Goal: Communication & Community: Answer question/provide support

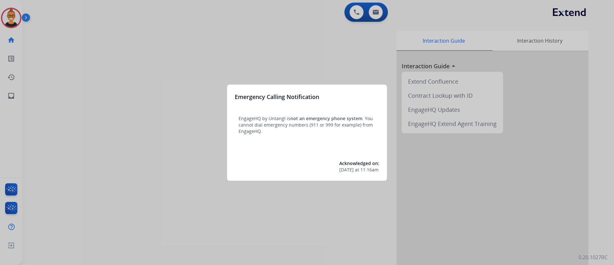
click at [162, 56] on div at bounding box center [307, 132] width 614 height 265
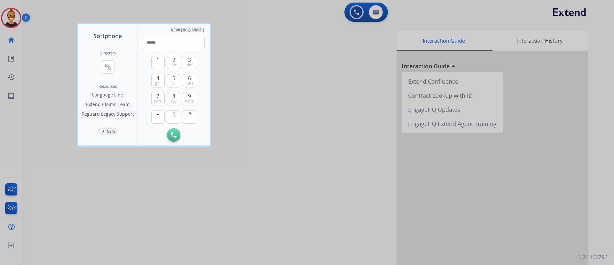
click at [283, 92] on div at bounding box center [307, 132] width 614 height 265
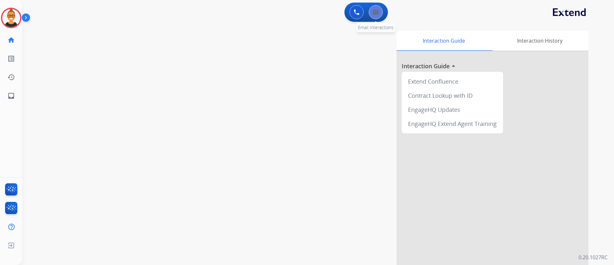
click at [377, 15] on button at bounding box center [376, 12] width 14 height 14
select select "**********"
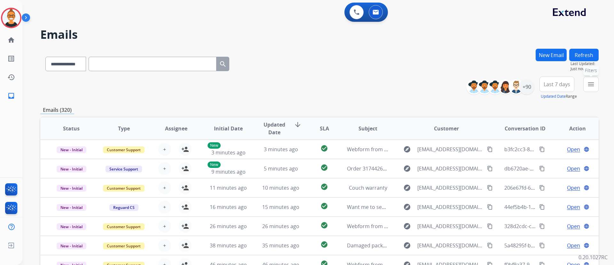
click at [587, 87] on button "menu Filters" at bounding box center [591, 83] width 15 height 15
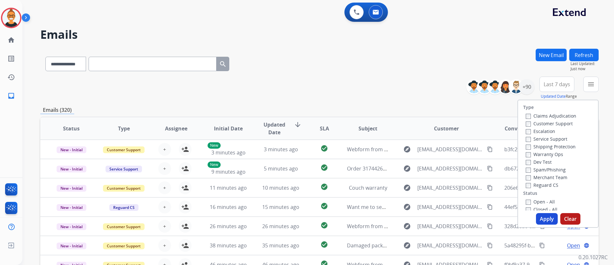
click at [551, 153] on label "Warranty Ops" at bounding box center [544, 154] width 37 height 6
click at [547, 199] on label "Open - All" at bounding box center [540, 201] width 29 height 6
click at [547, 213] on button "Apply" at bounding box center [547, 219] width 22 height 12
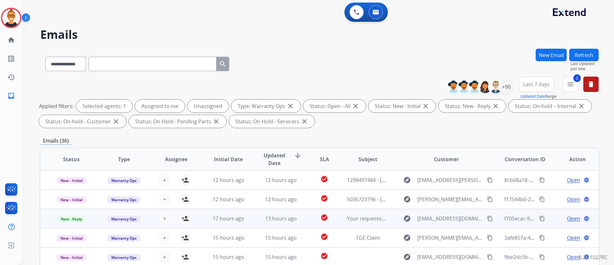
click at [337, 225] on td "Your requested Mattress Firm receipt" at bounding box center [363, 218] width 52 height 19
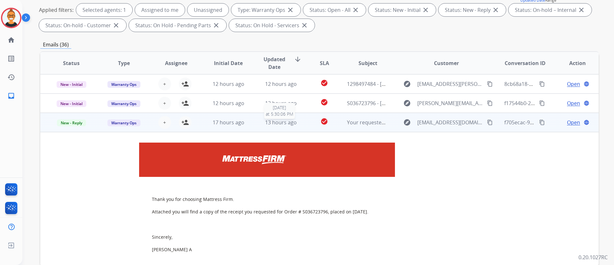
click at [299, 122] on div "13 hours ago" at bounding box center [281, 122] width 42 height 8
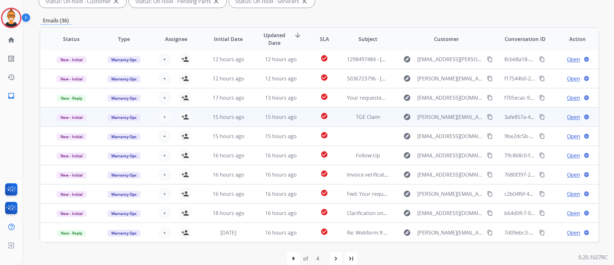
scroll to position [130, 0]
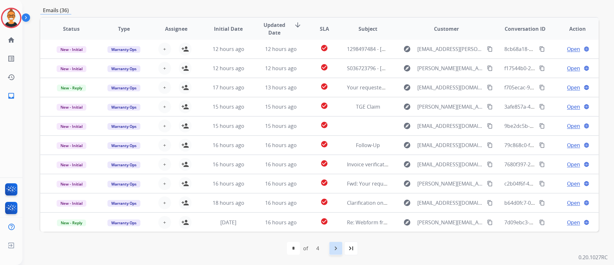
click at [333, 248] on mat-icon "navigate_next" at bounding box center [336, 248] width 8 height 8
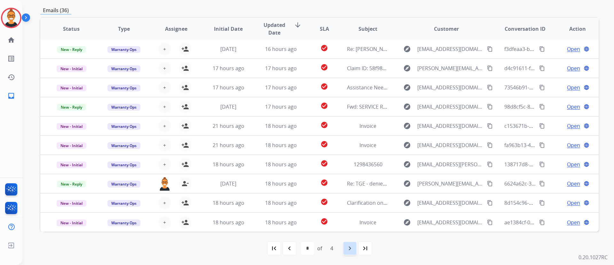
click at [350, 245] on mat-icon "navigate_next" at bounding box center [350, 248] width 8 height 8
click at [348, 251] on mat-icon "navigate_next" at bounding box center [350, 248] width 8 height 8
select select "*"
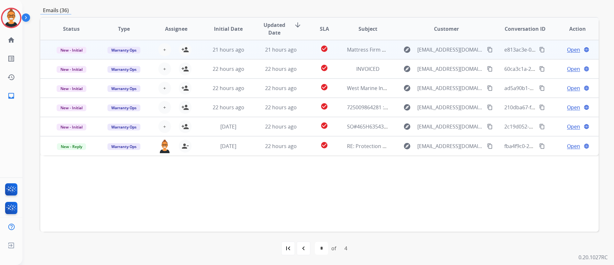
click at [337, 54] on td "Mattress Firm Order Receipt" at bounding box center [363, 49] width 52 height 19
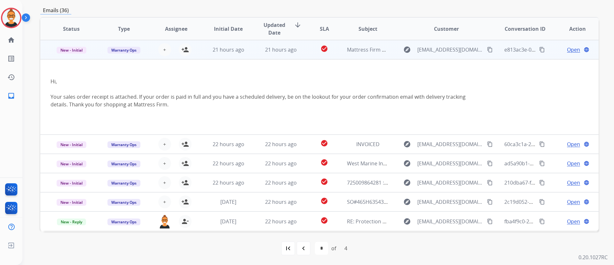
click at [573, 48] on span "Open" at bounding box center [573, 50] width 13 height 8
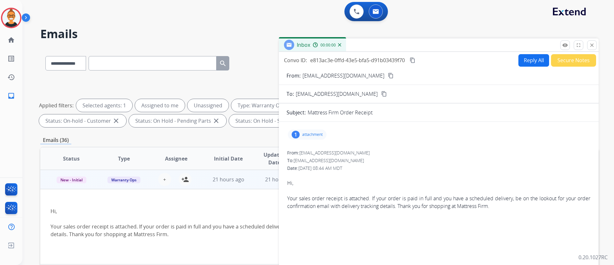
scroll to position [0, 0]
click at [317, 132] on div "1 attachment" at bounding box center [307, 135] width 39 height 10
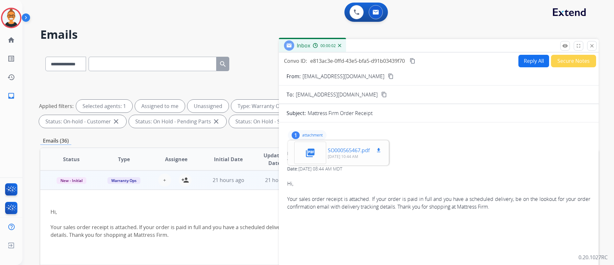
click at [378, 151] on mat-icon "download" at bounding box center [379, 150] width 6 height 6
click at [525, 57] on button "Reply All" at bounding box center [534, 61] width 31 height 12
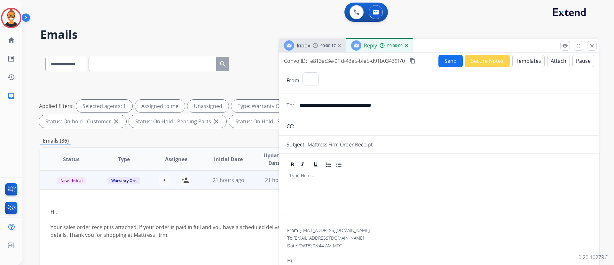
click at [525, 57] on button "Templates" at bounding box center [529, 61] width 32 height 12
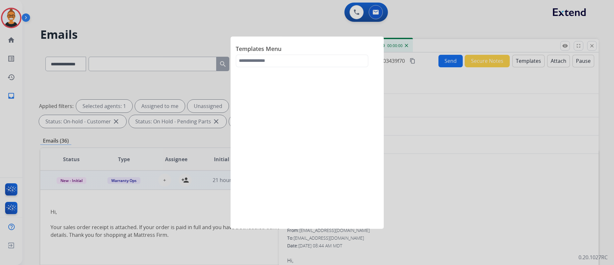
select select "**********"
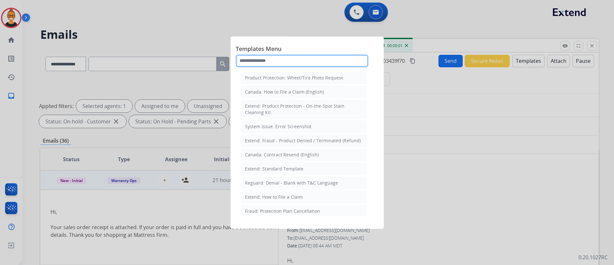
click at [270, 59] on input "text" at bounding box center [302, 60] width 133 height 13
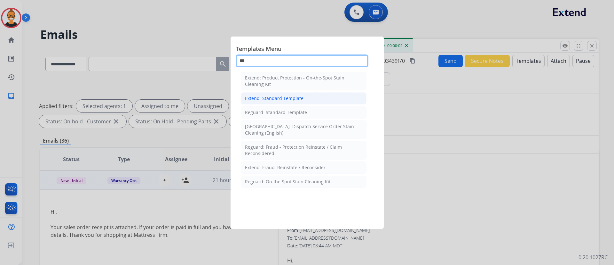
type input "***"
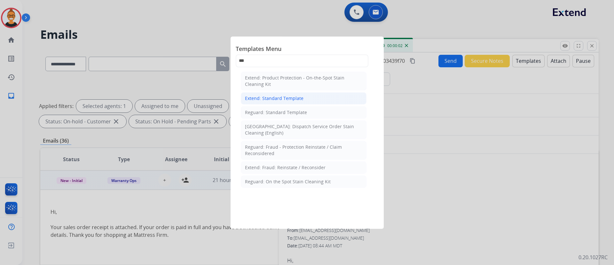
click at [281, 98] on div "Extend: Standard Template" at bounding box center [274, 98] width 59 height 6
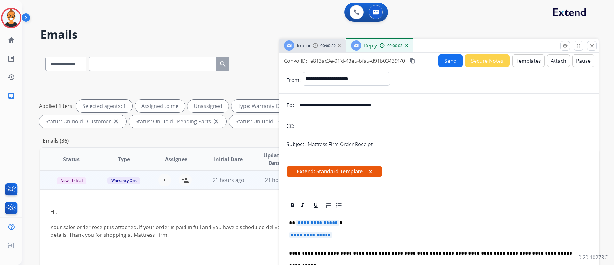
scroll to position [144, 0]
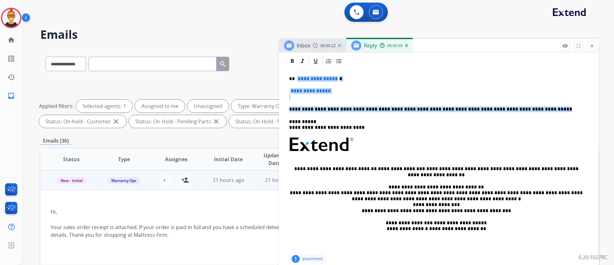
drag, startPoint x: 532, startPoint y: 111, endPoint x: 296, endPoint y: 79, distance: 238.4
click at [296, 79] on div "**********" at bounding box center [439, 159] width 305 height 185
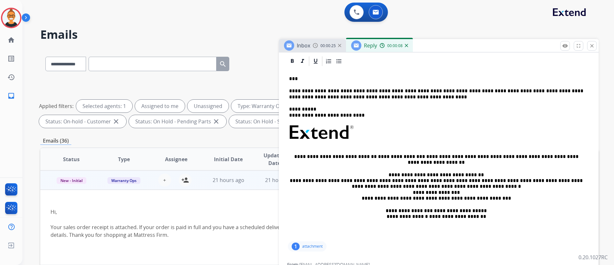
scroll to position [0, 0]
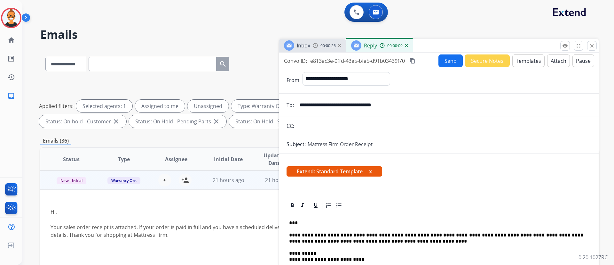
click at [446, 64] on button "Send" at bounding box center [451, 60] width 24 height 12
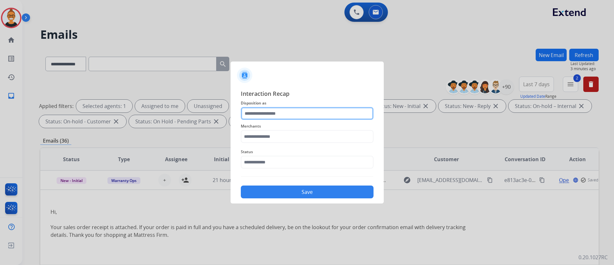
click at [268, 114] on input "text" at bounding box center [307, 113] width 133 height 13
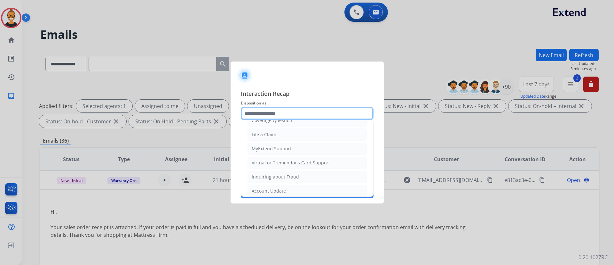
scroll to position [100, 0]
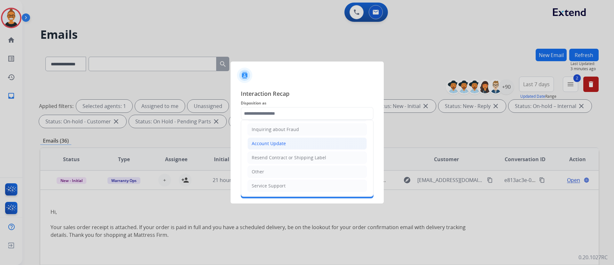
click at [267, 145] on div "Account Update" at bounding box center [269, 143] width 34 height 6
type input "**********"
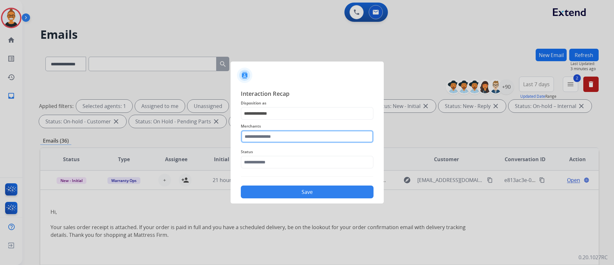
click at [272, 137] on input "text" at bounding box center [307, 136] width 133 height 13
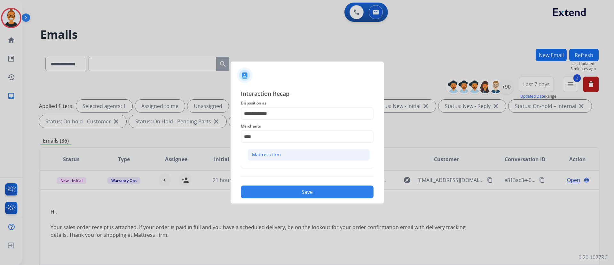
click at [265, 155] on div "Mattress firm" at bounding box center [266, 154] width 29 height 6
type input "**********"
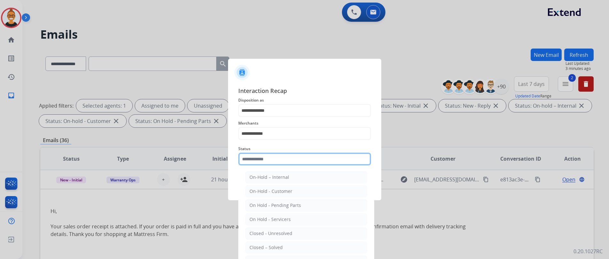
click at [264, 162] on input "text" at bounding box center [304, 159] width 133 height 13
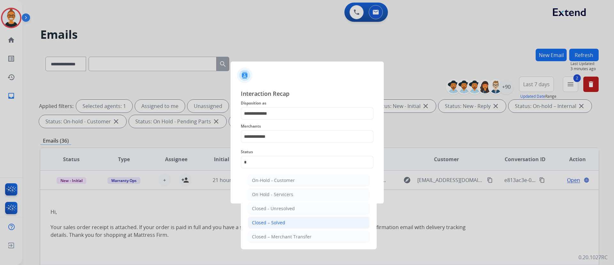
click at [283, 219] on li "Closed – Solved" at bounding box center [309, 222] width 122 height 12
type input "**********"
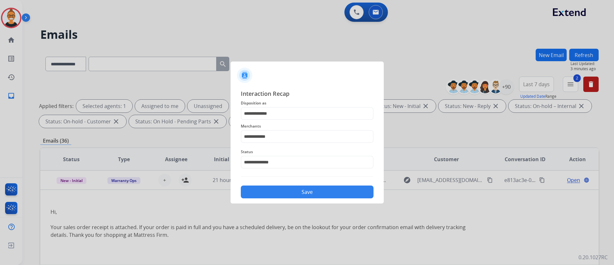
click at [289, 192] on button "Save" at bounding box center [307, 191] width 133 height 13
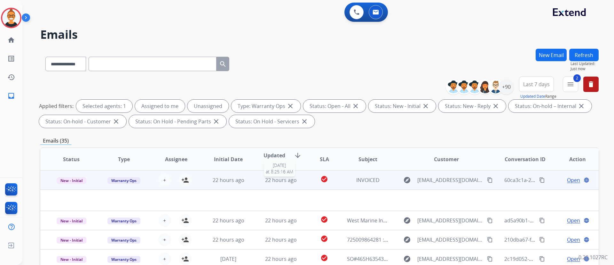
click at [273, 182] on span "22 hours ago" at bounding box center [281, 179] width 32 height 7
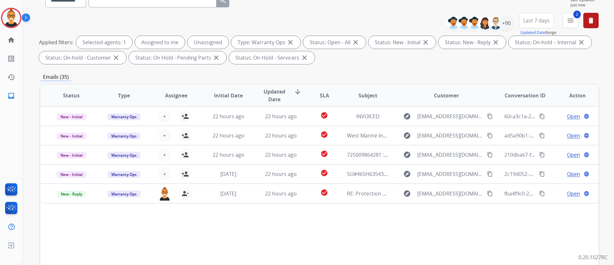
scroll to position [130, 0]
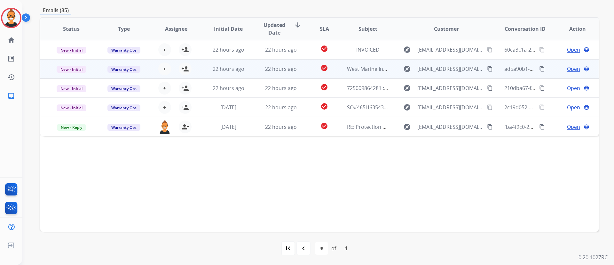
click at [306, 72] on td "check_circle" at bounding box center [319, 68] width 35 height 19
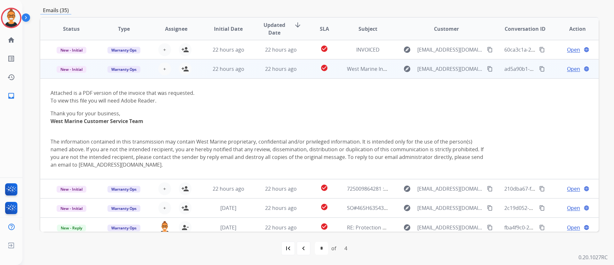
scroll to position [5, 0]
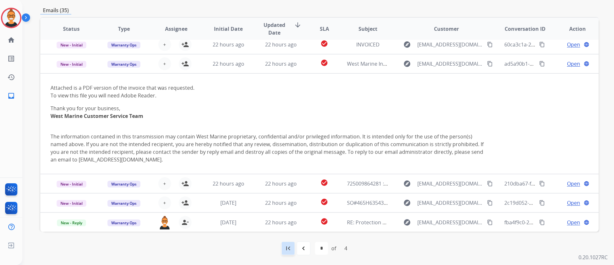
click at [290, 246] on mat-icon "first_page" at bounding box center [288, 248] width 8 height 8
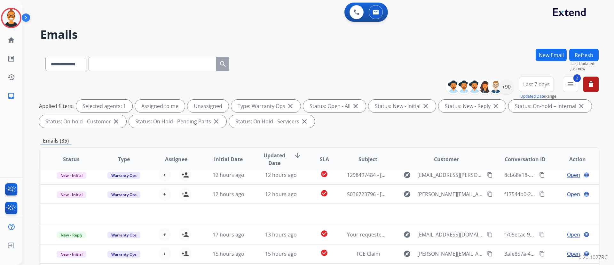
scroll to position [130, 0]
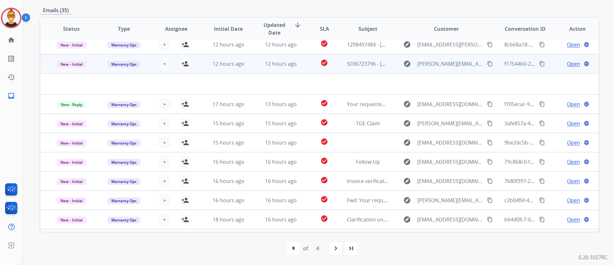
click at [305, 68] on td "check_circle" at bounding box center [319, 63] width 35 height 19
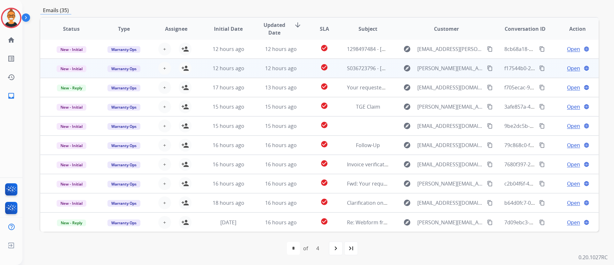
scroll to position [1, 0]
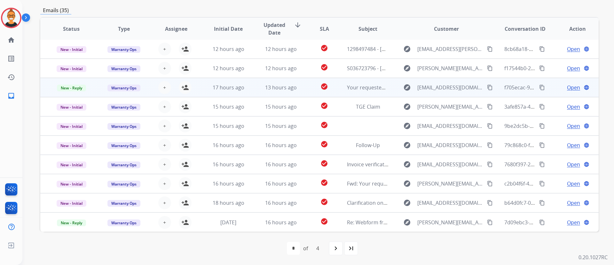
click at [298, 84] on div "13 hours ago" at bounding box center [281, 88] width 42 height 8
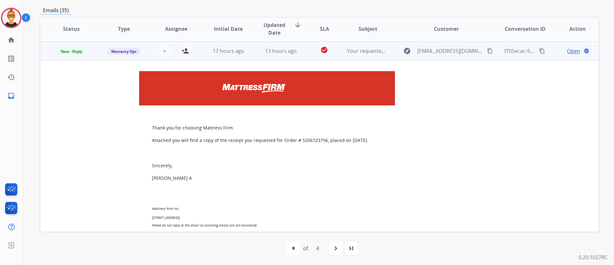
scroll to position [38, 0]
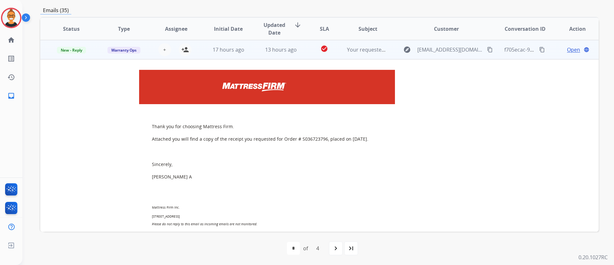
click at [568, 51] on span "Open" at bounding box center [573, 50] width 13 height 8
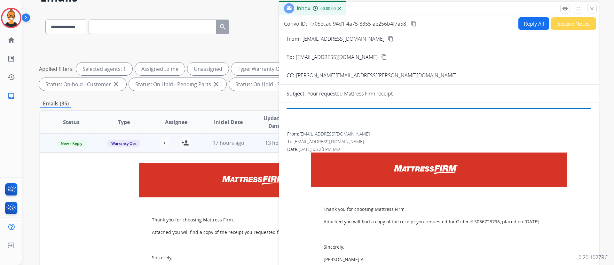
scroll to position [0, 0]
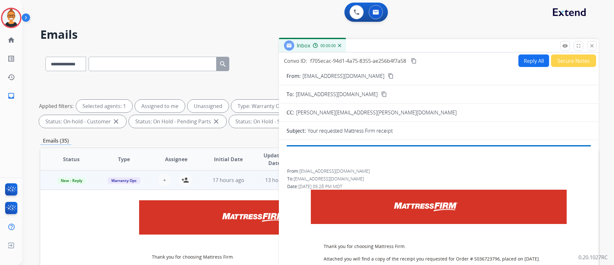
click at [528, 55] on button "Reply All" at bounding box center [534, 60] width 31 height 12
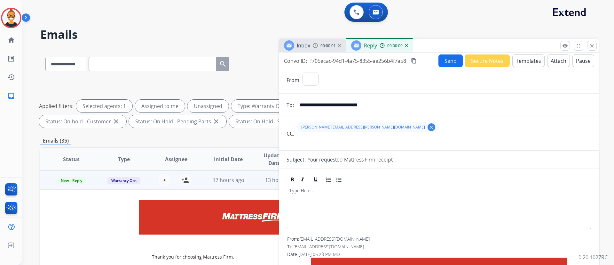
click at [528, 55] on button "Templates" at bounding box center [529, 60] width 32 height 12
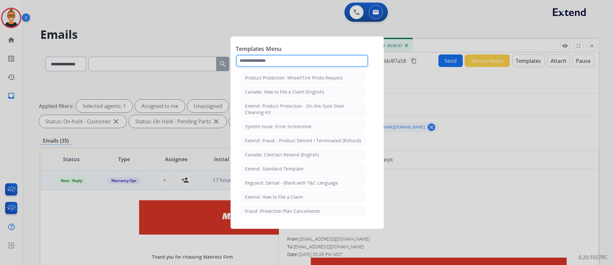
type input "*"
click at [262, 62] on input "*" at bounding box center [302, 60] width 133 height 13
select select "**********"
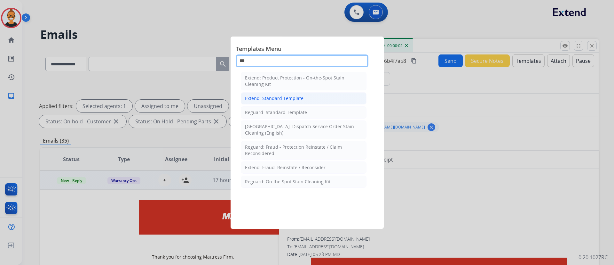
type input "***"
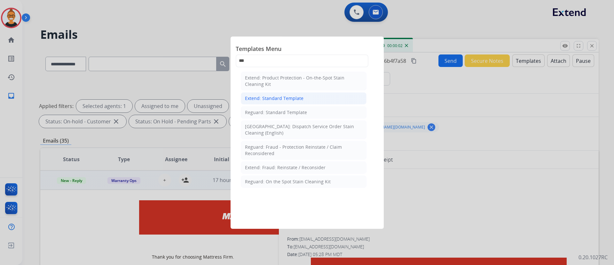
click at [281, 98] on div "Extend: Standard Template" at bounding box center [274, 98] width 59 height 6
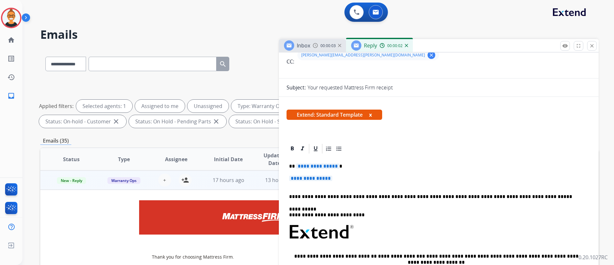
scroll to position [96, 0]
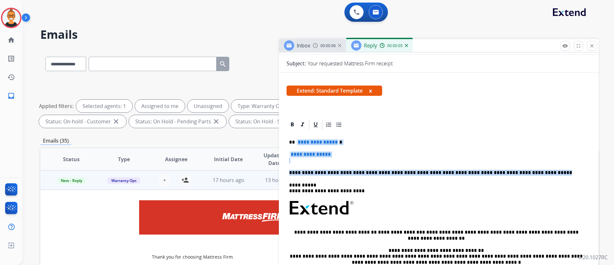
drag, startPoint x: 528, startPoint y: 171, endPoint x: 299, endPoint y: 140, distance: 230.9
click at [299, 140] on div "**********" at bounding box center [439, 222] width 305 height 185
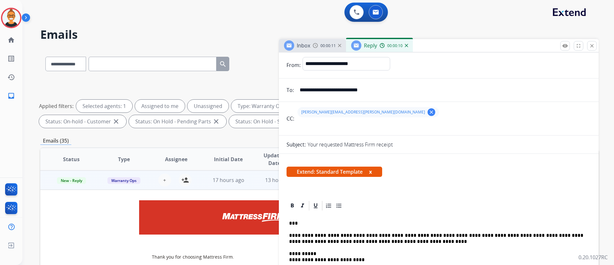
scroll to position [0, 0]
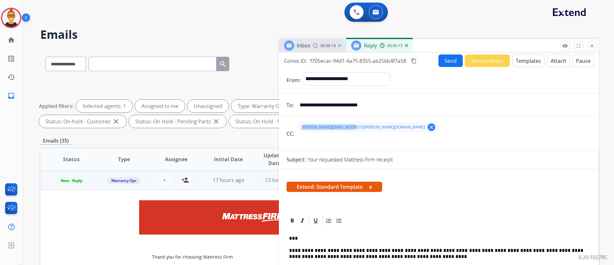
drag, startPoint x: 349, startPoint y: 128, endPoint x: 301, endPoint y: 126, distance: 48.7
click at [301, 126] on div "[PERSON_NAME][EMAIL_ADDRESS][PERSON_NAME][DOMAIN_NAME] clear" at bounding box center [369, 127] width 142 height 10
copy span "[PERSON_NAME][EMAIL_ADDRESS][PERSON_NAME][DOMAIN_NAME]"
drag, startPoint x: 390, startPoint y: 108, endPoint x: 297, endPoint y: 112, distance: 93.2
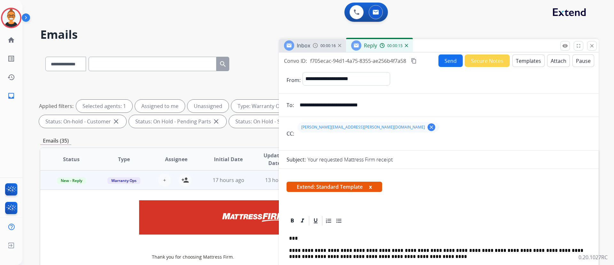
paste input "email"
type input "**********"
click at [450, 59] on button "Send" at bounding box center [451, 60] width 24 height 12
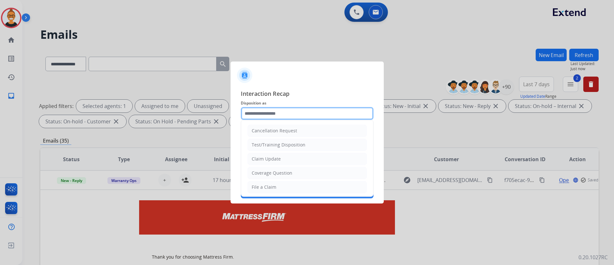
click at [275, 114] on input "text" at bounding box center [307, 113] width 133 height 13
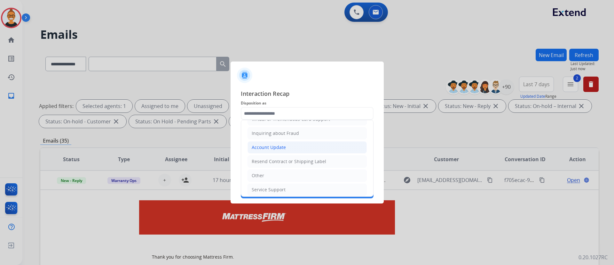
click at [270, 147] on div "Account Update" at bounding box center [269, 147] width 34 height 6
type input "**********"
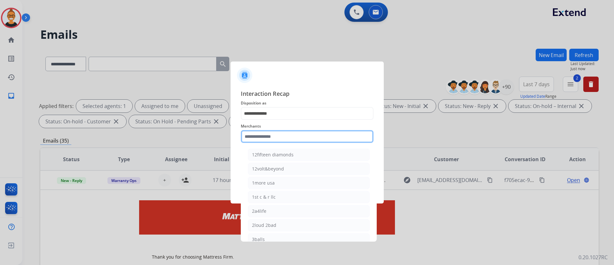
click at [273, 137] on input "text" at bounding box center [307, 136] width 133 height 13
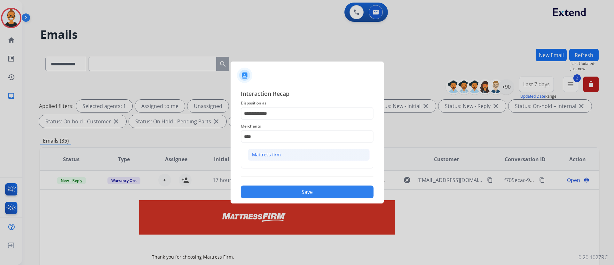
click at [274, 154] on div "Mattress firm" at bounding box center [266, 154] width 29 height 6
type input "**********"
click at [276, 170] on div "Status" at bounding box center [307, 158] width 133 height 26
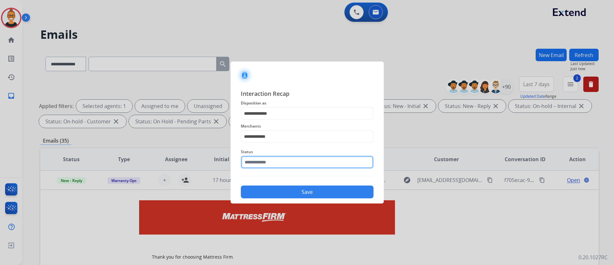
click at [281, 166] on div "Status" at bounding box center [307, 158] width 133 height 26
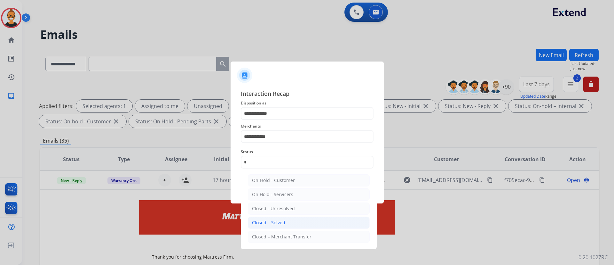
click at [277, 217] on li "Closed – Solved" at bounding box center [309, 222] width 122 height 12
type input "**********"
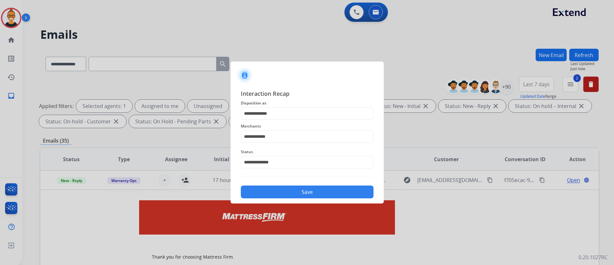
click at [285, 188] on button "Save" at bounding box center [307, 191] width 133 height 13
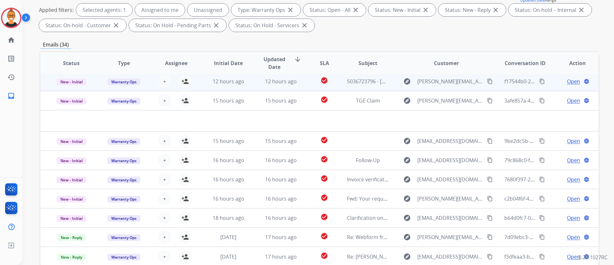
click at [302, 81] on td "check_circle" at bounding box center [319, 81] width 35 height 19
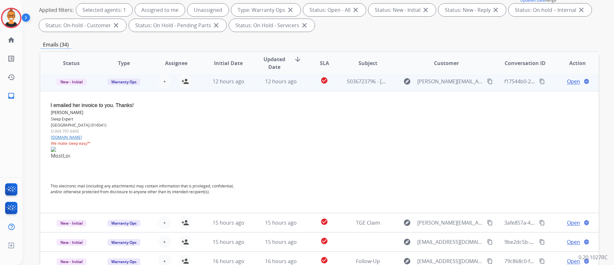
scroll to position [19, 0]
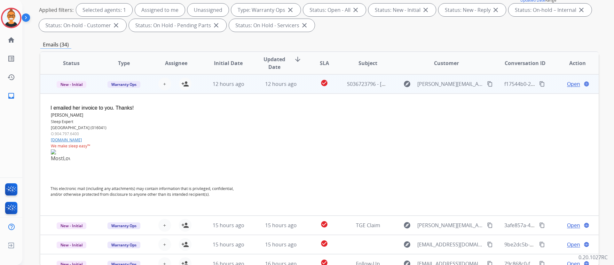
click at [567, 83] on span "Open" at bounding box center [573, 84] width 13 height 8
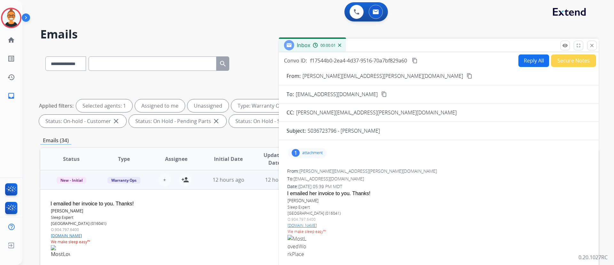
scroll to position [0, 0]
click at [316, 154] on p "attachment" at bounding box center [312, 152] width 20 height 5
click at [398, 169] on mat-icon "download" at bounding box center [400, 168] width 6 height 6
click at [319, 155] on p "attachment" at bounding box center [312, 152] width 20 height 5
click at [594, 42] on button "close Close" at bounding box center [592, 46] width 10 height 10
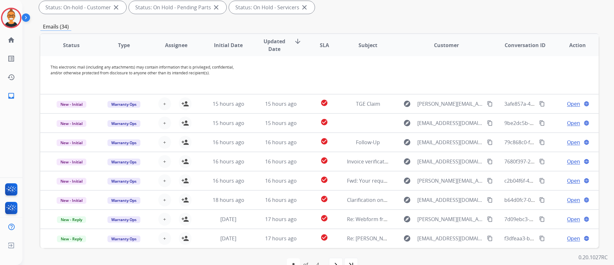
scroll to position [130, 0]
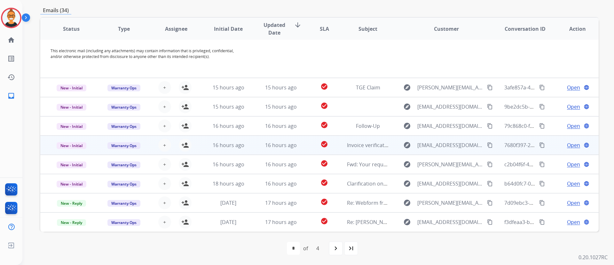
click at [307, 142] on td "check_circle" at bounding box center [319, 144] width 35 height 19
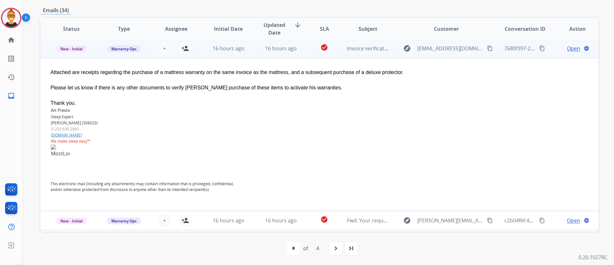
scroll to position [96, 0]
click at [567, 49] on span "Open" at bounding box center [573, 50] width 13 height 8
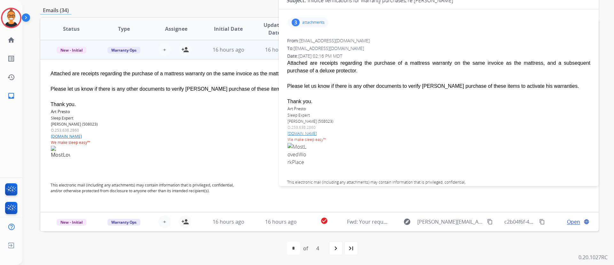
click at [308, 23] on p "attachments" at bounding box center [313, 22] width 22 height 5
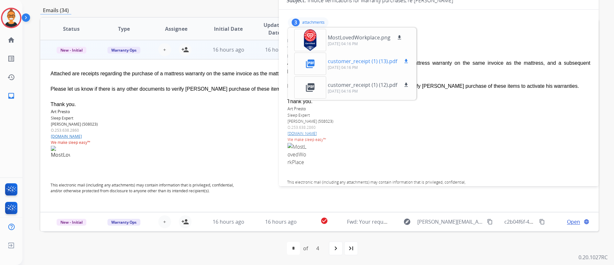
click at [407, 58] on mat-icon "download" at bounding box center [406, 61] width 6 height 6
click at [405, 83] on mat-icon "download" at bounding box center [406, 85] width 6 height 6
click at [522, 79] on div at bounding box center [438, 79] width 303 height 8
click at [299, 19] on div "3" at bounding box center [296, 23] width 8 height 8
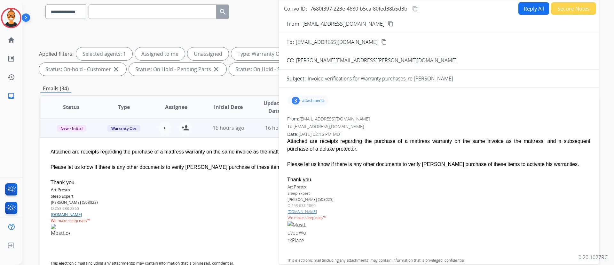
scroll to position [0, 0]
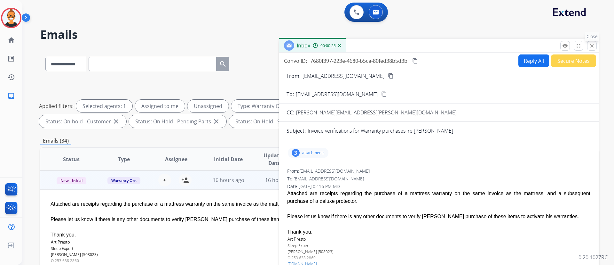
click at [593, 47] on mat-icon "close" at bounding box center [592, 46] width 6 height 6
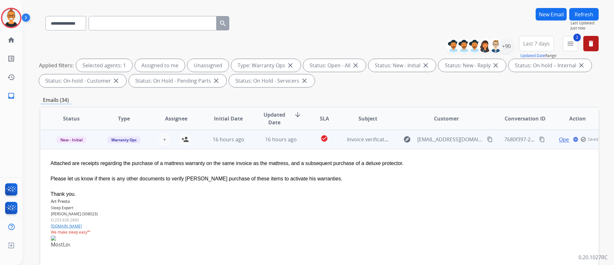
scroll to position [96, 0]
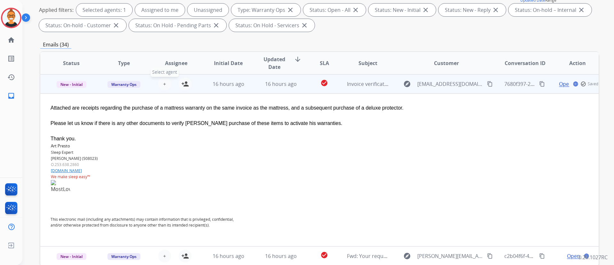
click at [163, 87] on button "+ Select agent" at bounding box center [164, 83] width 13 height 13
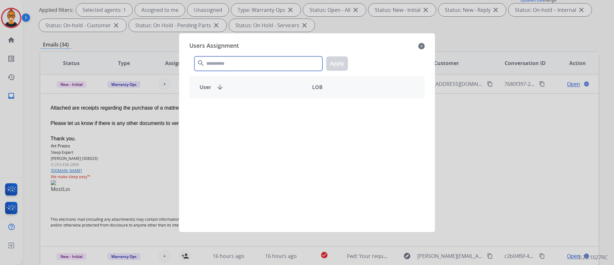
click at [276, 59] on input "text" at bounding box center [259, 63] width 128 height 14
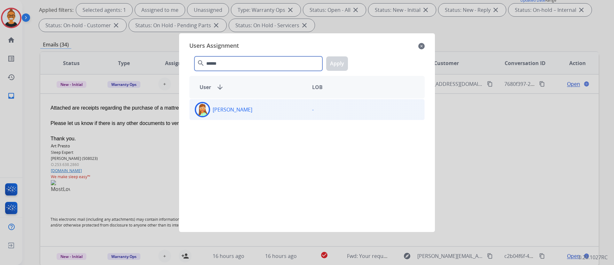
type input "******"
click at [283, 105] on div "[PERSON_NAME]" at bounding box center [248, 109] width 117 height 15
click at [331, 64] on button "Apply" at bounding box center [337, 63] width 22 height 14
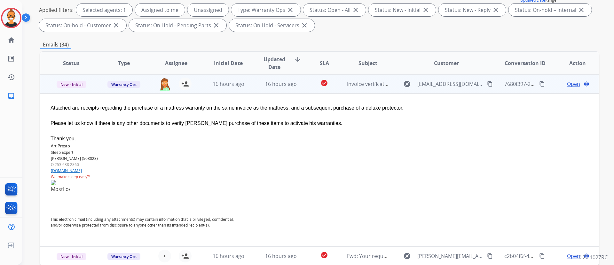
click at [250, 87] on td "16 hours ago" at bounding box center [276, 83] width 52 height 19
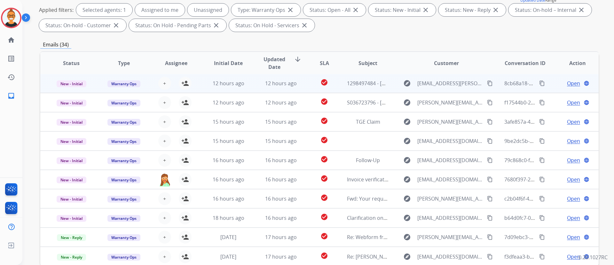
scroll to position [130, 0]
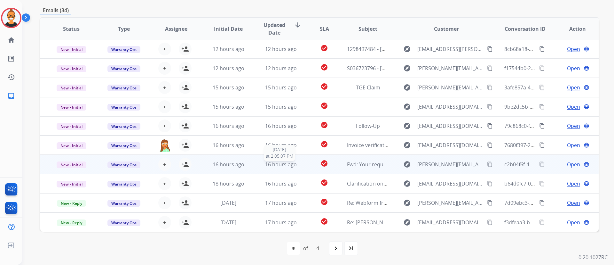
click at [289, 166] on span "16 hours ago" at bounding box center [281, 164] width 32 height 7
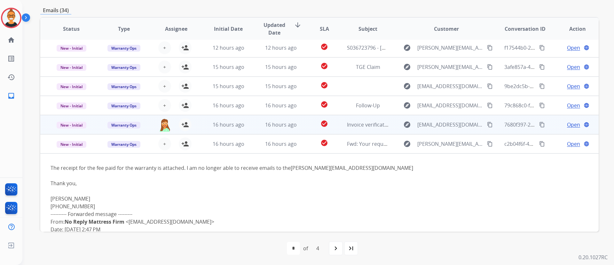
scroll to position [19, 0]
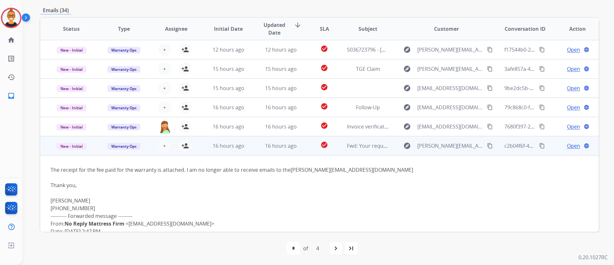
click at [569, 148] on span "Open" at bounding box center [573, 146] width 13 height 8
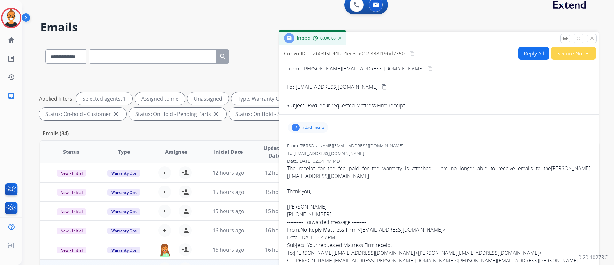
scroll to position [0, 0]
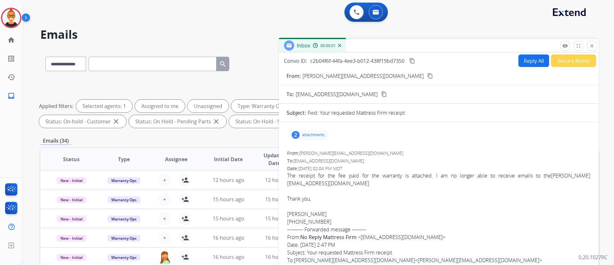
click at [523, 63] on button "Reply All" at bounding box center [534, 60] width 31 height 12
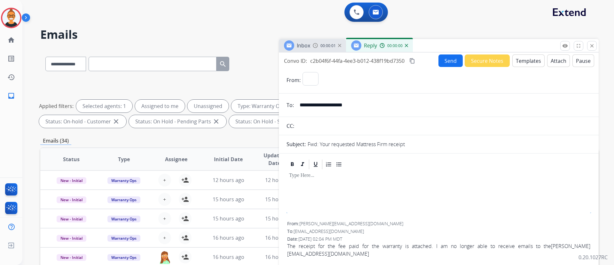
click at [523, 63] on button "Templates" at bounding box center [529, 60] width 32 height 12
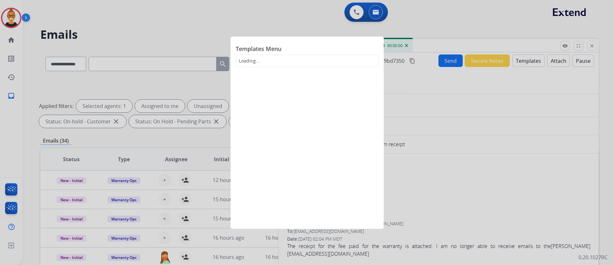
select select "**********"
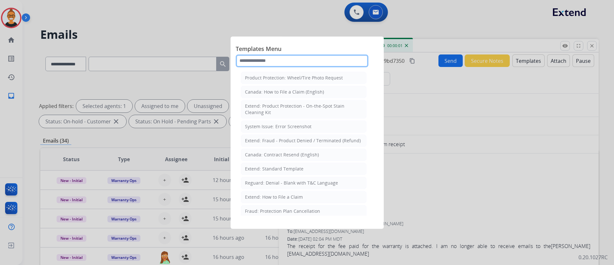
click at [276, 55] on input "text" at bounding box center [302, 60] width 133 height 13
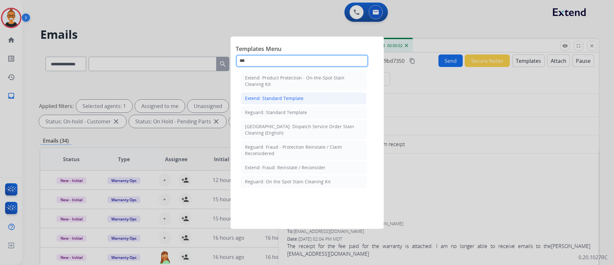
type input "***"
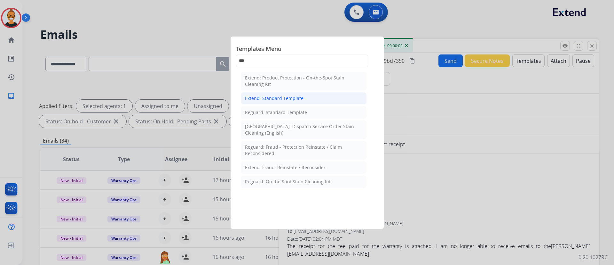
click at [270, 97] on div "Extend: Standard Template" at bounding box center [274, 98] width 59 height 6
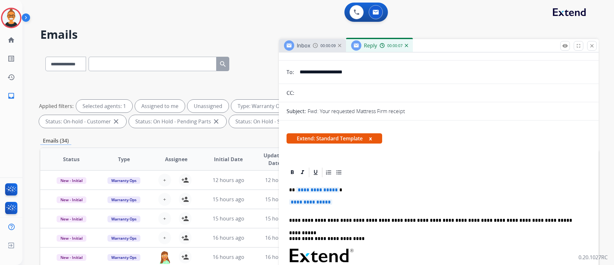
scroll to position [48, 0]
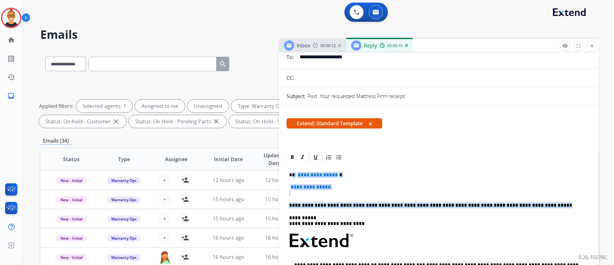
drag, startPoint x: 520, startPoint y: 206, endPoint x: 292, endPoint y: 174, distance: 230.1
click at [292, 174] on div "**********" at bounding box center [439, 255] width 305 height 185
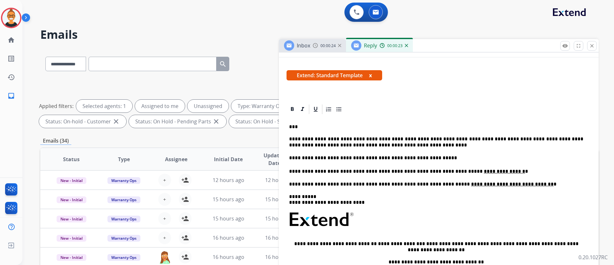
scroll to position [0, 0]
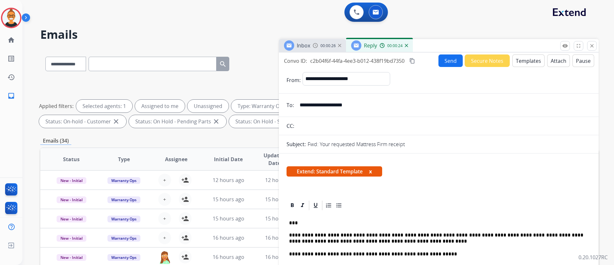
click at [451, 58] on button "Send" at bounding box center [451, 60] width 24 height 12
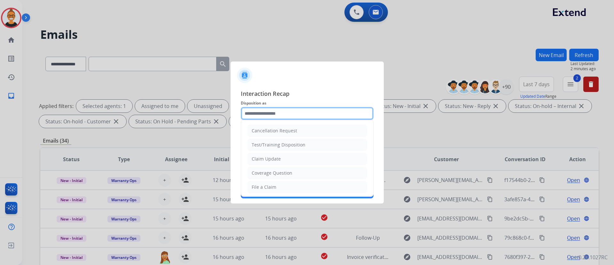
click at [283, 117] on input "text" at bounding box center [307, 113] width 133 height 13
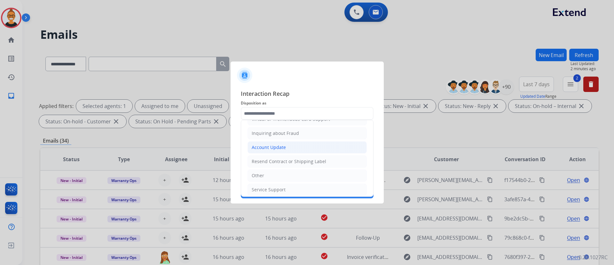
click at [274, 147] on div "Account Update" at bounding box center [269, 147] width 34 height 6
type input "**********"
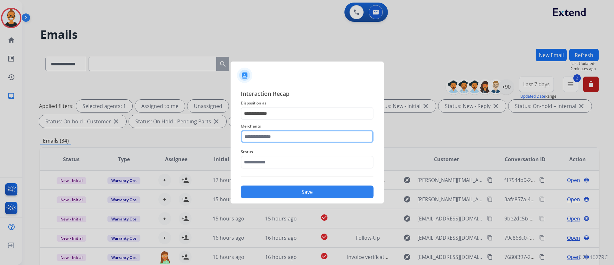
click at [271, 135] on input "text" at bounding box center [307, 136] width 133 height 13
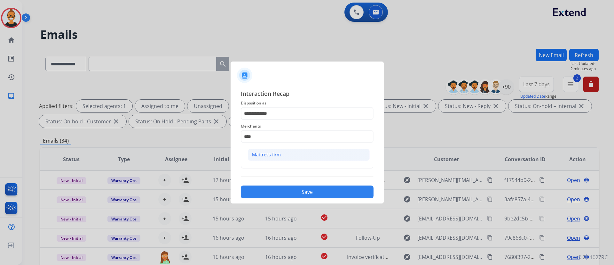
click at [265, 158] on li "Mattress firm" at bounding box center [309, 154] width 122 height 12
type input "**********"
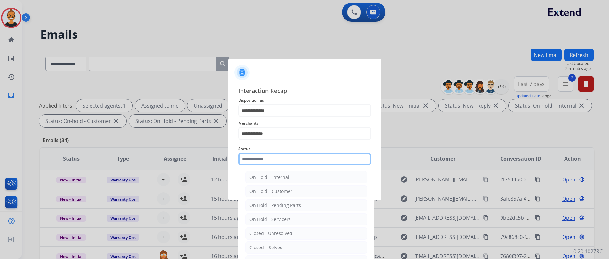
click at [265, 158] on input "text" at bounding box center [304, 159] width 133 height 13
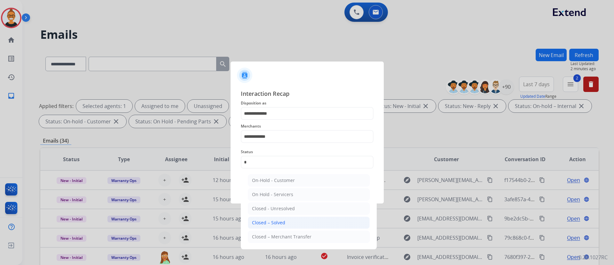
click at [282, 219] on li "Closed – Solved" at bounding box center [309, 222] width 122 height 12
type input "**********"
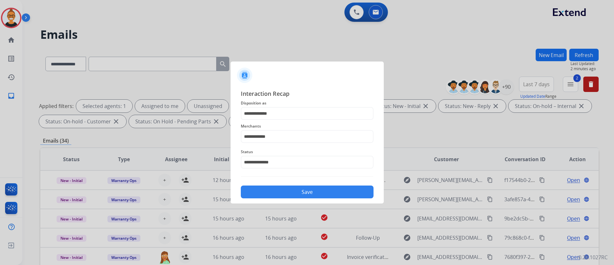
click at [279, 201] on div "**********" at bounding box center [307, 143] width 153 height 119
click at [279, 194] on button "Save" at bounding box center [307, 191] width 133 height 13
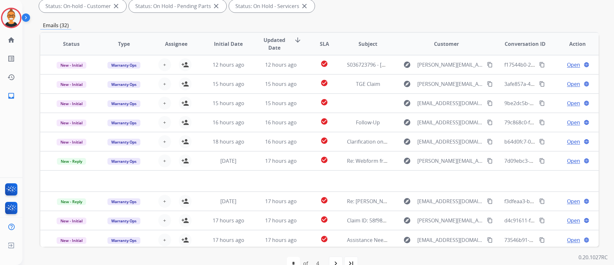
scroll to position [130, 0]
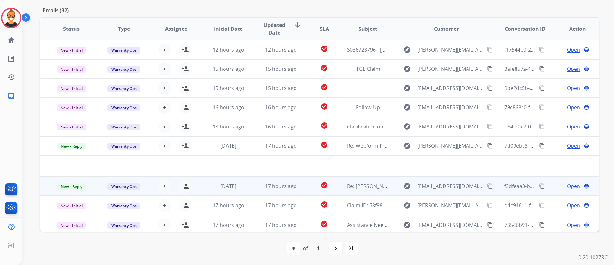
click at [308, 187] on td "check_circle" at bounding box center [319, 185] width 35 height 19
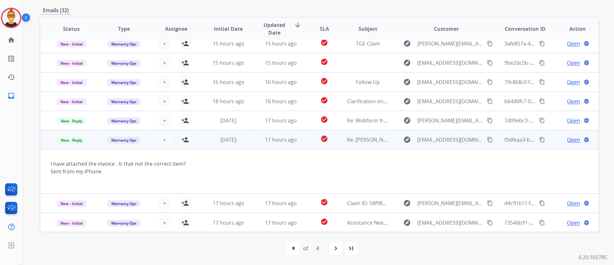
scroll to position [45, 0]
click at [569, 139] on span "Open" at bounding box center [573, 139] width 13 height 8
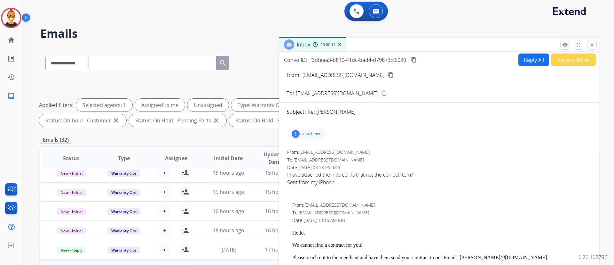
scroll to position [0, 0]
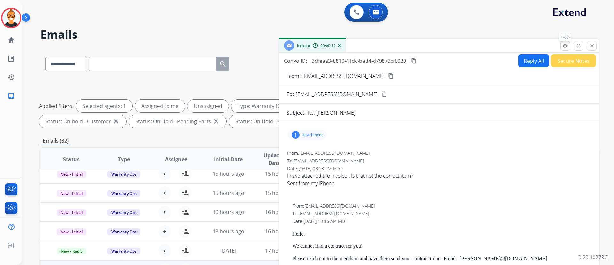
click at [563, 44] on mat-icon "remove_red_eye" at bounding box center [565, 46] width 6 height 6
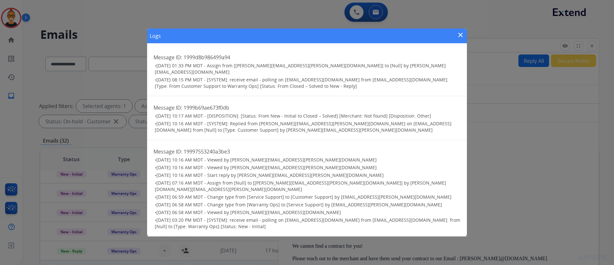
click at [460, 39] on mat-icon "close" at bounding box center [461, 35] width 8 height 8
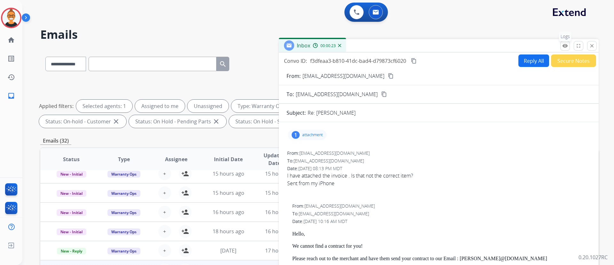
click at [561, 45] on button "remove_red_eye Logs" at bounding box center [566, 46] width 10 height 10
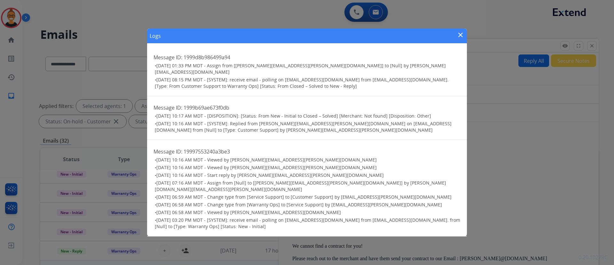
click at [461, 39] on mat-icon "close" at bounding box center [461, 35] width 8 height 8
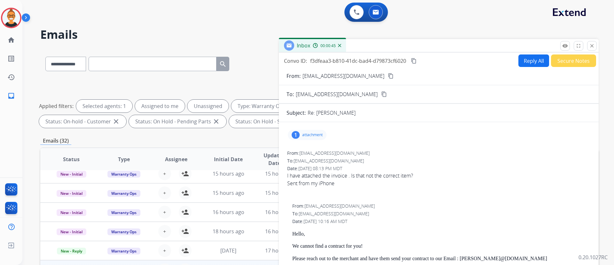
click at [415, 61] on mat-icon "content_copy" at bounding box center [414, 61] width 6 height 6
click at [321, 133] on p "attachment" at bounding box center [312, 134] width 20 height 5
click at [363, 149] on mat-icon "download" at bounding box center [364, 150] width 6 height 6
click at [388, 75] on mat-icon "content_copy" at bounding box center [391, 76] width 6 height 6
click at [451, 163] on div "To: [EMAIL_ADDRESS][DOMAIN_NAME]" at bounding box center [438, 160] width 303 height 6
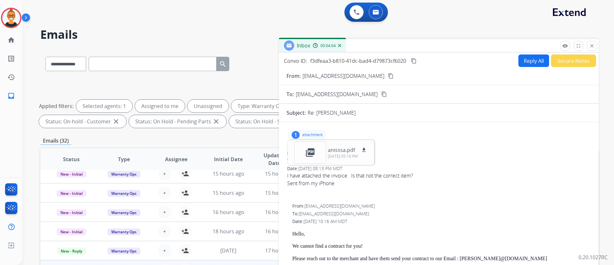
click at [315, 131] on div "1 attachment picture_as_pdf anisssa.pdf download [DATE] 05:16 PM" at bounding box center [307, 135] width 39 height 10
click at [523, 56] on button "Reply All" at bounding box center [534, 60] width 31 height 12
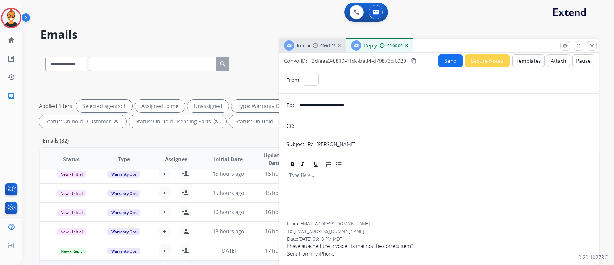
click at [523, 56] on button "Templates" at bounding box center [529, 60] width 32 height 12
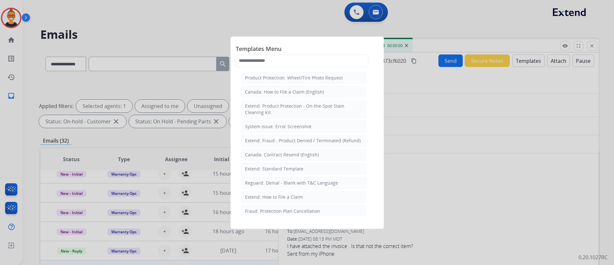
select select "**********"
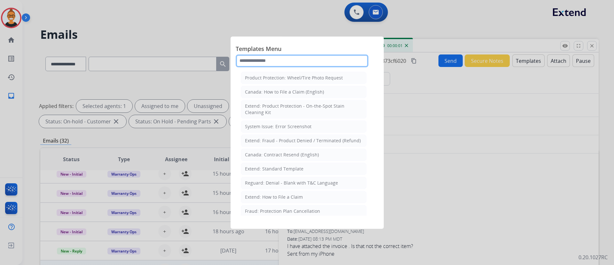
click at [257, 61] on input "text" at bounding box center [302, 60] width 133 height 13
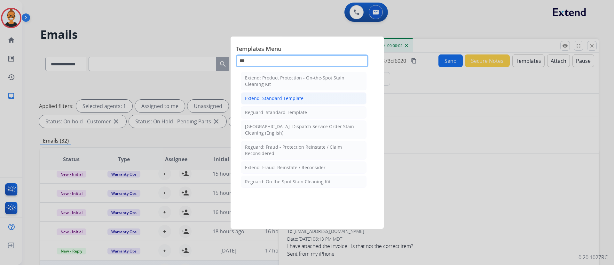
type input "***"
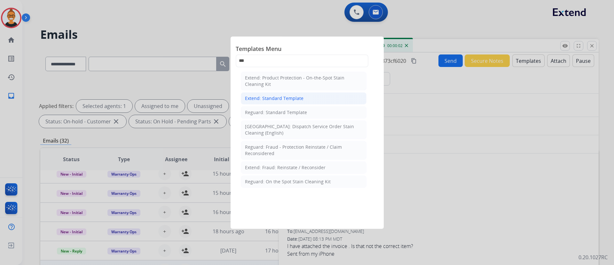
click at [271, 99] on div "Extend: Standard Template" at bounding box center [274, 98] width 59 height 6
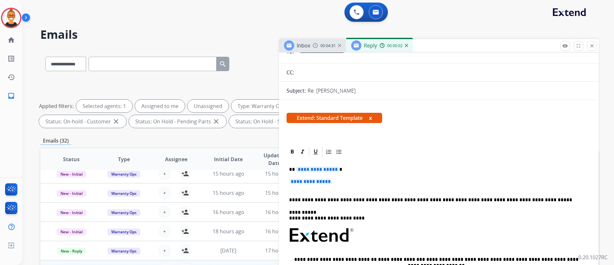
scroll to position [96, 0]
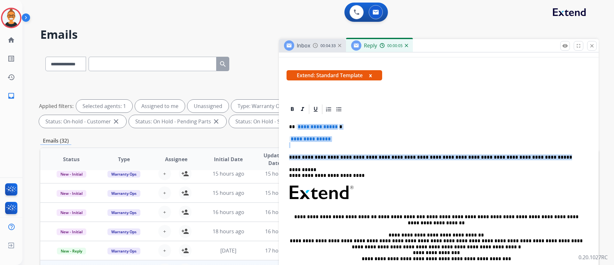
drag, startPoint x: 526, startPoint y: 156, endPoint x: 296, endPoint y: 118, distance: 232.7
click at [296, 118] on div "**********" at bounding box center [439, 207] width 305 height 185
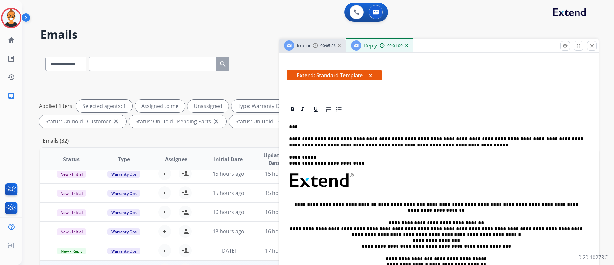
scroll to position [0, 0]
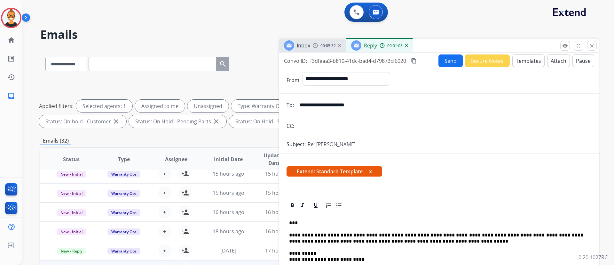
click at [355, 106] on input "**********" at bounding box center [443, 105] width 295 height 13
click at [431, 179] on div "Extend: Standard Template x" at bounding box center [439, 173] width 305 height 15
click at [417, 60] on mat-icon "content_copy" at bounding box center [414, 61] width 6 height 6
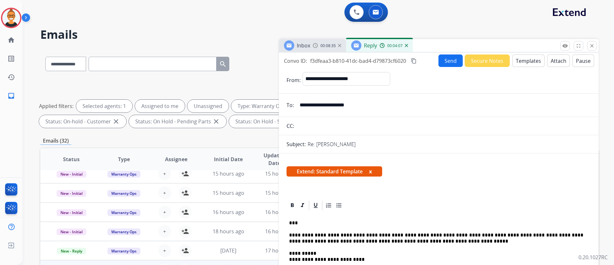
click at [407, 237] on p "**********" at bounding box center [436, 238] width 294 height 12
click at [409, 242] on p "**********" at bounding box center [436, 238] width 294 height 12
drag, startPoint x: 451, startPoint y: 59, endPoint x: 454, endPoint y: 144, distance: 85.5
click at [454, 144] on div "**********" at bounding box center [439, 182] width 320 height 261
click at [446, 62] on button "Send" at bounding box center [451, 60] width 24 height 12
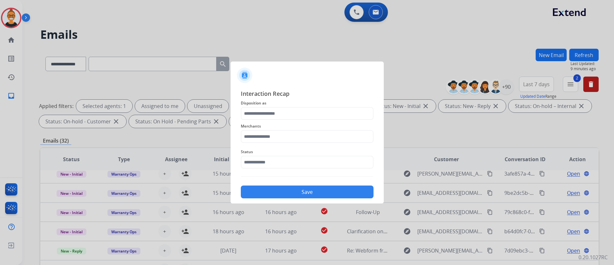
click at [285, 121] on div "Merchants" at bounding box center [307, 133] width 133 height 26
click at [284, 112] on input "text" at bounding box center [307, 113] width 133 height 13
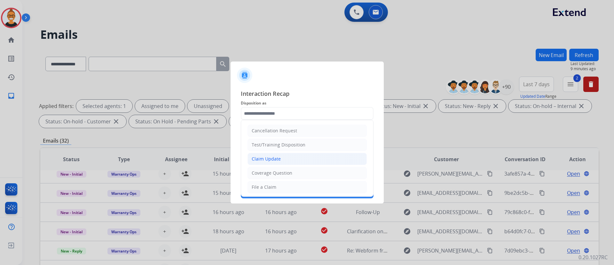
click at [273, 160] on div "Claim Update" at bounding box center [266, 159] width 29 height 6
type input "**********"
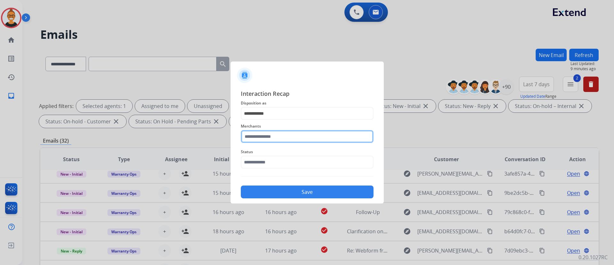
click at [273, 137] on input "text" at bounding box center [307, 136] width 133 height 13
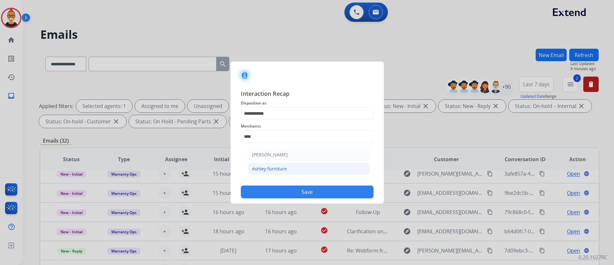
click at [281, 169] on div "Ashley furniture" at bounding box center [269, 168] width 35 height 6
type input "**********"
click at [281, 169] on div "Status" at bounding box center [307, 158] width 133 height 26
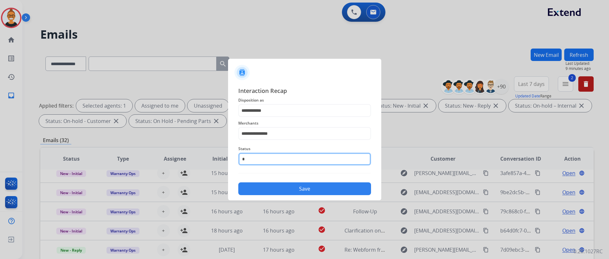
click at [279, 161] on input "*" at bounding box center [304, 159] width 133 height 13
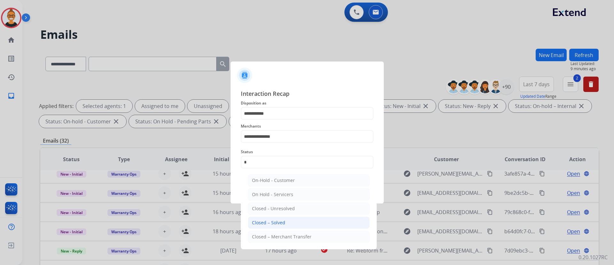
click at [278, 220] on div "Closed – Solved" at bounding box center [268, 222] width 33 height 6
type input "**********"
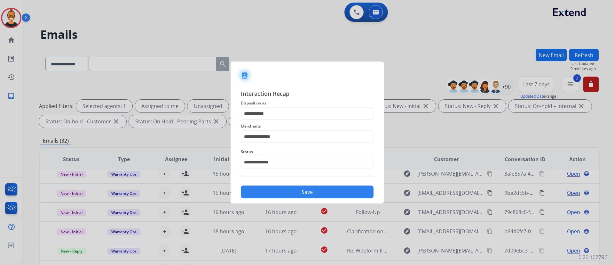
click at [268, 190] on button "Save" at bounding box center [307, 191] width 133 height 13
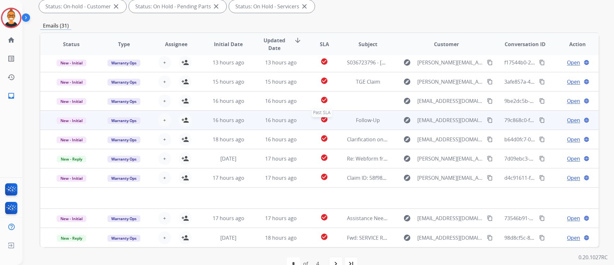
scroll to position [130, 0]
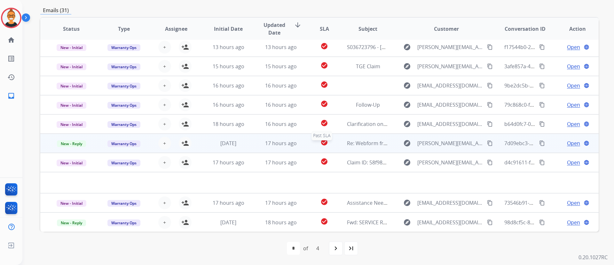
click at [312, 147] on div "check_circle" at bounding box center [324, 143] width 24 height 10
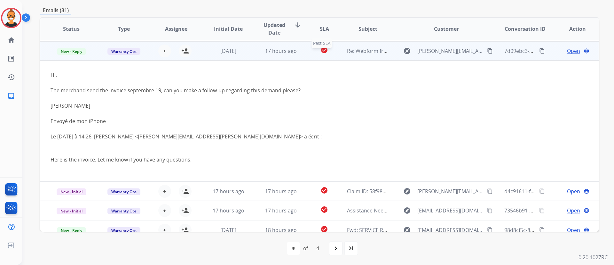
scroll to position [115, 0]
click at [569, 46] on span "Open" at bounding box center [573, 50] width 13 height 8
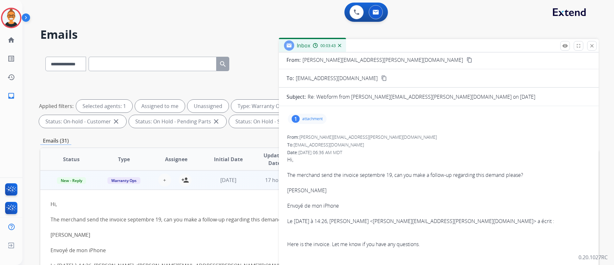
scroll to position [0, 0]
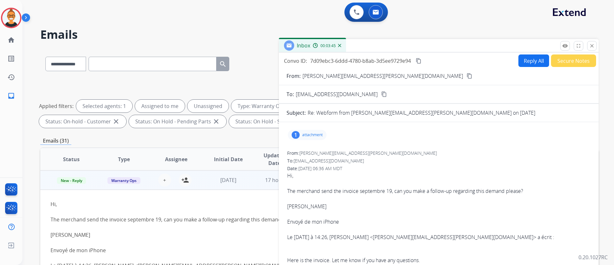
click at [313, 134] on p "attachment" at bounding box center [312, 134] width 20 height 5
click at [412, 147] on mat-icon "download" at bounding box center [410, 150] width 6 height 6
click at [319, 131] on div "1 attachment picture_as_pdf Order_Modif__1201769733.pdf download [DATE] 02:26 PM" at bounding box center [307, 135] width 39 height 10
click at [564, 47] on mat-icon "remove_red_eye" at bounding box center [565, 46] width 6 height 6
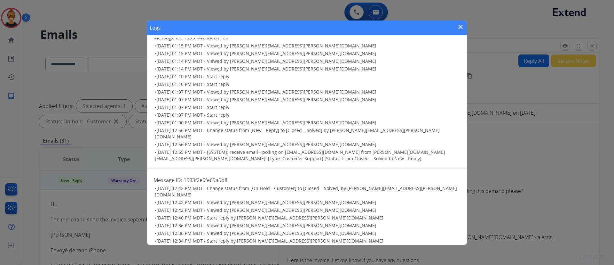
scroll to position [96, 0]
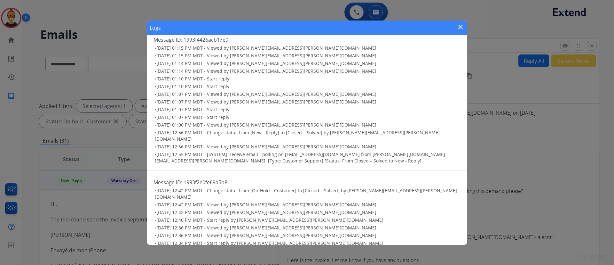
click at [458, 28] on mat-icon "close" at bounding box center [461, 27] width 8 height 8
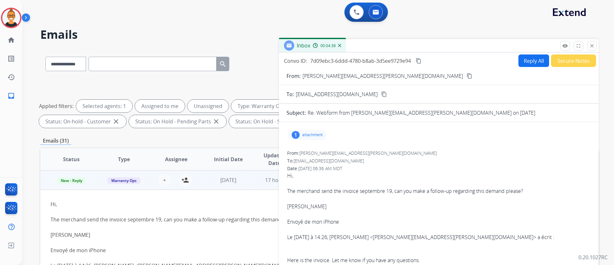
click at [419, 60] on mat-icon "content_copy" at bounding box center [419, 61] width 6 height 6
click at [467, 75] on mat-icon "content_copy" at bounding box center [470, 76] width 6 height 6
click at [596, 45] on button "close Close" at bounding box center [592, 46] width 10 height 10
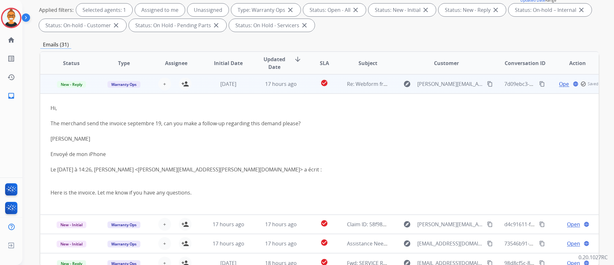
click at [268, 86] on span "17 hours ago" at bounding box center [281, 83] width 32 height 7
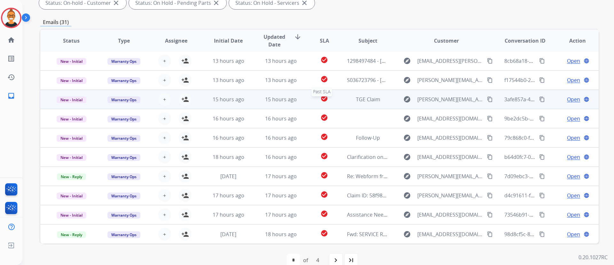
scroll to position [130, 0]
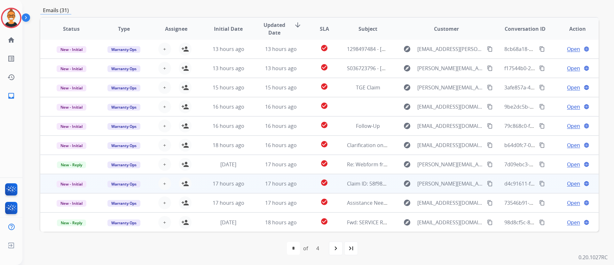
click at [337, 188] on td "Claim ID: 58f98886-b1cb-41cf-8c14-3f2ba3f31fbc INVOICE # 0137356001 Can you ple…" at bounding box center [363, 183] width 52 height 19
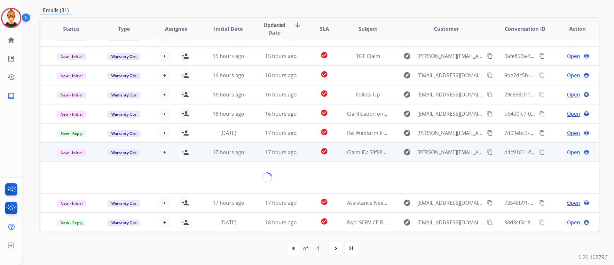
scroll to position [134, 0]
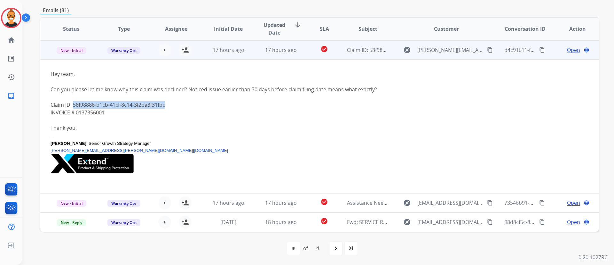
drag, startPoint x: 172, startPoint y: 105, endPoint x: 73, endPoint y: 104, distance: 99.5
click at [73, 104] on div "Claim ID: 58f98886-b1cb-41cf-8c14-3f2ba3f31fbc INVOICE # 0137356001" at bounding box center [268, 108] width 434 height 15
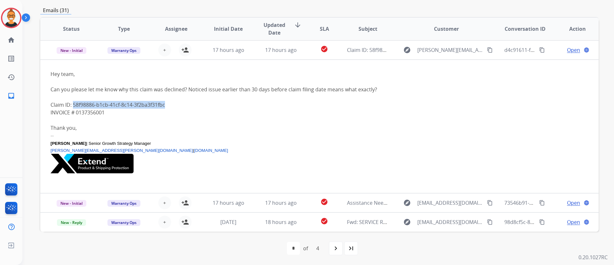
copy div "58f98886-b1cb-41cf-8c14-3f2ba3f31fbc"
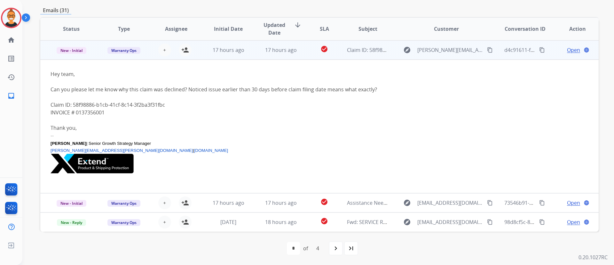
click at [567, 48] on span "Open" at bounding box center [573, 50] width 13 height 8
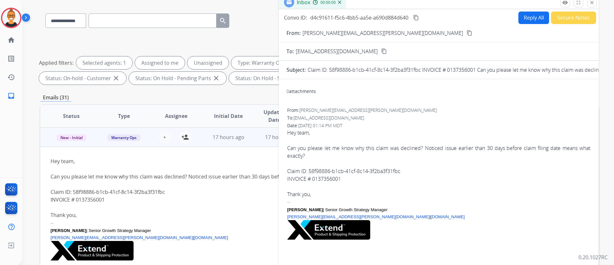
scroll to position [34, 0]
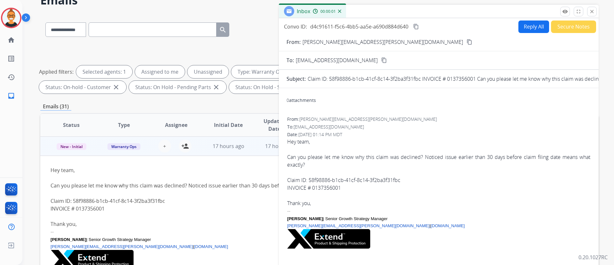
click at [519, 29] on button "Reply All" at bounding box center [534, 26] width 31 height 12
select select "**********"
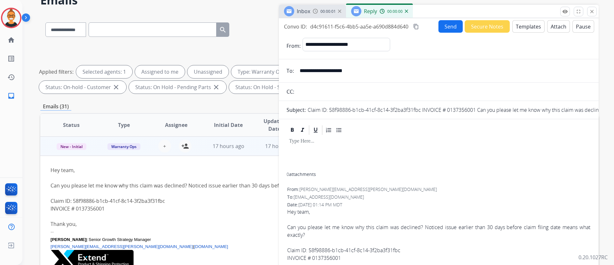
click at [518, 29] on button "Templates" at bounding box center [529, 26] width 32 height 12
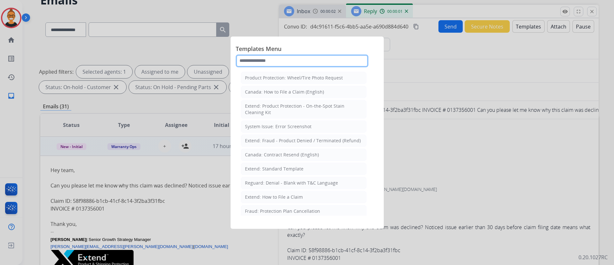
click at [256, 60] on input "text" at bounding box center [302, 60] width 133 height 13
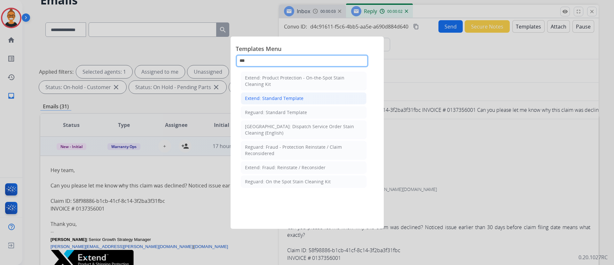
type input "***"
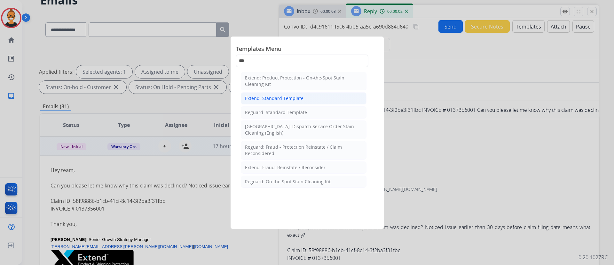
click at [279, 98] on div "Extend: Standard Template" at bounding box center [274, 98] width 59 height 6
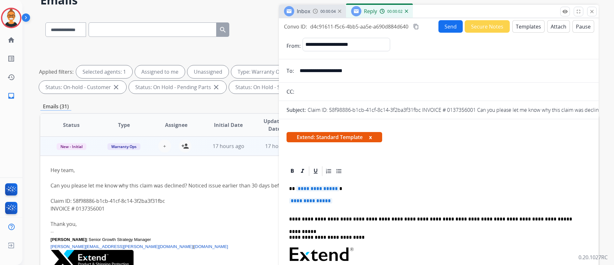
scroll to position [48, 0]
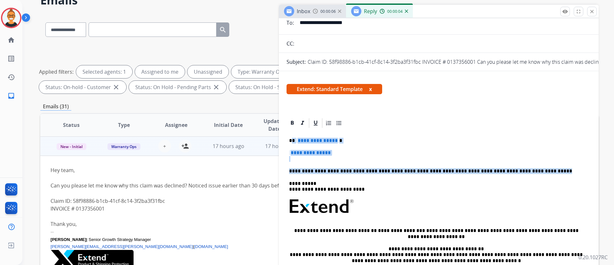
drag, startPoint x: 528, startPoint y: 173, endPoint x: 293, endPoint y: 137, distance: 237.6
click at [293, 137] on div "**********" at bounding box center [439, 225] width 305 height 193
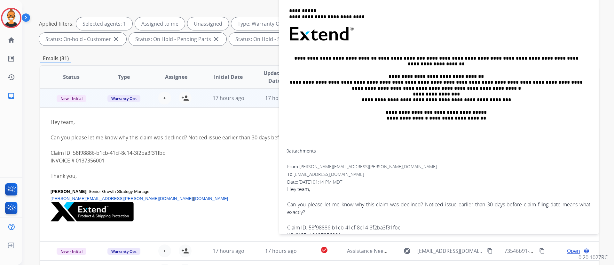
scroll to position [85, 0]
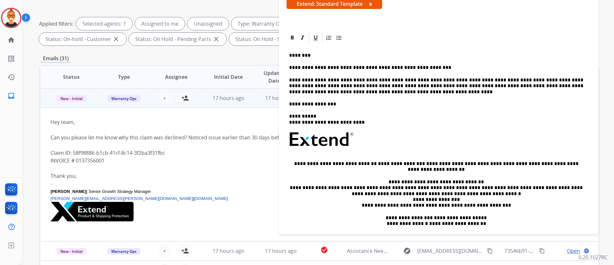
click at [384, 95] on div "**********" at bounding box center [439, 149] width 305 height 210
click at [380, 92] on p "**********" at bounding box center [436, 86] width 294 height 18
click at [288, 79] on div "**********" at bounding box center [439, 149] width 305 height 210
click at [398, 91] on p "**********" at bounding box center [436, 86] width 294 height 18
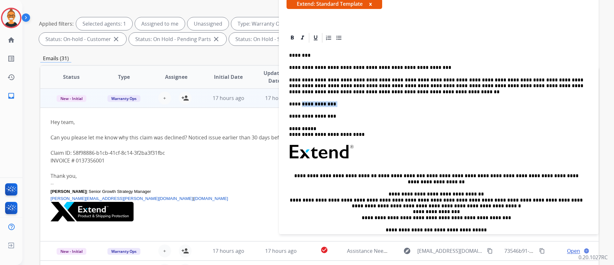
drag, startPoint x: 335, startPoint y: 105, endPoint x: 300, endPoint y: 103, distance: 34.6
click at [300, 103] on p "**********" at bounding box center [436, 104] width 294 height 6
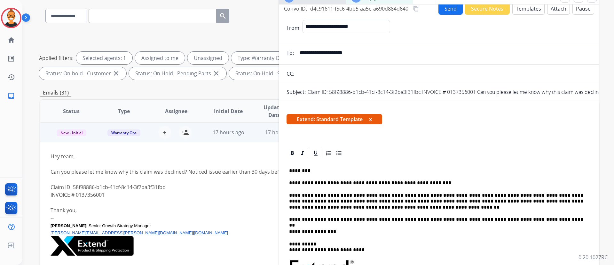
scroll to position [0, 0]
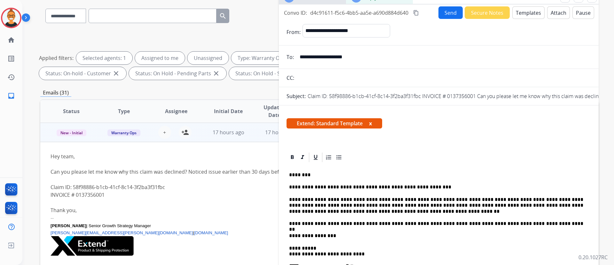
click at [417, 13] on mat-icon "content_copy" at bounding box center [416, 13] width 6 height 6
click at [445, 14] on button "Send" at bounding box center [451, 12] width 24 height 12
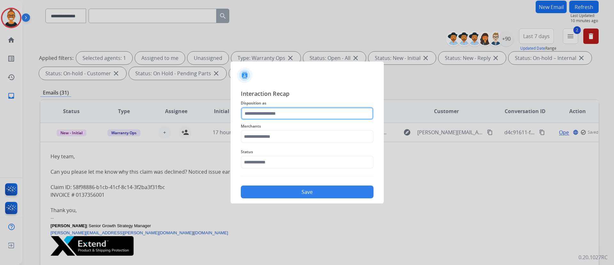
click at [282, 111] on input "text" at bounding box center [307, 113] width 133 height 13
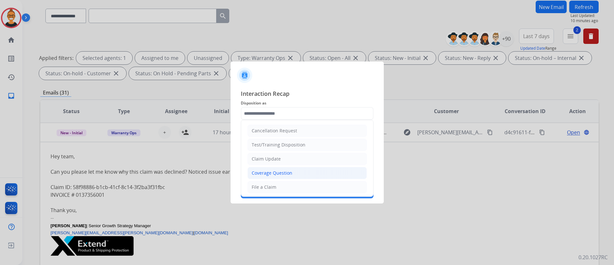
click at [267, 172] on div "Coverage Question" at bounding box center [272, 173] width 41 height 6
type input "**********"
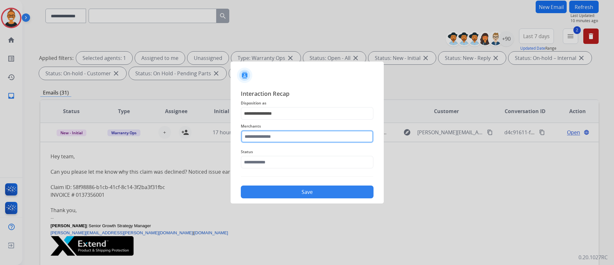
click at [268, 138] on input "text" at bounding box center [307, 136] width 133 height 13
click at [262, 138] on input "****" at bounding box center [307, 136] width 133 height 13
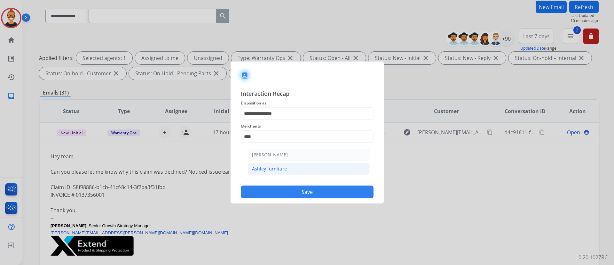
click at [258, 164] on li "Ashley furniture" at bounding box center [309, 169] width 122 height 12
type input "**********"
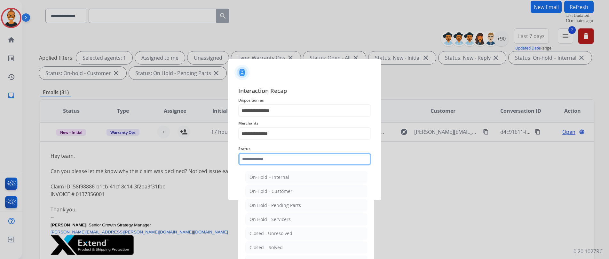
click at [258, 164] on input "text" at bounding box center [304, 159] width 133 height 13
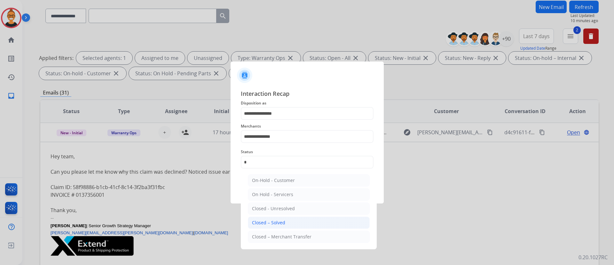
click at [275, 220] on div "Closed – Solved" at bounding box center [268, 222] width 33 height 6
type input "**********"
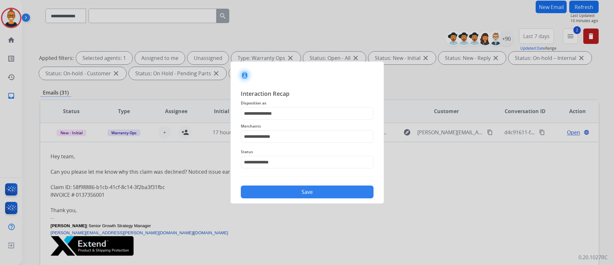
click at [289, 194] on button "Save" at bounding box center [307, 191] width 133 height 13
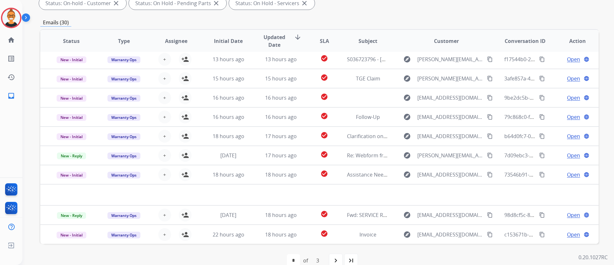
scroll to position [130, 0]
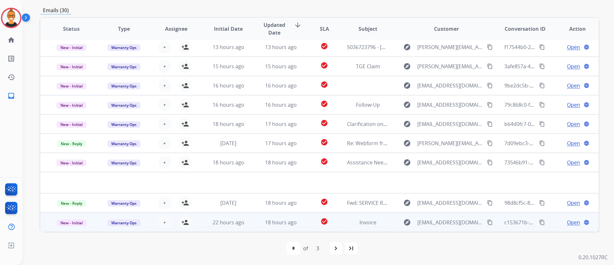
click at [305, 217] on td "check_circle" at bounding box center [319, 221] width 35 height 19
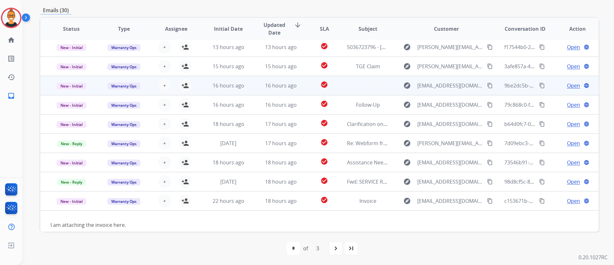
scroll to position [29, 0]
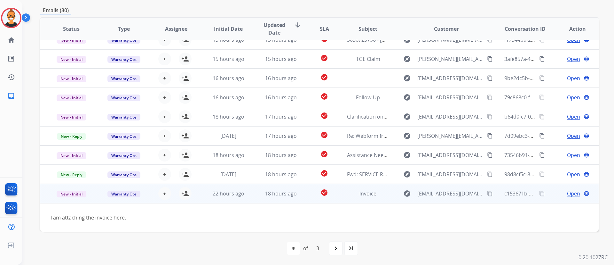
click at [561, 192] on div "Open language" at bounding box center [578, 193] width 42 height 8
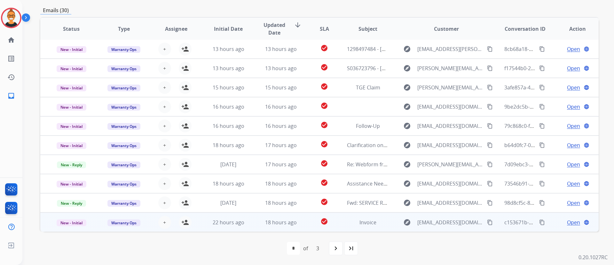
scroll to position [1, 0]
click at [569, 220] on span "Open" at bounding box center [573, 222] width 13 height 8
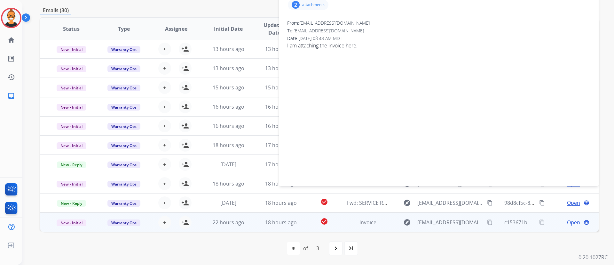
scroll to position [0, 0]
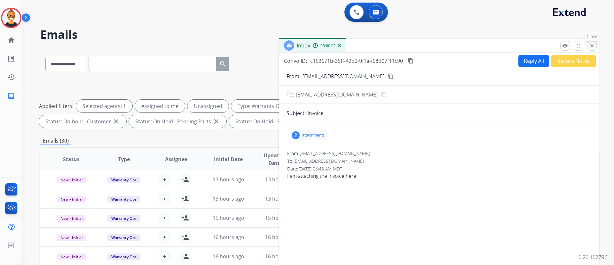
click at [595, 46] on button "close Close" at bounding box center [592, 46] width 10 height 10
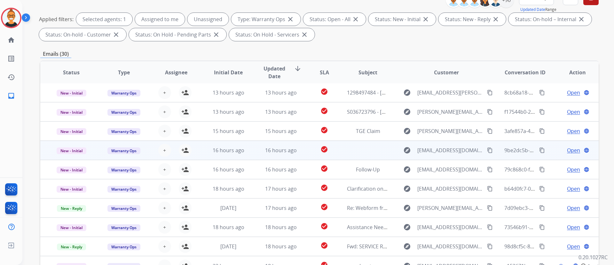
scroll to position [130, 0]
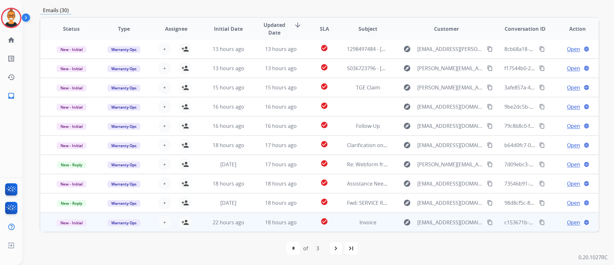
click at [567, 221] on span "Open" at bounding box center [573, 222] width 13 height 8
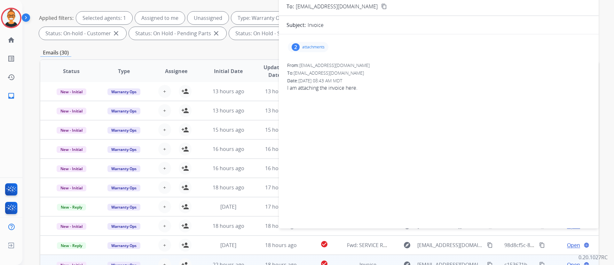
scroll to position [34, 0]
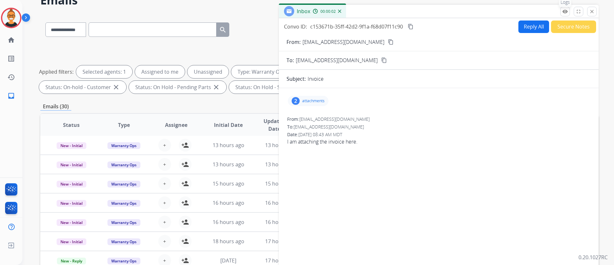
click at [568, 10] on mat-icon "remove_red_eye" at bounding box center [565, 12] width 6 height 6
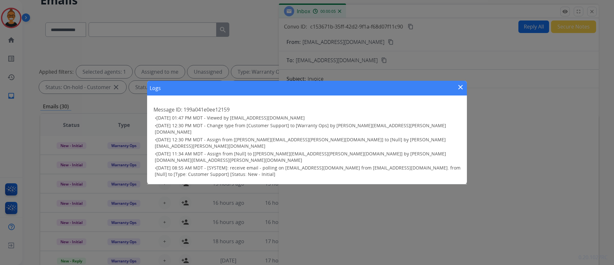
click at [459, 91] on mat-icon "close" at bounding box center [461, 87] width 8 height 8
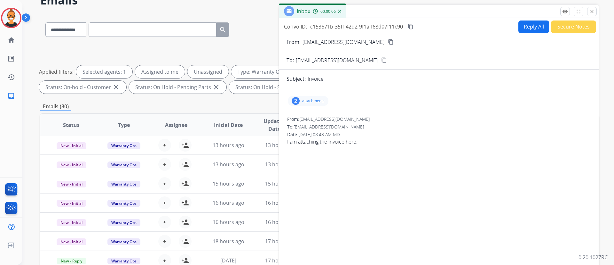
click at [409, 23] on button "content_copy" at bounding box center [411, 27] width 8 height 8
click at [562, 11] on button "remove_red_eye Logs" at bounding box center [566, 12] width 10 height 10
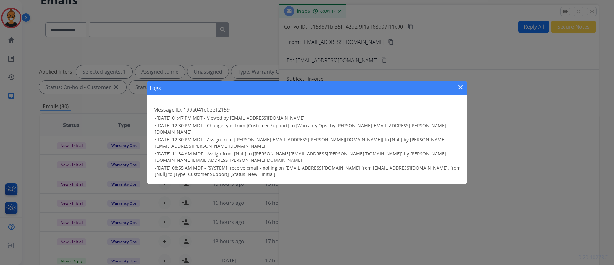
click at [463, 91] on mat-icon "close" at bounding box center [461, 87] width 8 height 8
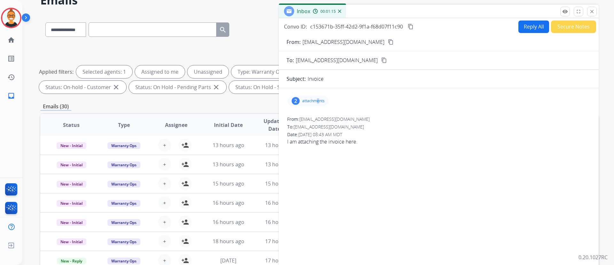
click at [318, 100] on p "attachments" at bounding box center [313, 100] width 22 height 5
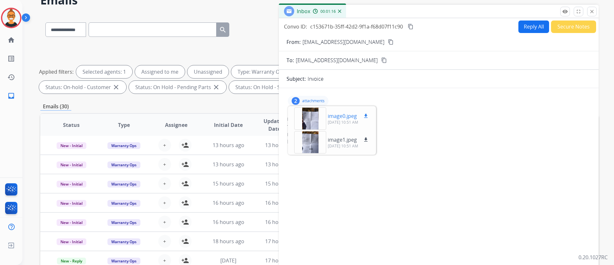
click at [313, 117] on div at bounding box center [310, 118] width 32 height 22
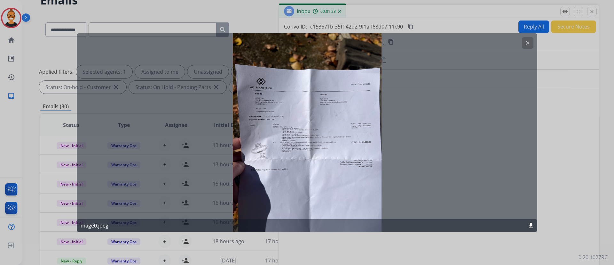
click at [529, 224] on mat-icon "download" at bounding box center [531, 225] width 8 height 8
click at [523, 47] on button "clear" at bounding box center [528, 43] width 12 height 12
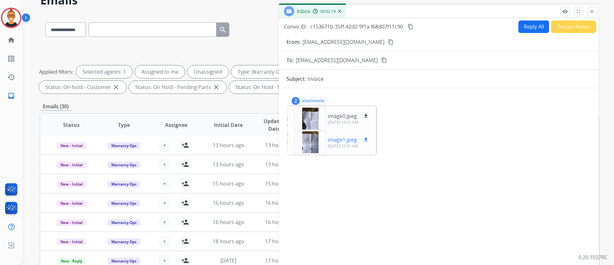
click at [368, 139] on mat-icon "download" at bounding box center [366, 140] width 6 height 6
click at [320, 100] on p "attachments" at bounding box center [313, 100] width 22 height 5
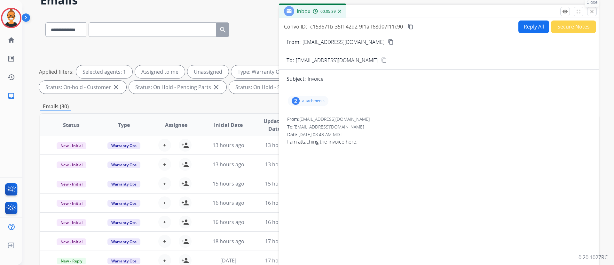
click at [592, 7] on button "close Close" at bounding box center [592, 12] width 10 height 10
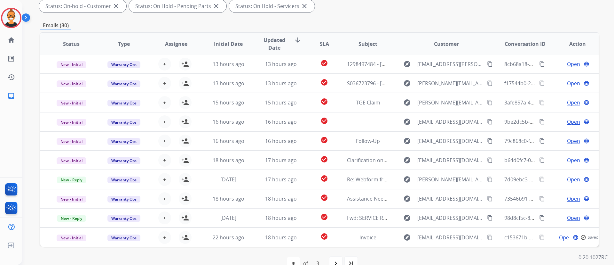
scroll to position [130, 0]
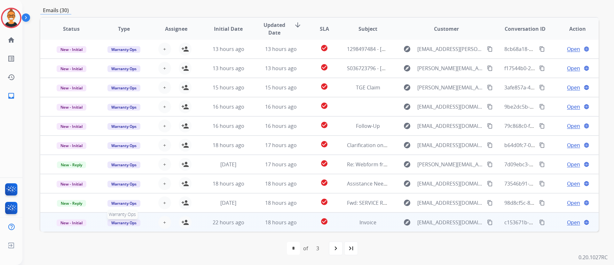
click at [117, 219] on span "Warranty Ops" at bounding box center [124, 222] width 33 height 7
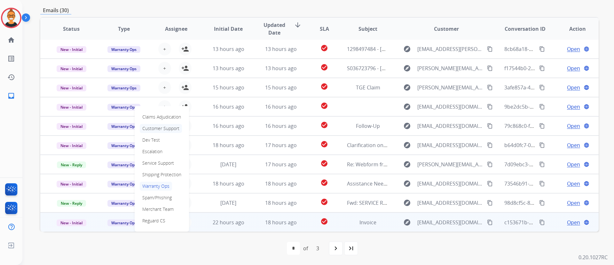
click at [172, 132] on p "Customer Support" at bounding box center [161, 128] width 42 height 9
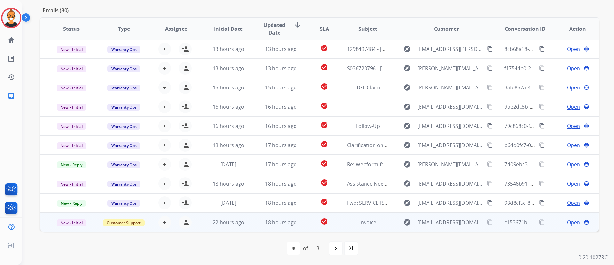
click at [167, 249] on div "first_page navigate_before * * * of 3 navigate_next last_page" at bounding box center [319, 248] width 559 height 13
click at [539, 224] on mat-icon "content_copy" at bounding box center [542, 222] width 6 height 6
click at [487, 220] on mat-icon "content_copy" at bounding box center [490, 222] width 6 height 6
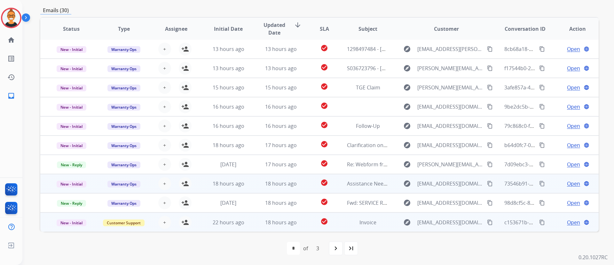
click at [307, 183] on td "check_circle" at bounding box center [319, 183] width 35 height 19
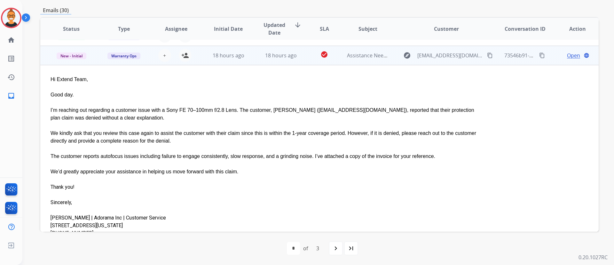
scroll to position [134, 0]
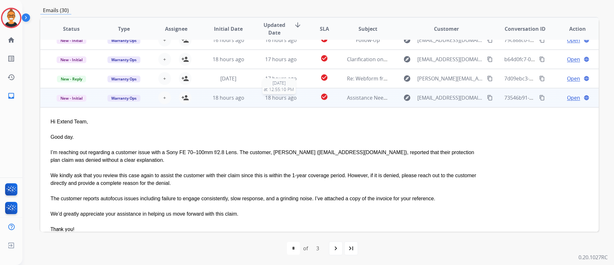
click at [289, 99] on span "18 hours ago" at bounding box center [281, 97] width 32 height 7
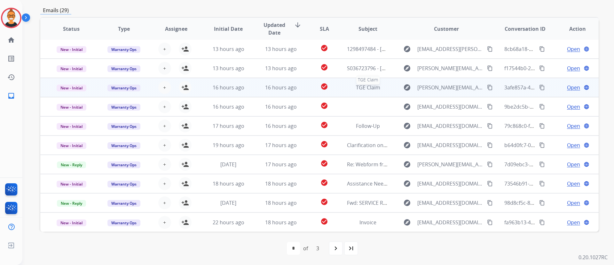
click at [349, 88] on div "TGE Claim" at bounding box center [368, 88] width 42 height 8
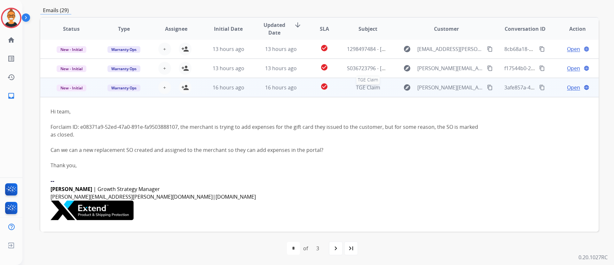
scroll to position [38, 0]
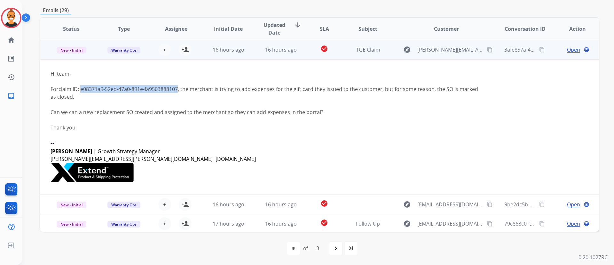
drag, startPoint x: 181, startPoint y: 88, endPoint x: 82, endPoint y: 92, distance: 98.7
click at [82, 92] on div "For claim ID: e08371a9-52ed-47a0-891e-fa9503888107 , the merchant is trying to …" at bounding box center [268, 92] width 434 height 15
copy link "e08371a9-52ed-47a0-891e-fa9503888107"
click at [338, 50] on td "TGE Claim" at bounding box center [363, 49] width 52 height 19
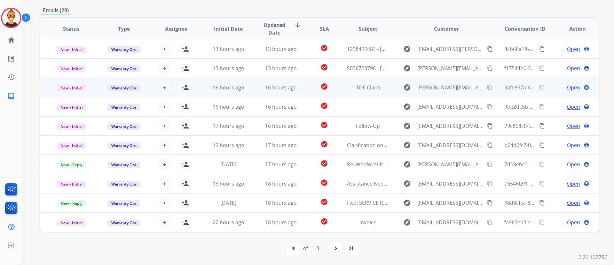
scroll to position [1, 0]
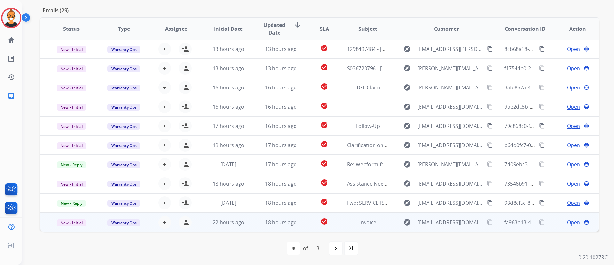
click at [304, 227] on td "check_circle" at bounding box center [319, 221] width 35 height 19
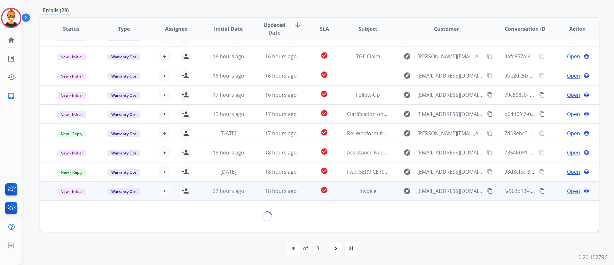
scroll to position [21, 0]
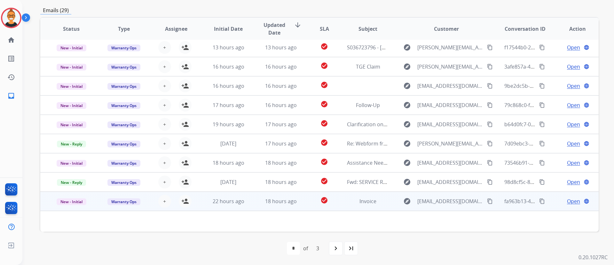
click at [567, 199] on span "Open" at bounding box center [573, 201] width 13 height 8
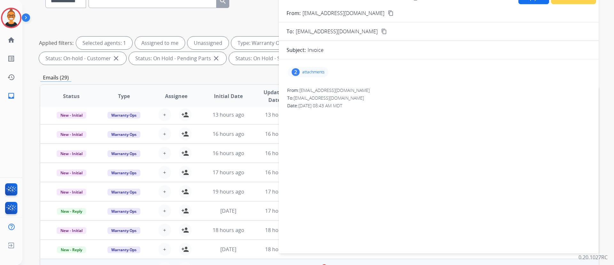
scroll to position [0, 0]
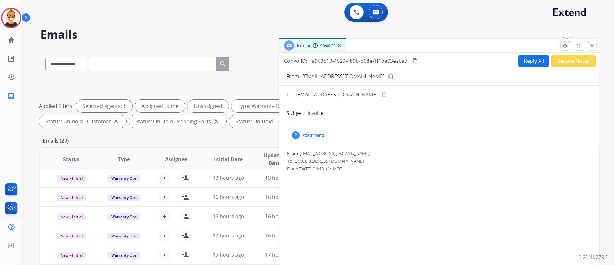
click at [564, 46] on mat-icon "remove_red_eye" at bounding box center [565, 46] width 6 height 6
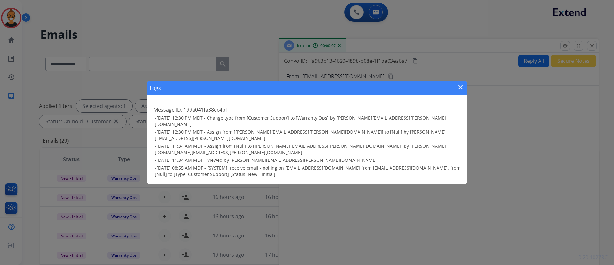
click at [460, 91] on mat-icon "close" at bounding box center [461, 87] width 8 height 8
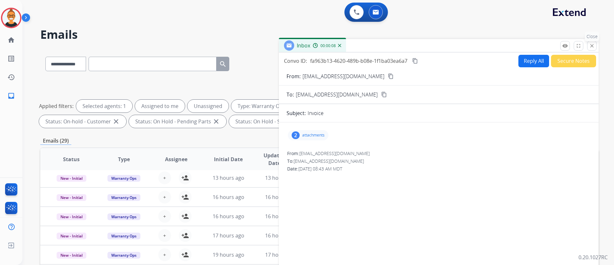
click at [591, 45] on mat-icon "close" at bounding box center [592, 46] width 6 height 6
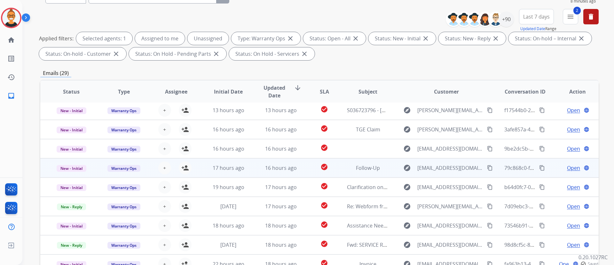
scroll to position [130, 0]
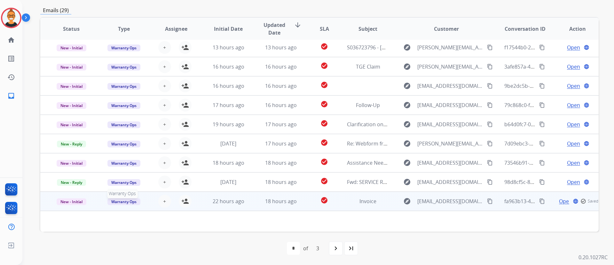
click at [116, 202] on span "Warranty Ops" at bounding box center [124, 201] width 33 height 7
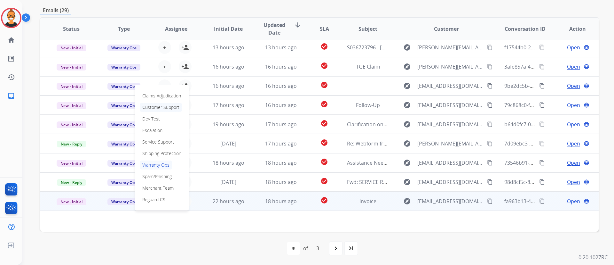
click at [163, 108] on p "Customer Support" at bounding box center [161, 107] width 42 height 9
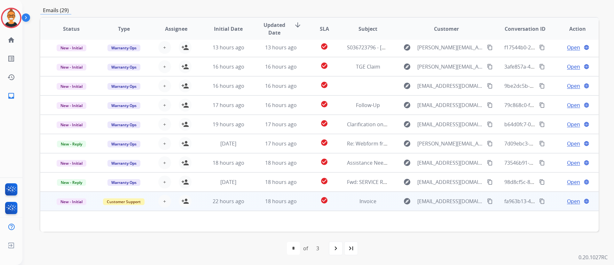
click at [343, 200] on td "Invoice" at bounding box center [363, 200] width 52 height 19
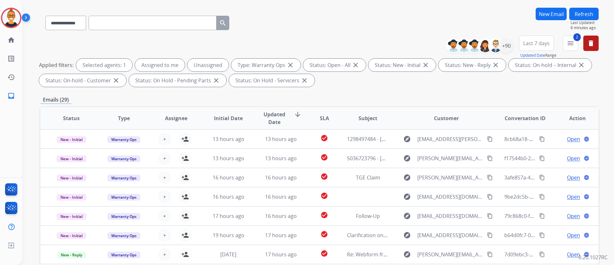
scroll to position [0, 0]
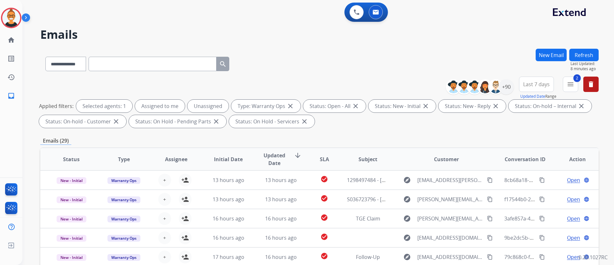
click at [581, 59] on button "Refresh" at bounding box center [584, 55] width 29 height 12
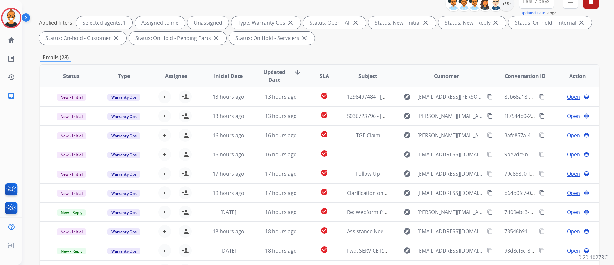
scroll to position [130, 0]
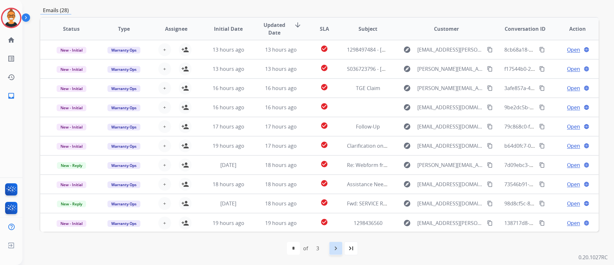
click at [333, 249] on mat-icon "navigate_next" at bounding box center [336, 248] width 8 height 8
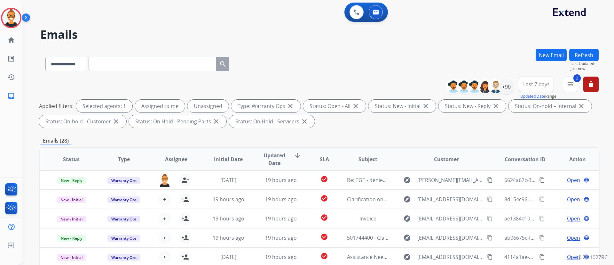
scroll to position [96, 0]
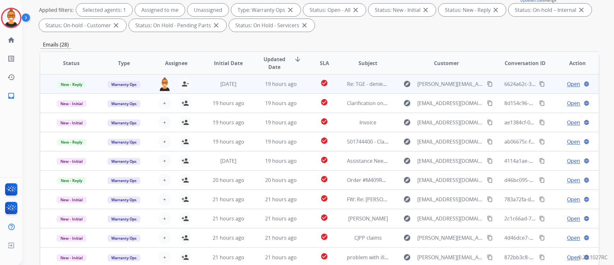
click at [256, 79] on td "19 hours ago" at bounding box center [276, 83] width 52 height 19
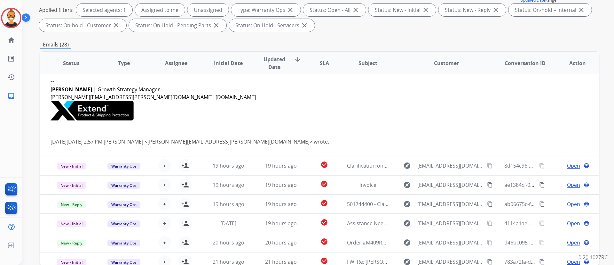
scroll to position [0, 0]
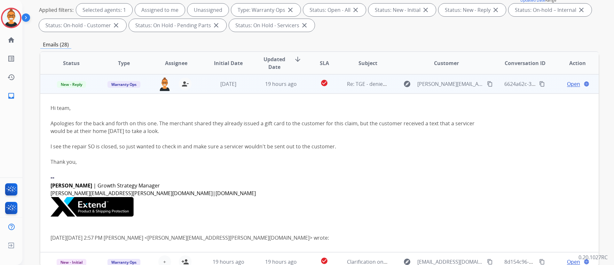
click at [569, 84] on span "Open" at bounding box center [573, 84] width 13 height 8
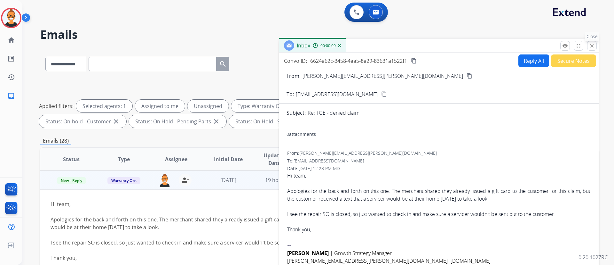
click at [593, 47] on mat-icon "close" at bounding box center [592, 46] width 6 height 6
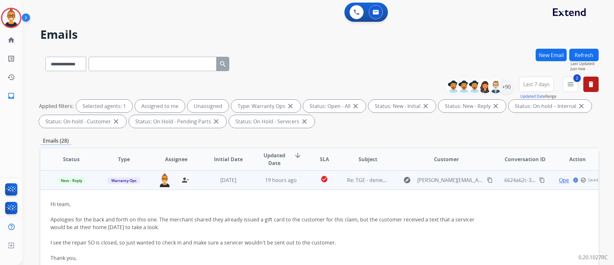
click at [253, 178] on td "19 hours ago" at bounding box center [276, 179] width 52 height 19
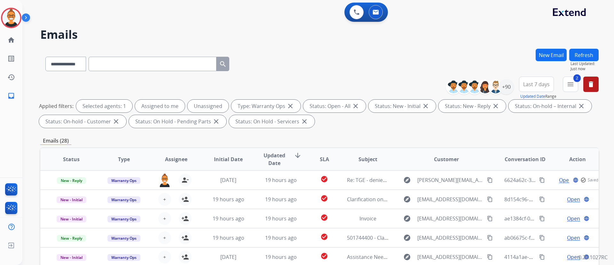
scroll to position [130, 0]
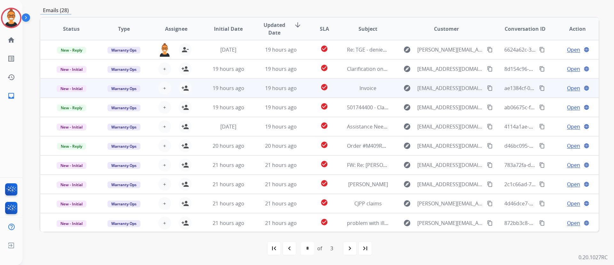
click at [302, 87] on td "check_circle" at bounding box center [319, 87] width 35 height 19
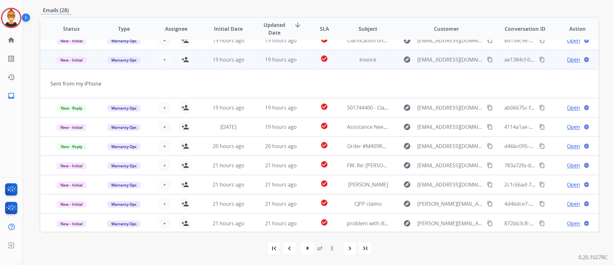
scroll to position [29, 0]
click at [572, 59] on span "Open" at bounding box center [573, 59] width 13 height 8
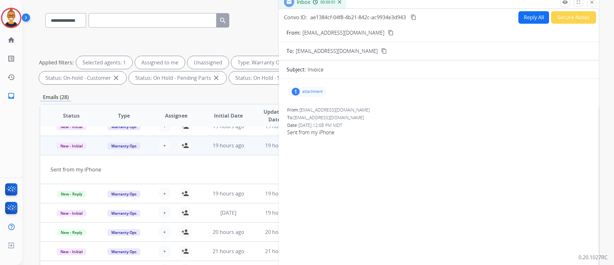
scroll to position [48, 0]
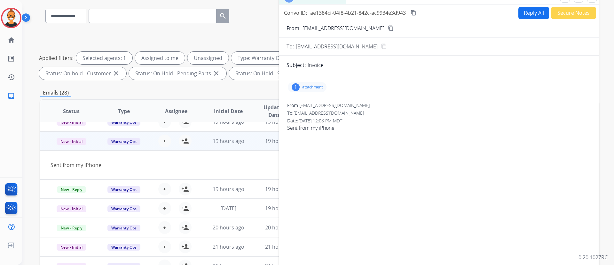
click at [312, 82] on div "1 attachment" at bounding box center [307, 87] width 39 height 10
click at [393, 102] on mat-icon "download" at bounding box center [390, 102] width 6 height 6
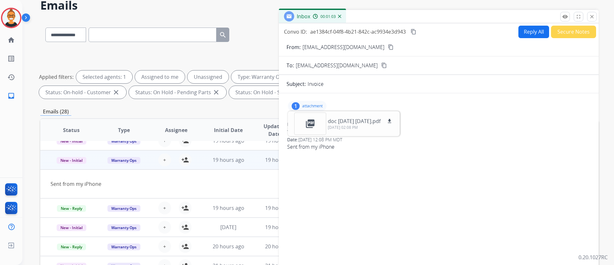
scroll to position [0, 0]
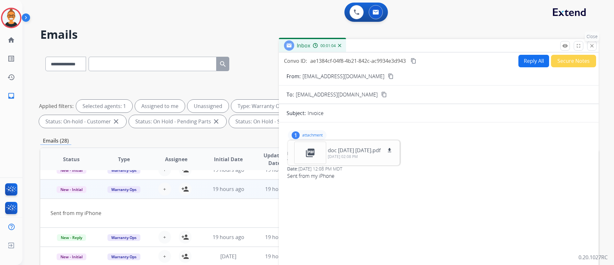
click at [589, 43] on button "close Close" at bounding box center [592, 46] width 10 height 10
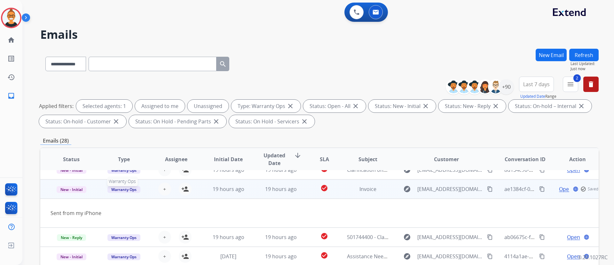
click at [120, 189] on span "Warranty Ops" at bounding box center [124, 189] width 33 height 7
click at [150, 206] on p "Customer Support" at bounding box center [161, 202] width 42 height 9
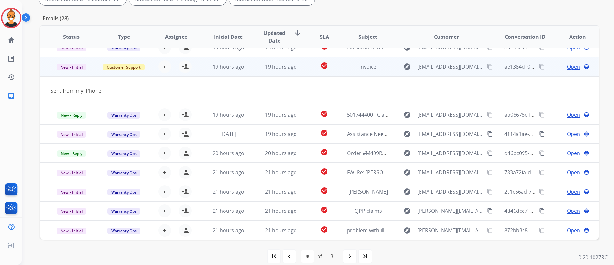
scroll to position [130, 0]
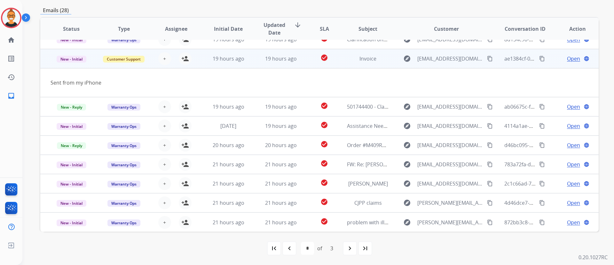
click at [250, 60] on td "19 hours ago" at bounding box center [276, 58] width 52 height 19
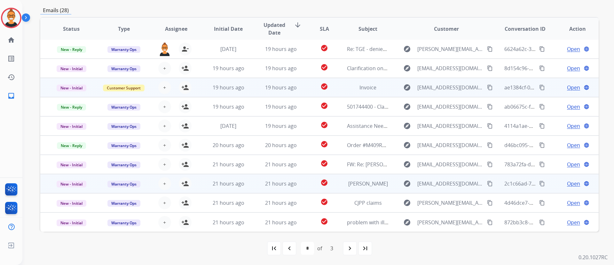
click at [339, 181] on td "[PERSON_NAME]" at bounding box center [363, 183] width 52 height 19
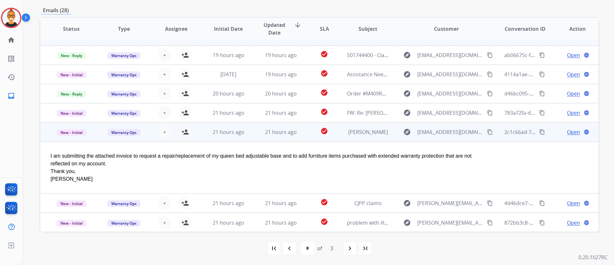
scroll to position [52, 0]
click at [567, 132] on span "Open" at bounding box center [573, 132] width 13 height 8
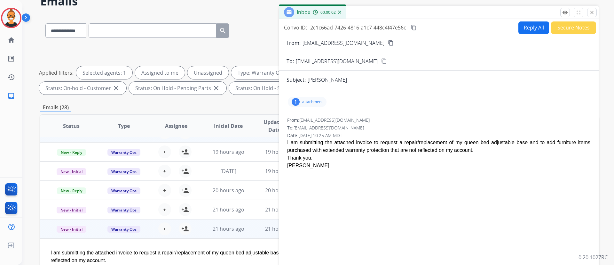
scroll to position [48, 0]
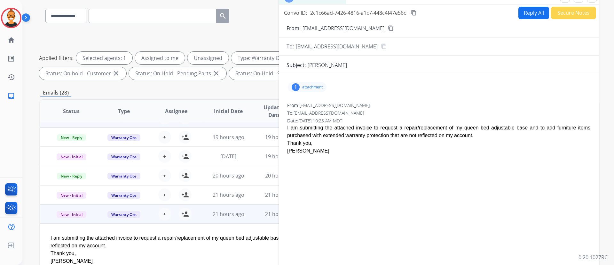
click at [316, 86] on p "attachment" at bounding box center [312, 86] width 20 height 5
click at [404, 101] on mat-icon "download" at bounding box center [407, 102] width 6 height 6
click at [388, 26] on mat-icon "content_copy" at bounding box center [391, 28] width 6 height 6
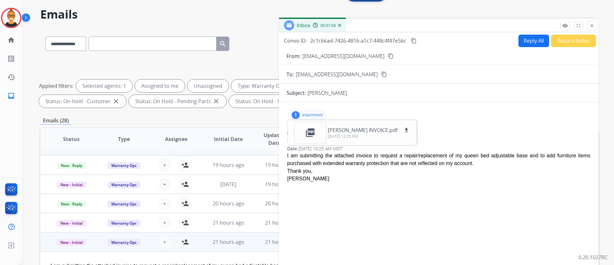
scroll to position [0, 0]
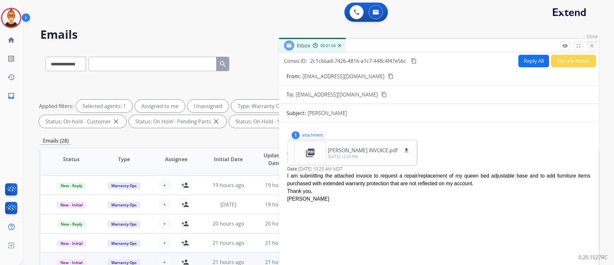
click at [592, 43] on mat-icon "close" at bounding box center [592, 46] width 6 height 6
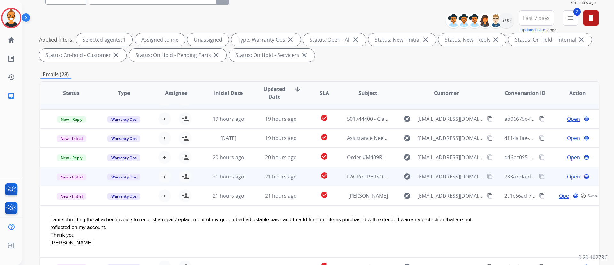
scroll to position [130, 0]
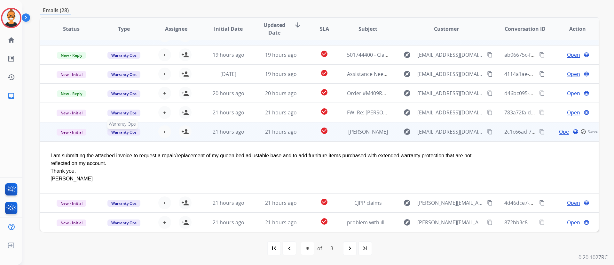
click at [113, 131] on span "Warranty Ops" at bounding box center [124, 132] width 33 height 7
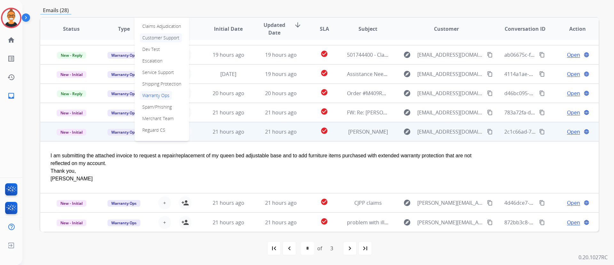
click at [164, 38] on p "Customer Support" at bounding box center [161, 37] width 42 height 9
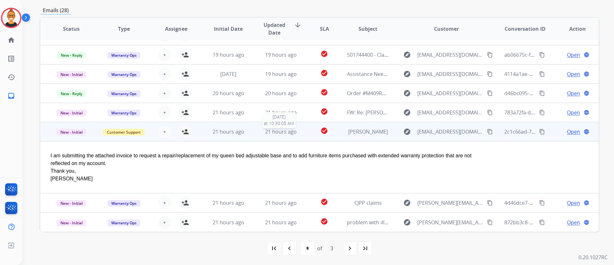
click at [281, 132] on span "21 hours ago" at bounding box center [281, 131] width 32 height 7
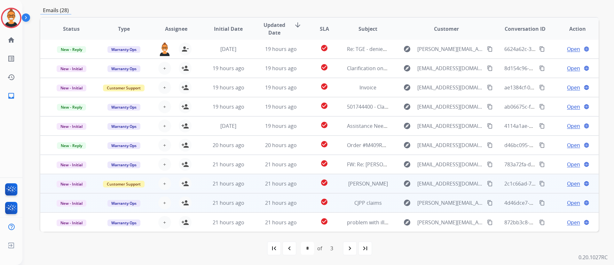
click at [337, 202] on td "CJPP claims" at bounding box center [363, 202] width 52 height 19
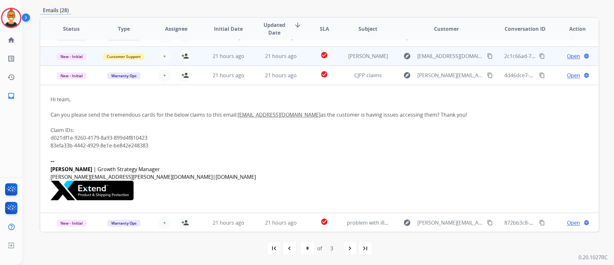
scroll to position [128, 0]
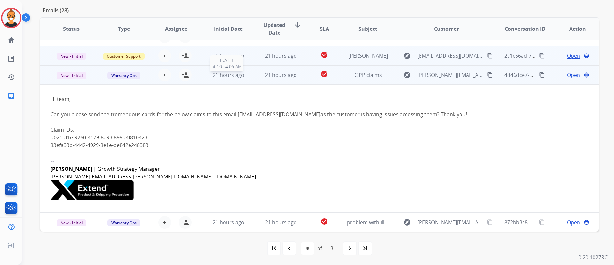
click at [241, 78] on span "21 hours ago" at bounding box center [229, 74] width 32 height 7
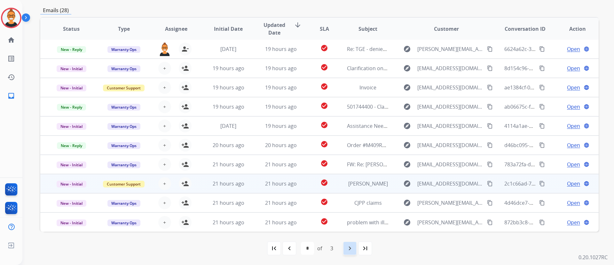
click at [351, 241] on div "navigate_next" at bounding box center [350, 248] width 14 height 14
select select "*"
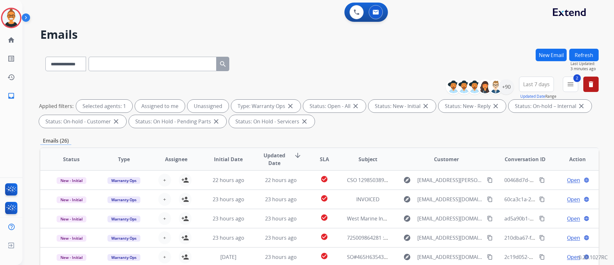
scroll to position [96, 0]
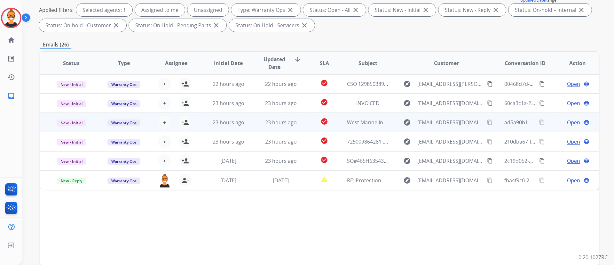
click at [338, 123] on td "West Marine Invoice 1967718" at bounding box center [363, 122] width 52 height 19
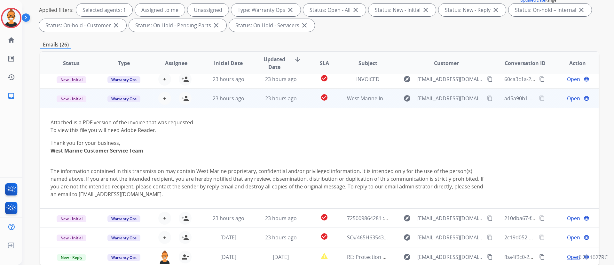
scroll to position [24, 0]
click at [574, 97] on span "Open" at bounding box center [573, 98] width 13 height 8
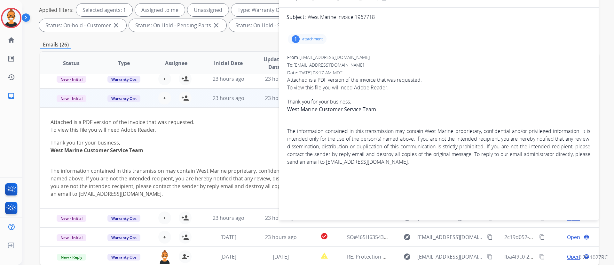
scroll to position [0, 0]
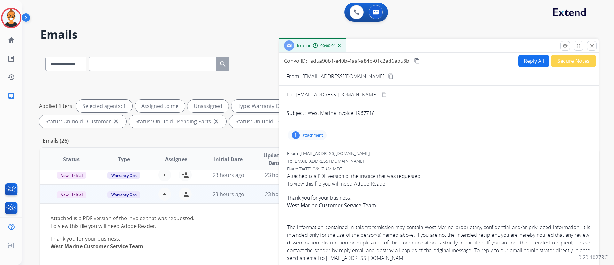
click at [314, 131] on div "1 attachment" at bounding box center [307, 135] width 39 height 10
click at [386, 149] on mat-icon "download" at bounding box center [386, 150] width 6 height 6
click at [313, 131] on div "1 attachment picture_as_pdf invoice_1967718.pdf download [DATE] 10:17 AM" at bounding box center [307, 135] width 39 height 10
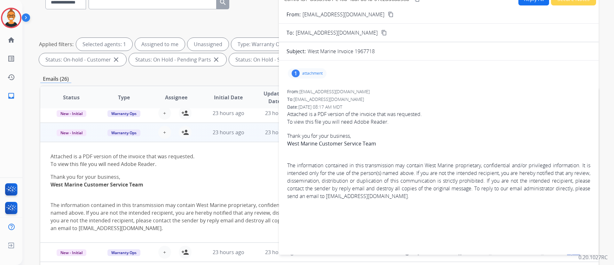
scroll to position [48, 0]
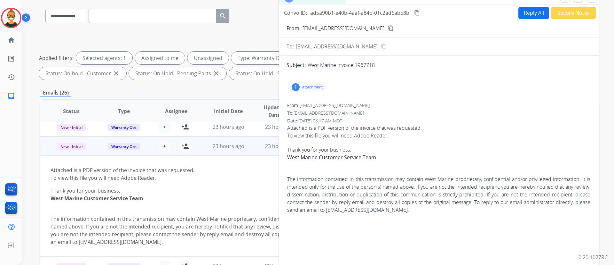
click at [534, 10] on button "Reply All" at bounding box center [534, 13] width 31 height 12
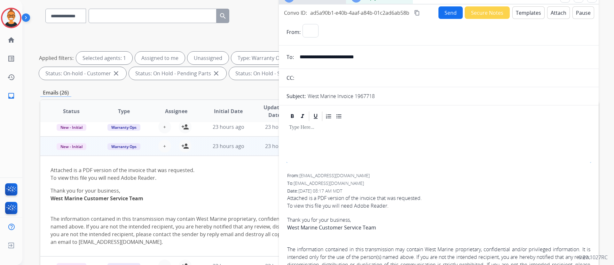
select select "**********"
click at [532, 12] on button "Templates" at bounding box center [529, 12] width 32 height 12
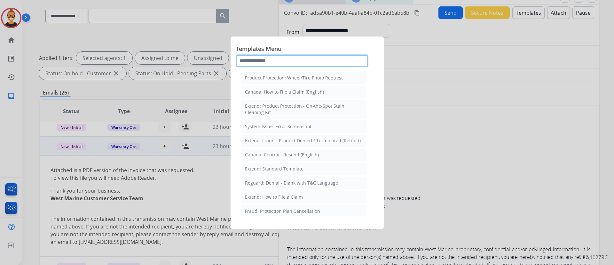
click at [301, 60] on input "text" at bounding box center [302, 60] width 133 height 13
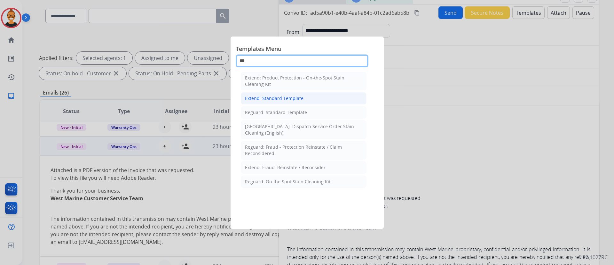
type input "***"
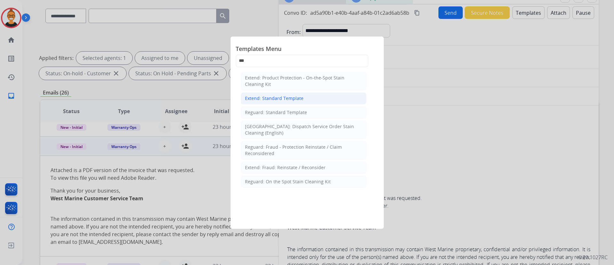
click at [286, 100] on div "Extend: Standard Template" at bounding box center [274, 98] width 59 height 6
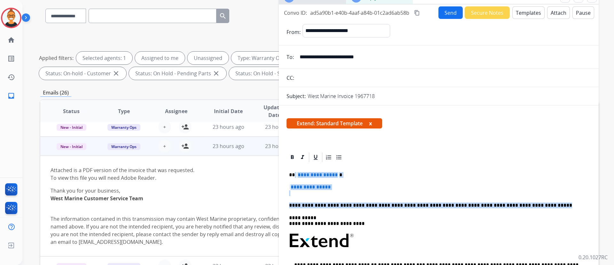
drag, startPoint x: 525, startPoint y: 207, endPoint x: 295, endPoint y: 176, distance: 232.1
click at [295, 176] on div "**********" at bounding box center [439, 255] width 305 height 185
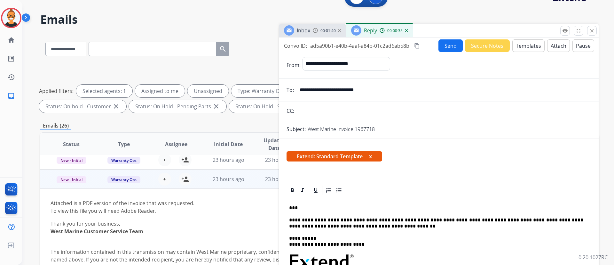
scroll to position [0, 0]
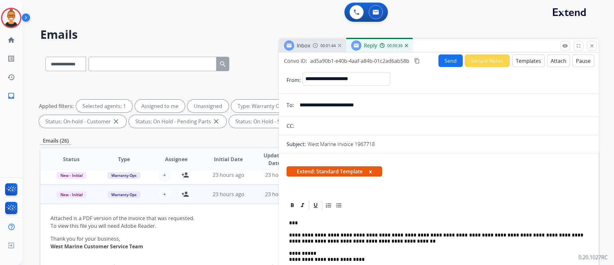
click at [443, 59] on button "Send" at bounding box center [451, 60] width 24 height 12
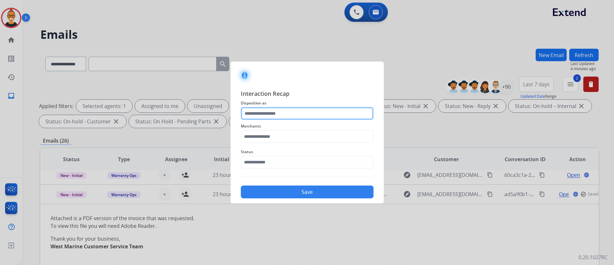
click at [268, 113] on input "text" at bounding box center [307, 113] width 133 height 13
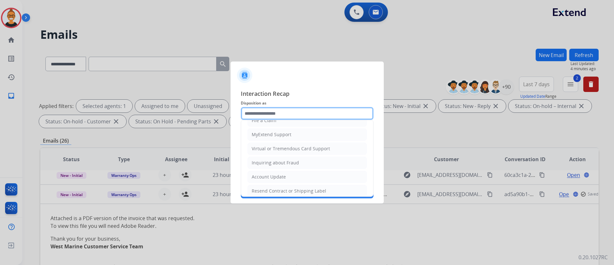
scroll to position [96, 0]
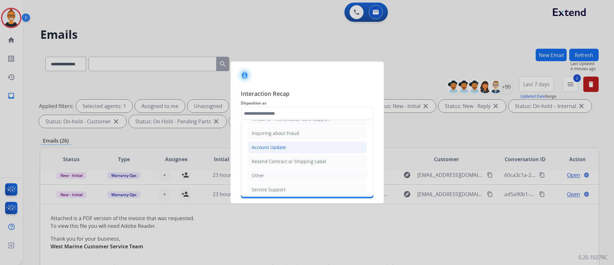
click at [270, 148] on div "Account Update" at bounding box center [269, 147] width 34 height 6
type input "**********"
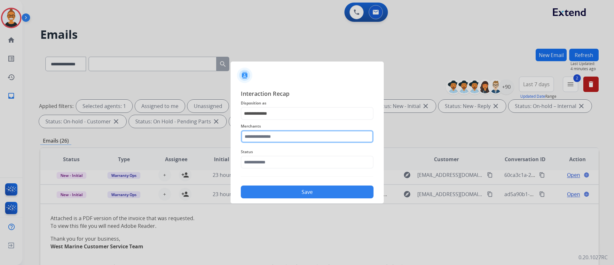
click at [273, 137] on input "text" at bounding box center [307, 136] width 133 height 13
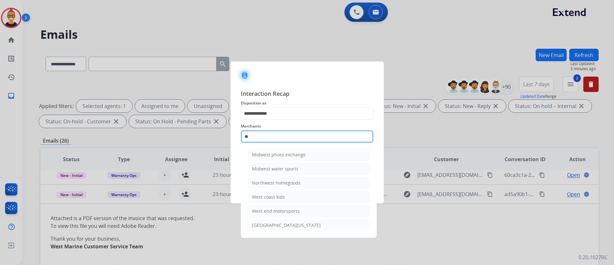
type input "*"
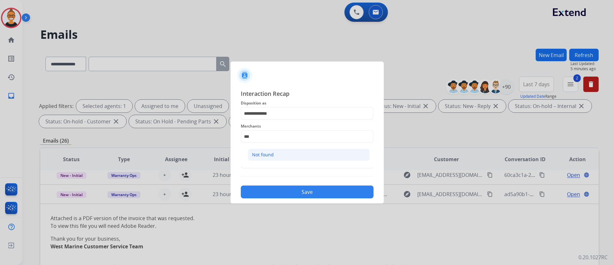
click at [265, 159] on li "Not found" at bounding box center [309, 154] width 122 height 12
type input "*********"
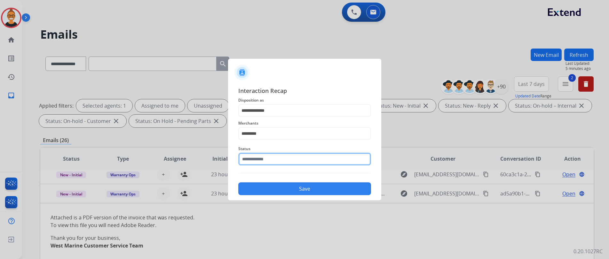
click at [264, 165] on input "text" at bounding box center [304, 159] width 133 height 13
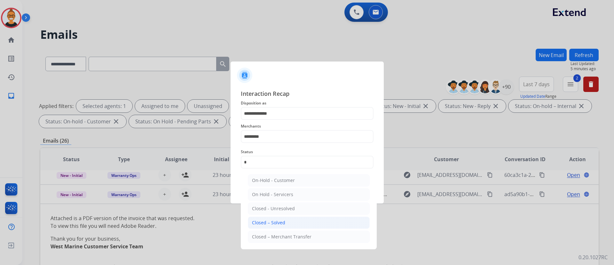
click at [283, 223] on div "Closed – Solved" at bounding box center [268, 222] width 33 height 6
type input "**********"
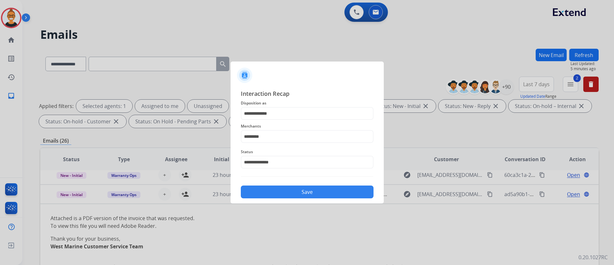
click at [286, 198] on div "**********" at bounding box center [307, 143] width 153 height 119
click at [287, 182] on div "Save" at bounding box center [307, 189] width 133 height 17
click at [297, 188] on button "Save" at bounding box center [307, 191] width 133 height 13
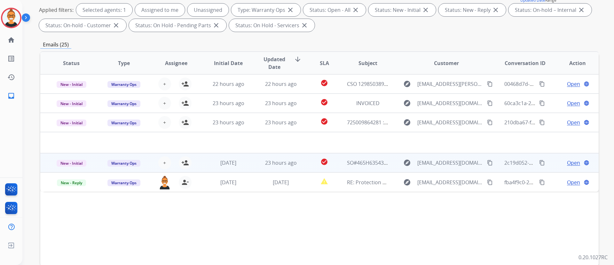
click at [307, 161] on td "check_circle" at bounding box center [319, 162] width 35 height 19
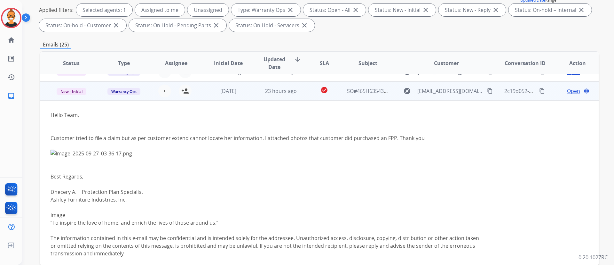
scroll to position [58, 0]
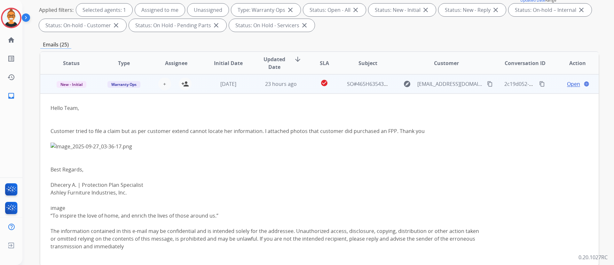
click at [571, 84] on span "Open" at bounding box center [573, 84] width 13 height 8
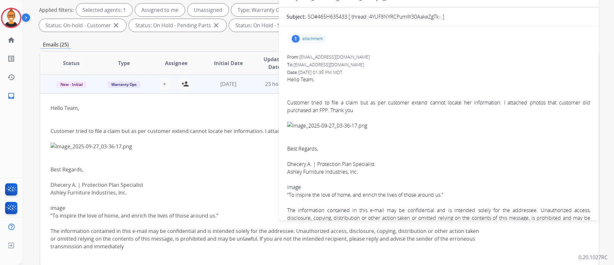
click at [318, 42] on div "1 attachment" at bounding box center [307, 39] width 39 height 10
click at [416, 52] on mat-icon "download" at bounding box center [414, 54] width 6 height 6
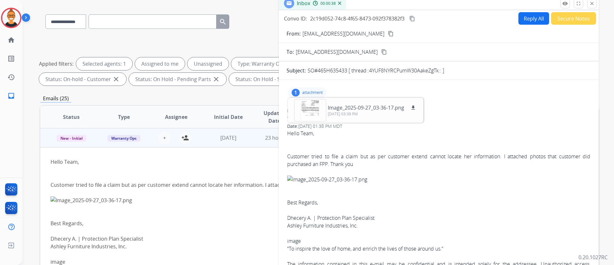
scroll to position [0, 0]
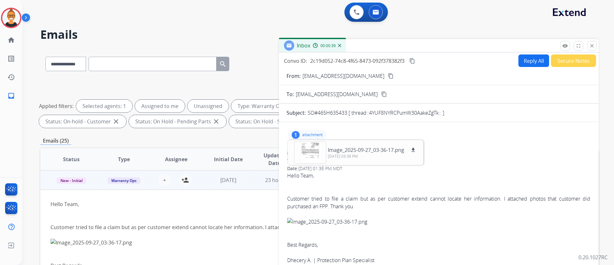
click at [560, 59] on button "Secure Notes" at bounding box center [573, 60] width 45 height 12
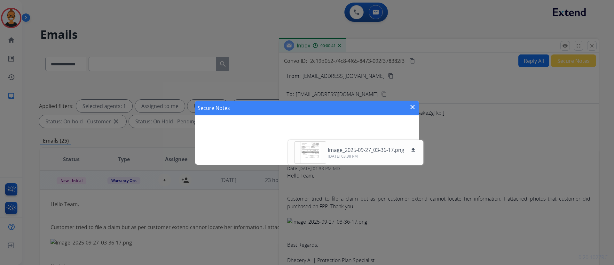
click at [415, 108] on mat-icon "close" at bounding box center [413, 107] width 8 height 8
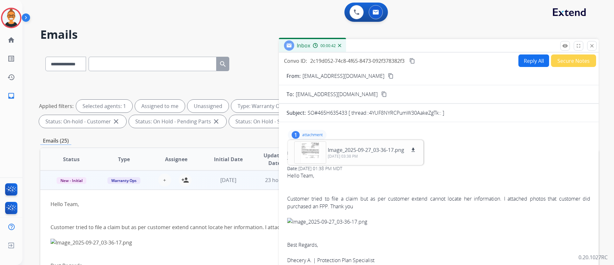
click at [308, 134] on p "attachment" at bounding box center [312, 134] width 20 height 5
click at [581, 66] on button "Secure Notes" at bounding box center [573, 60] width 45 height 12
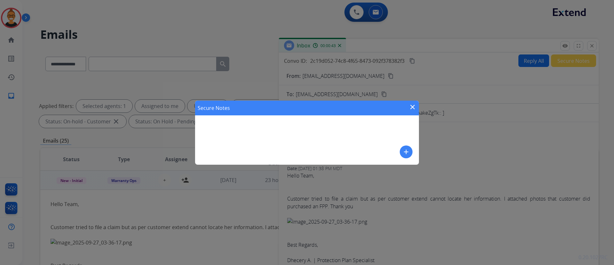
click at [407, 147] on button "add" at bounding box center [406, 151] width 13 height 13
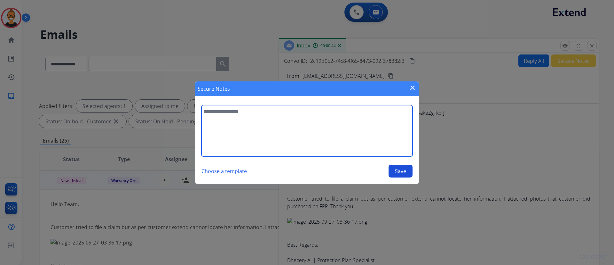
click at [354, 135] on textarea at bounding box center [307, 130] width 211 height 51
type textarea "**********"
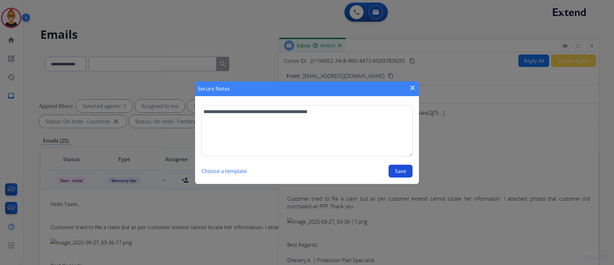
click at [407, 169] on button "Save" at bounding box center [401, 170] width 24 height 13
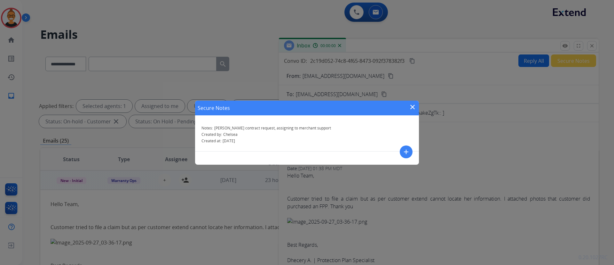
click at [413, 106] on mat-icon "close" at bounding box center [413, 107] width 8 height 8
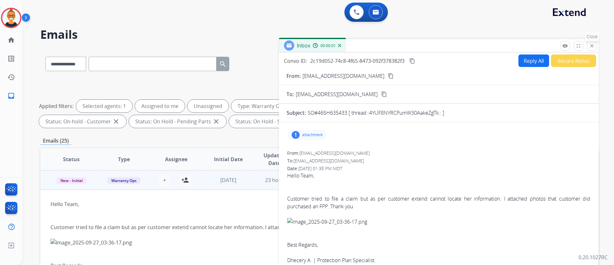
click at [592, 42] on button "close Close" at bounding box center [592, 46] width 10 height 10
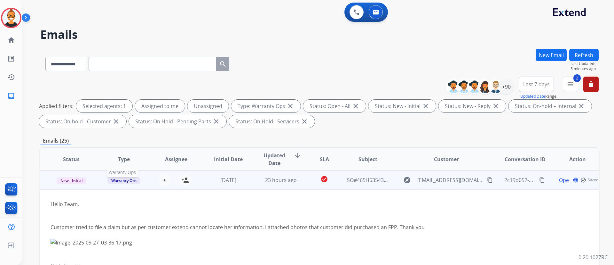
click at [130, 181] on span "Warranty Ops" at bounding box center [124, 180] width 33 height 7
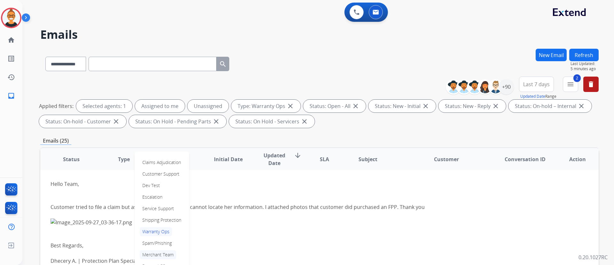
scroll to position [95, 0]
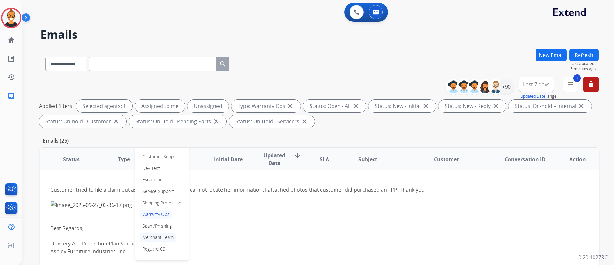
click at [158, 236] on p "Merchant Team" at bounding box center [158, 237] width 36 height 9
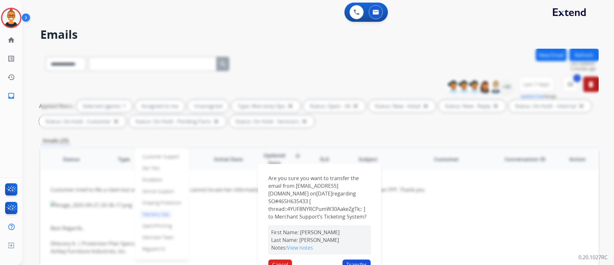
click at [352, 259] on div "Cancel Transfer" at bounding box center [319, 264] width 102 height 10
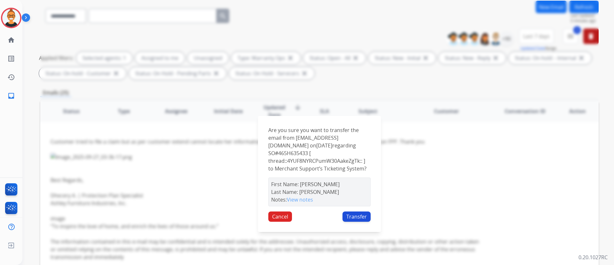
click at [358, 217] on button "Transfer" at bounding box center [357, 216] width 28 height 10
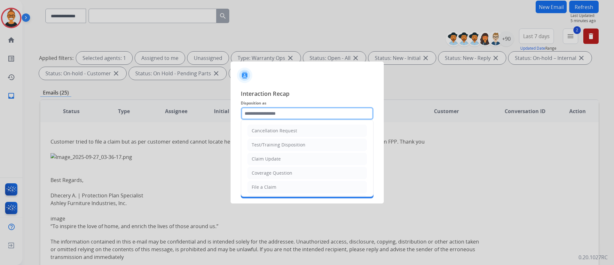
click at [276, 112] on input "text" at bounding box center [307, 113] width 133 height 13
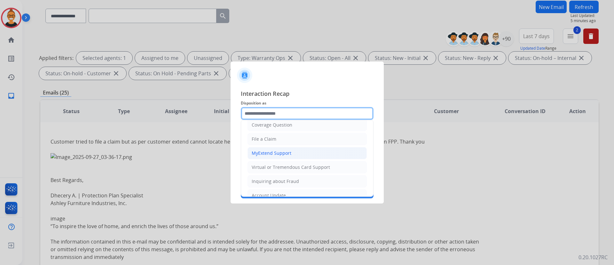
scroll to position [96, 0]
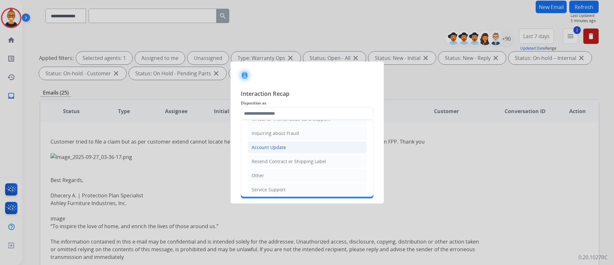
click at [267, 149] on div "Account Update" at bounding box center [269, 147] width 34 height 6
type input "**********"
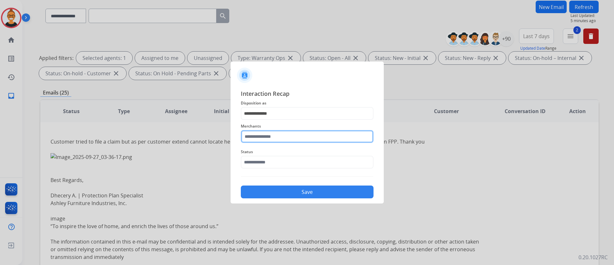
click at [272, 138] on input "text" at bounding box center [307, 136] width 133 height 13
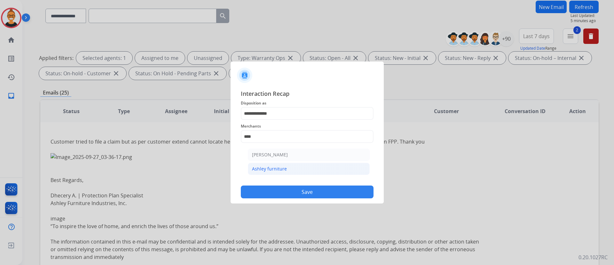
click at [283, 171] on div "Ashley furniture" at bounding box center [269, 168] width 35 height 6
type input "**********"
click at [283, 154] on span "Status" at bounding box center [307, 152] width 133 height 8
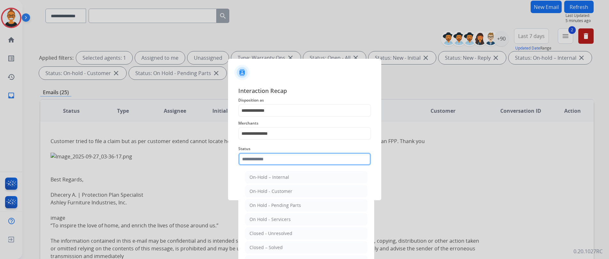
click at [281, 163] on input "text" at bounding box center [304, 159] width 133 height 13
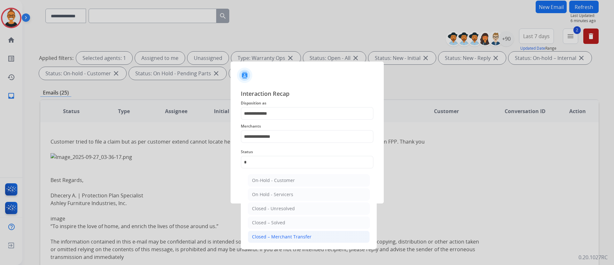
click at [287, 233] on div "Closed – Merchant Transfer" at bounding box center [282, 236] width 60 height 6
type input "**********"
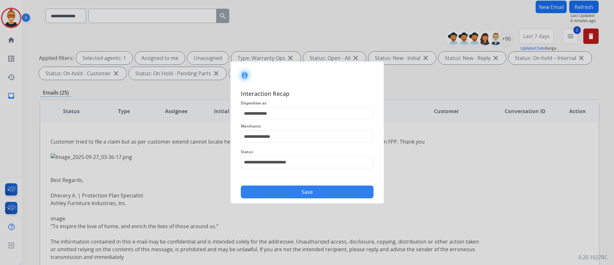
click at [284, 191] on button "Save" at bounding box center [307, 191] width 133 height 13
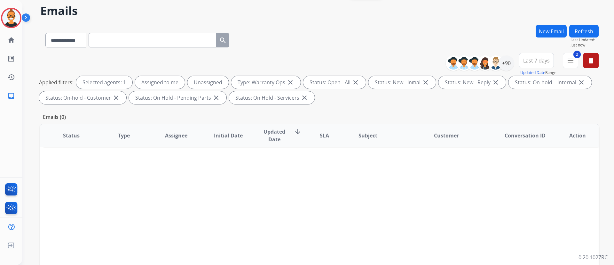
scroll to position [0, 0]
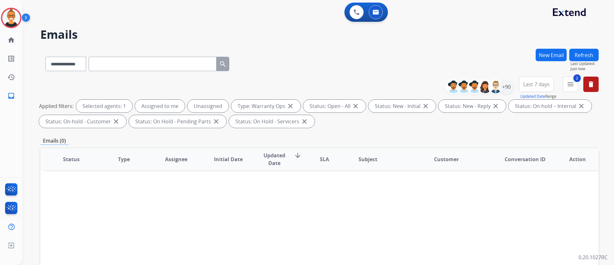
click at [586, 51] on button "Refresh" at bounding box center [584, 55] width 29 height 12
click at [570, 83] on mat-icon "menu" at bounding box center [571, 84] width 8 height 8
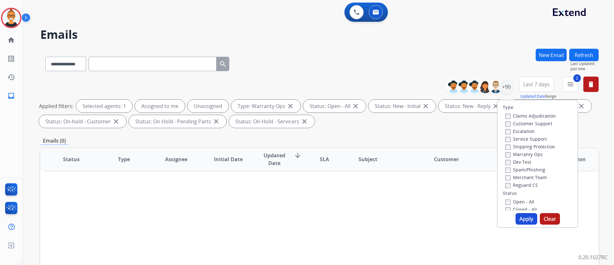
click at [470, 55] on div "**********" at bounding box center [319, 63] width 559 height 28
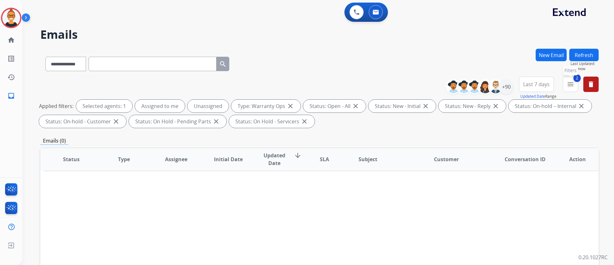
click at [571, 86] on mat-icon "menu" at bounding box center [571, 84] width 8 height 8
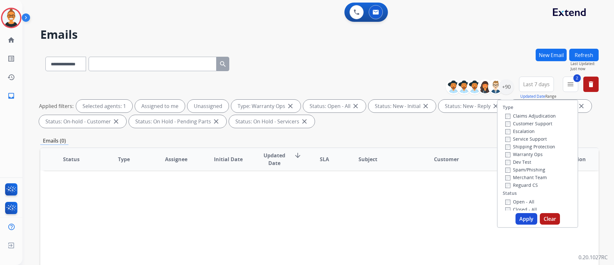
click at [512, 153] on label "Warranty Ops" at bounding box center [524, 154] width 37 height 6
click at [525, 215] on button "Apply" at bounding box center [527, 219] width 22 height 12
select select "*"
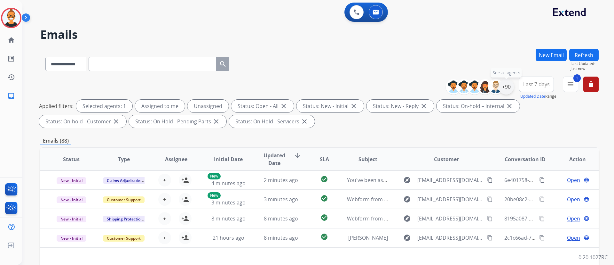
click at [505, 88] on div "+90" at bounding box center [506, 86] width 15 height 15
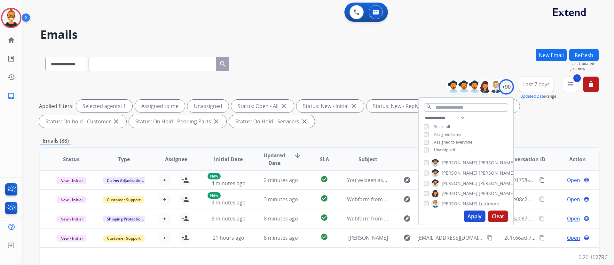
click at [450, 148] on span "Unassigned" at bounding box center [444, 149] width 21 height 5
click at [479, 218] on button "Apply" at bounding box center [475, 216] width 22 height 12
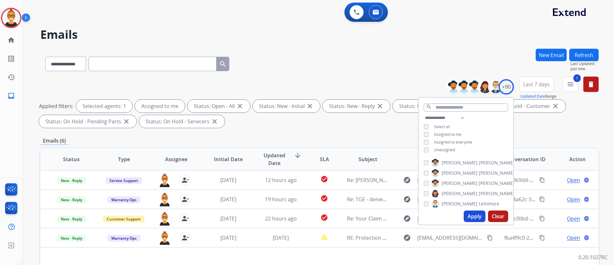
click at [288, 43] on div "**********" at bounding box center [310, 155] width 577 height 265
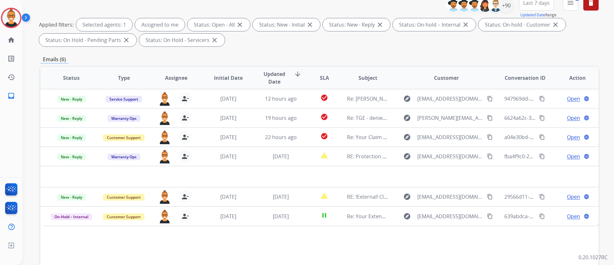
scroll to position [96, 0]
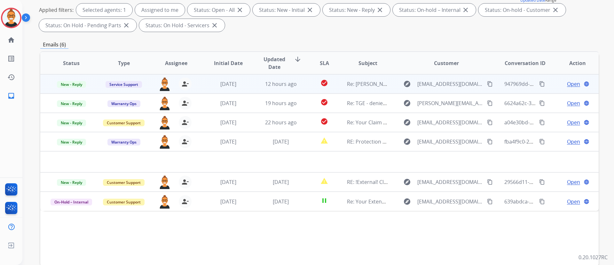
click at [302, 89] on td "check_circle" at bounding box center [319, 83] width 35 height 19
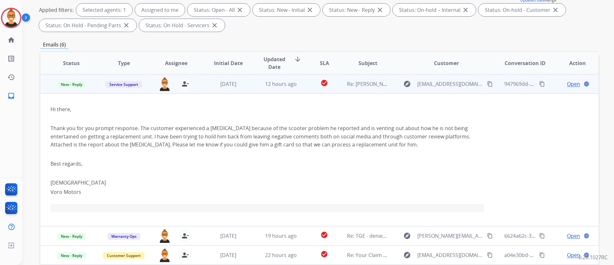
click at [567, 81] on span "Open" at bounding box center [573, 84] width 13 height 8
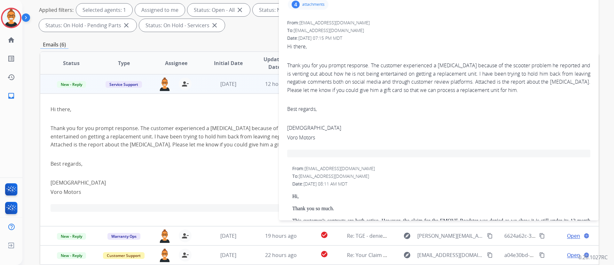
scroll to position [0, 0]
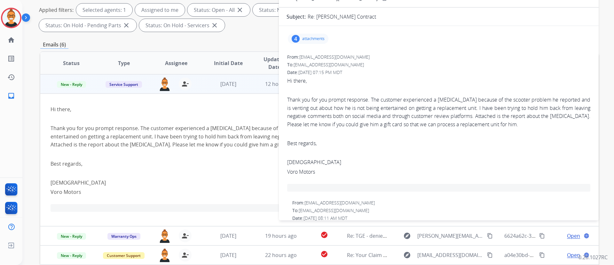
click at [301, 35] on div "4 attachments" at bounding box center [308, 39] width 41 height 10
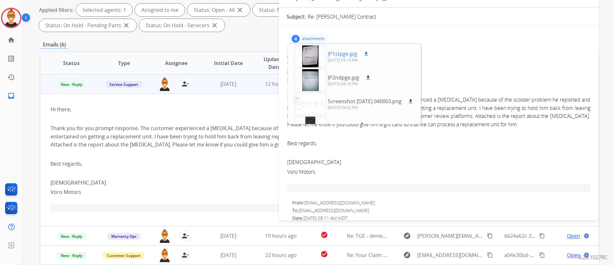
click at [309, 58] on div at bounding box center [310, 56] width 32 height 22
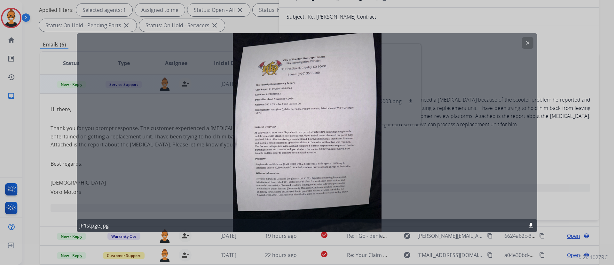
click at [526, 45] on mat-icon "clear" at bounding box center [528, 43] width 6 height 6
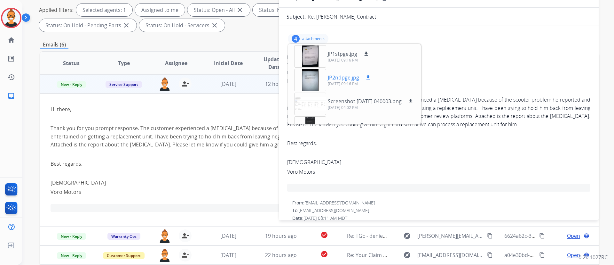
click at [313, 78] on div at bounding box center [310, 80] width 32 height 22
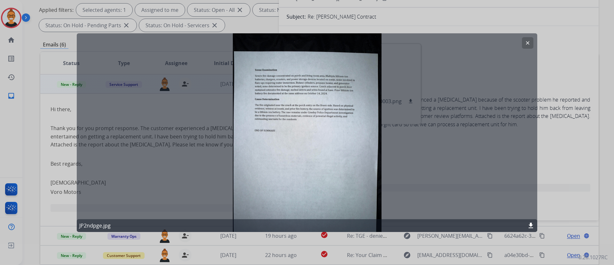
click at [525, 41] on mat-icon "clear" at bounding box center [528, 43] width 6 height 6
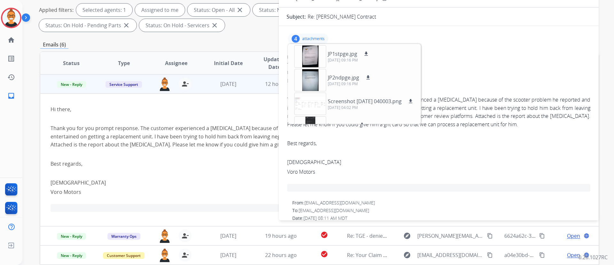
click at [313, 37] on p "attachments" at bounding box center [313, 38] width 22 height 5
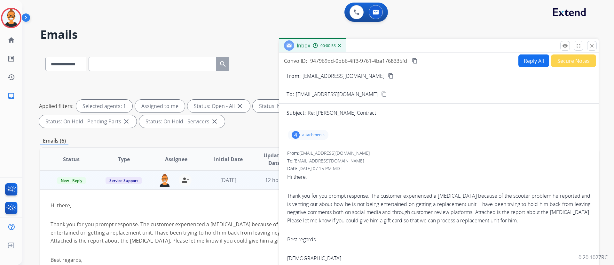
click at [519, 58] on button "Reply All" at bounding box center [534, 60] width 31 height 12
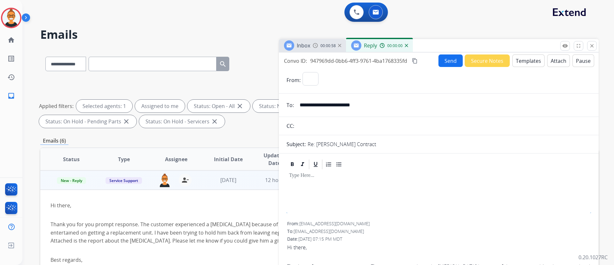
click at [518, 58] on button "Templates" at bounding box center [529, 60] width 32 height 12
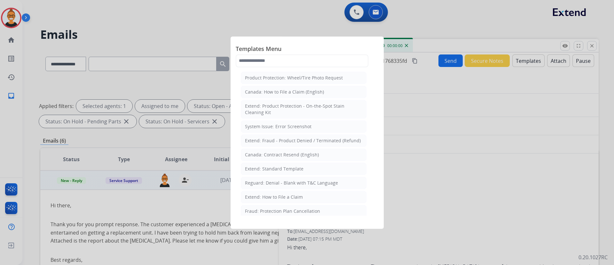
select select "**********"
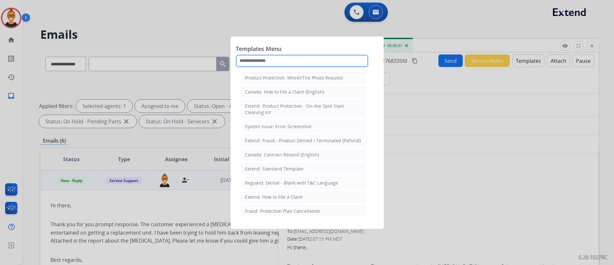
click at [257, 60] on input "text" at bounding box center [302, 60] width 133 height 13
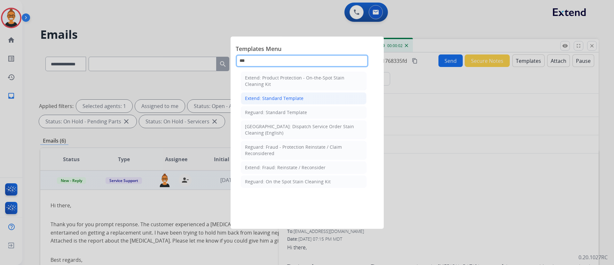
type input "***"
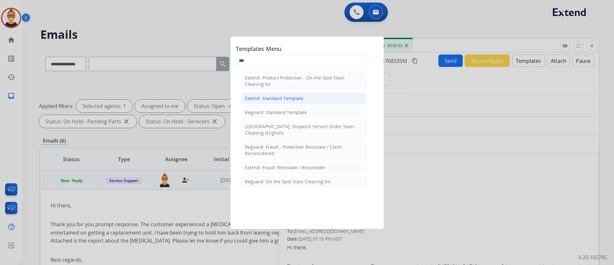
click at [267, 95] on div "Extend: Standard Template" at bounding box center [274, 98] width 59 height 6
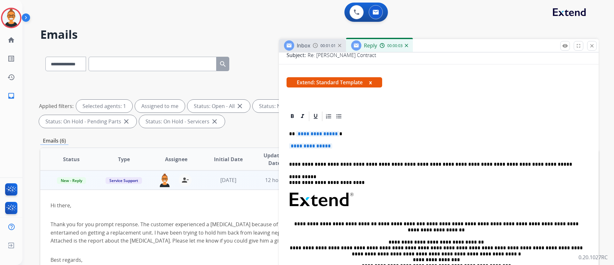
scroll to position [96, 0]
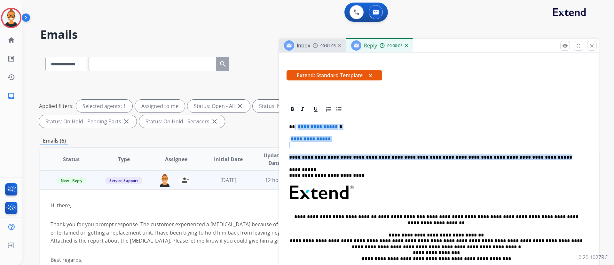
drag, startPoint x: 526, startPoint y: 159, endPoint x: 295, endPoint y: 124, distance: 233.6
click at [295, 124] on div "**********" at bounding box center [439, 207] width 305 height 185
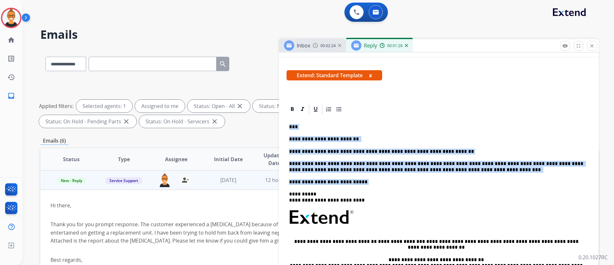
drag, startPoint x: 355, startPoint y: 183, endPoint x: 289, endPoint y: 126, distance: 87.6
click at [289, 126] on div "**********" at bounding box center [439, 220] width 305 height 210
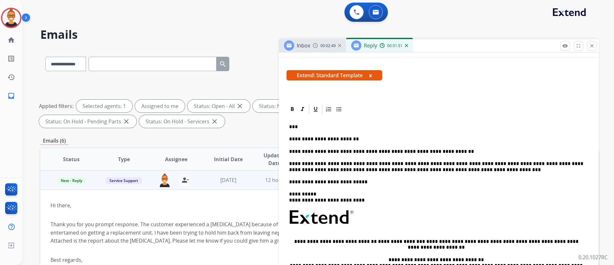
click at [452, 113] on div at bounding box center [439, 109] width 305 height 12
drag, startPoint x: 452, startPoint y: 149, endPoint x: 343, endPoint y: 146, distance: 109.2
click at [343, 146] on div "**********" at bounding box center [439, 220] width 305 height 210
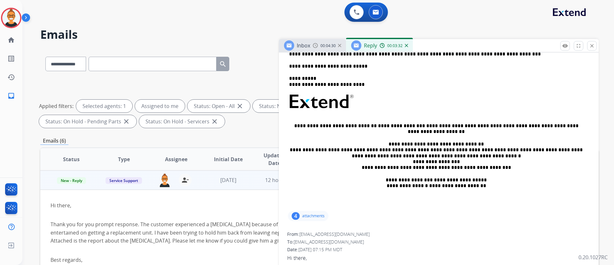
scroll to position [144, 0]
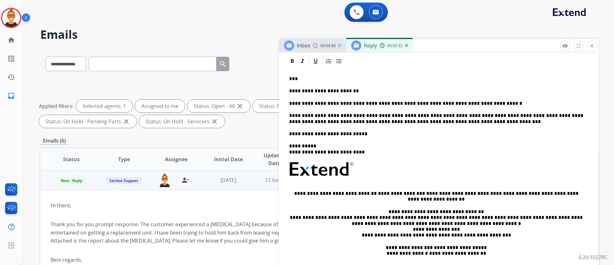
click at [313, 38] on h2 "Emails" at bounding box center [319, 34] width 559 height 13
click at [312, 49] on div "Inbox 00:04:31" at bounding box center [312, 45] width 67 height 13
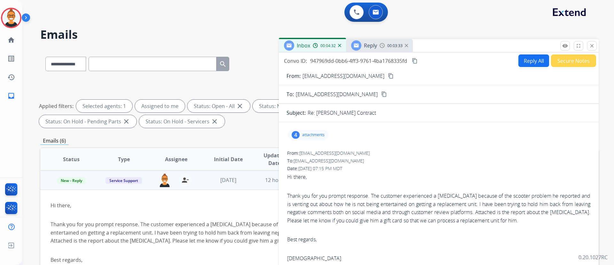
click at [312, 142] on div "4 attachments" at bounding box center [439, 134] width 305 height 15
click at [309, 135] on p "attachments" at bounding box center [313, 134] width 22 height 5
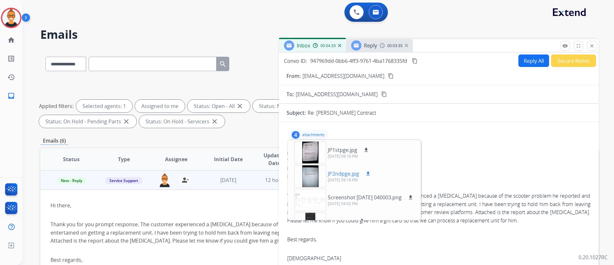
click at [314, 172] on div at bounding box center [310, 176] width 32 height 22
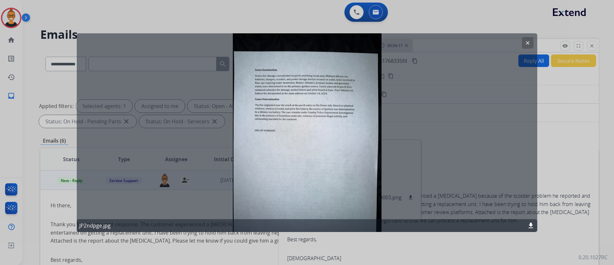
click at [526, 40] on mat-icon "clear" at bounding box center [528, 43] width 6 height 6
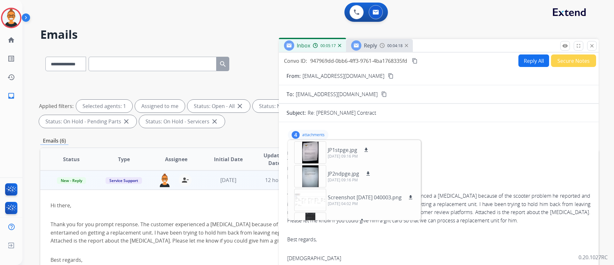
click at [316, 134] on p "attachments" at bounding box center [313, 134] width 22 height 5
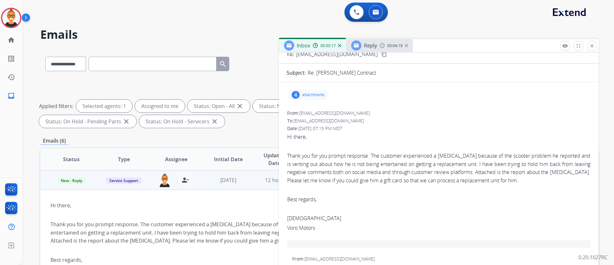
scroll to position [96, 0]
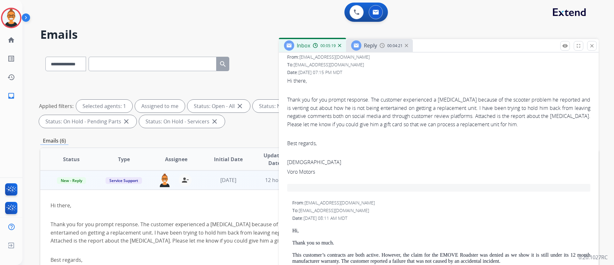
click at [384, 45] on img at bounding box center [382, 45] width 5 height 5
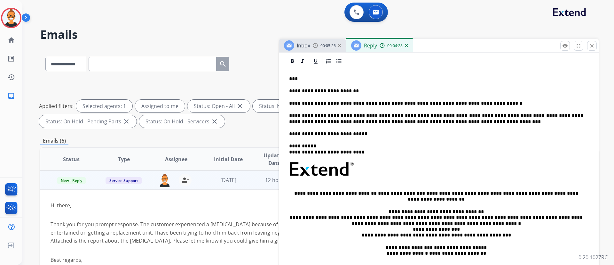
click at [443, 125] on div "**********" at bounding box center [439, 172] width 305 height 210
click at [439, 119] on p "**********" at bounding box center [436, 119] width 294 height 12
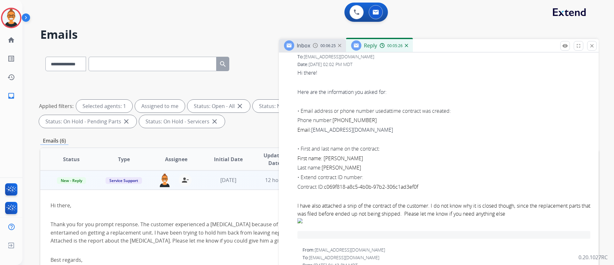
scroll to position [768, 0]
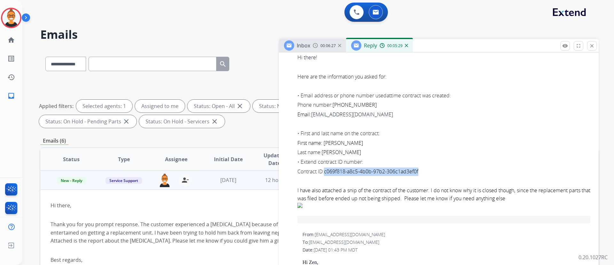
drag, startPoint x: 425, startPoint y: 169, endPoint x: 328, endPoint y: 171, distance: 96.7
click at [328, 171] on div "Contract ID: c069f818-a8c5-4b0b-97b2-306c1ad3ef0f" at bounding box center [444, 171] width 293 height 8
copy span "c069f818-a8c5-4b0b-97b2-306c1ad3ef0f"
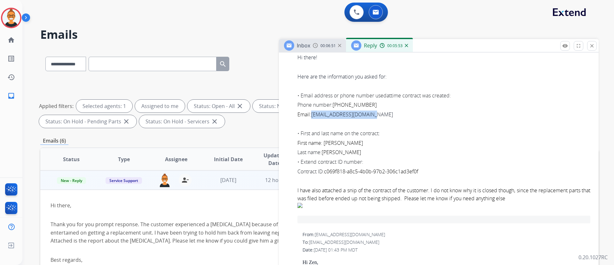
drag, startPoint x: 379, startPoint y: 117, endPoint x: 312, endPoint y: 117, distance: 66.2
click at [312, 117] on div "Email: [EMAIL_ADDRESS][DOMAIN_NAME]" at bounding box center [444, 114] width 293 height 8
copy link "[EMAIL_ADDRESS][DOMAIN_NAME]"
click at [368, 103] on span "[PHONE_NUMBER]" at bounding box center [355, 104] width 44 height 7
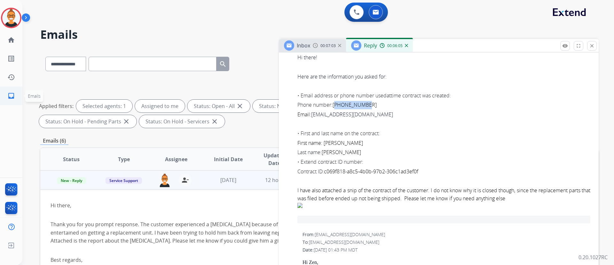
copy span "19706661730"
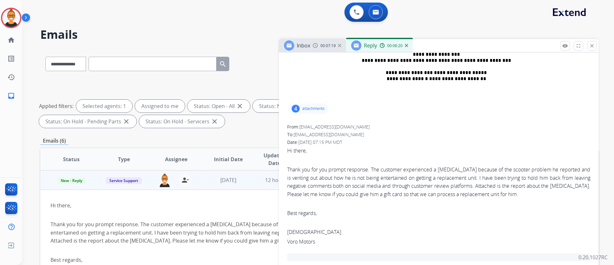
scroll to position [288, 0]
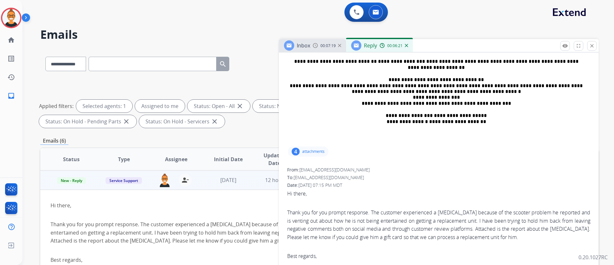
click at [317, 151] on p "attachments" at bounding box center [313, 151] width 22 height 5
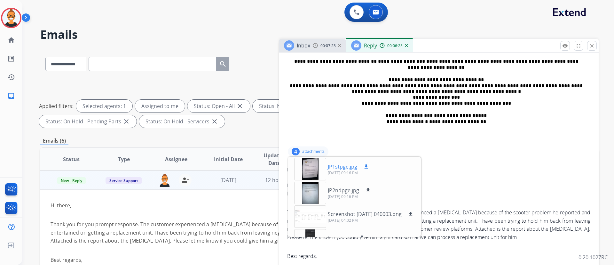
scroll to position [16, 0]
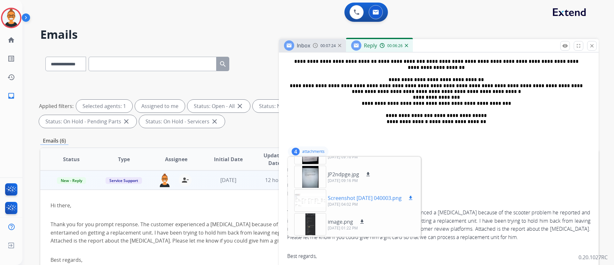
click at [316, 197] on div at bounding box center [310, 200] width 32 height 22
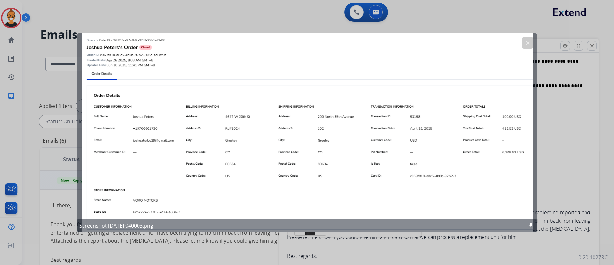
click at [557, 143] on div at bounding box center [307, 132] width 614 height 265
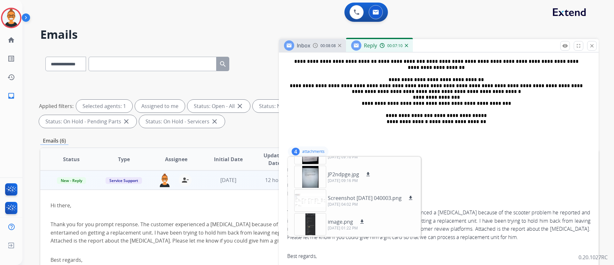
click at [315, 146] on div "4 attachments JP1stpge.jpg download [DATE] 09:16 PM JP2ndpge.jpg download [DATE…" at bounding box center [308, 151] width 41 height 10
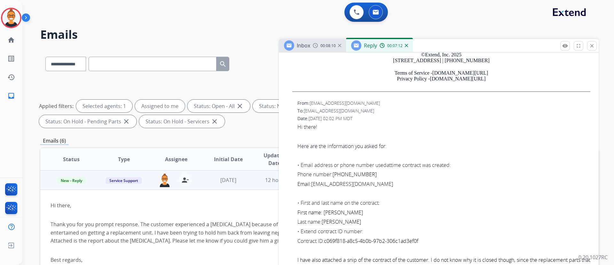
scroll to position [720, 0]
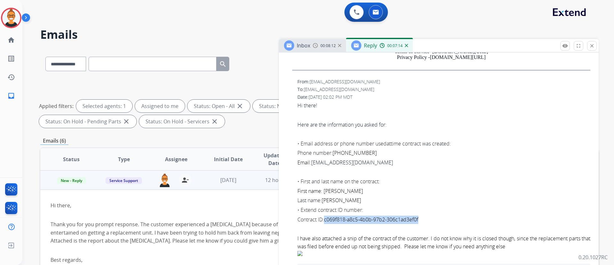
drag, startPoint x: 427, startPoint y: 218, endPoint x: 328, endPoint y: 218, distance: 99.5
click at [328, 218] on div "Contract ID: c069f818-a8c5-4b0b-97b2-306c1ad3ef0f" at bounding box center [444, 219] width 293 height 8
copy span "c069f818-a8c5-4b0b-97b2-306c1ad3ef0f"
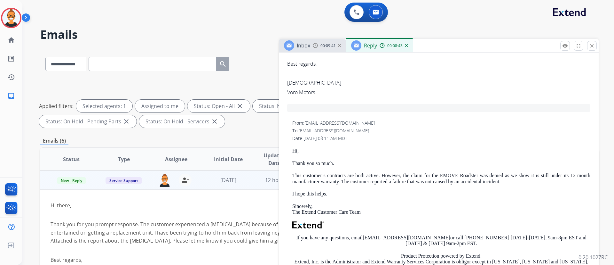
scroll to position [288, 0]
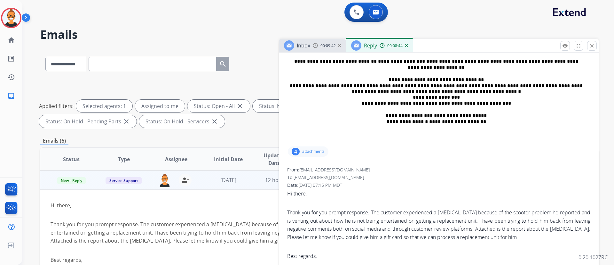
click at [315, 153] on p "attachments" at bounding box center [313, 151] width 22 height 5
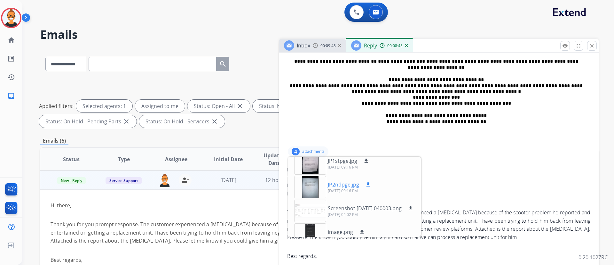
scroll to position [16, 0]
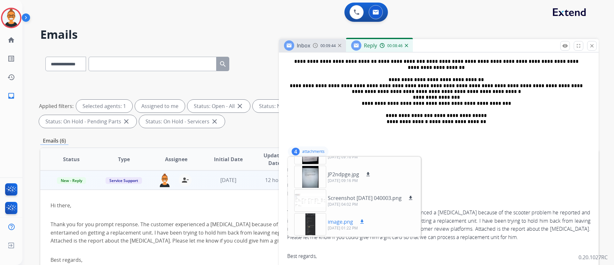
click at [314, 224] on div at bounding box center [310, 224] width 32 height 22
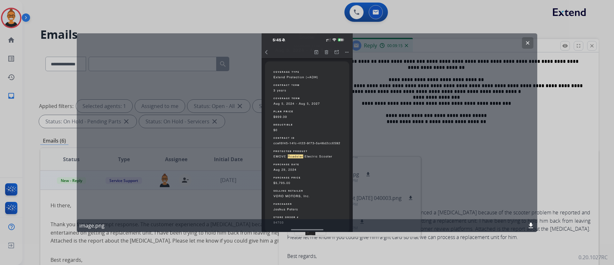
click at [523, 40] on button "clear" at bounding box center [528, 43] width 12 height 12
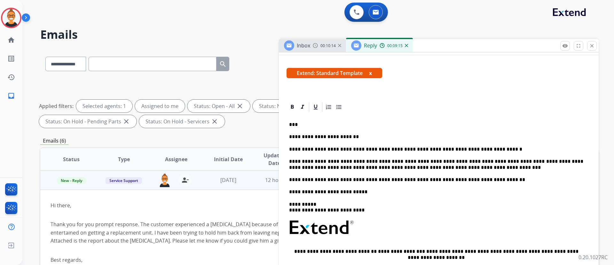
scroll to position [96, 0]
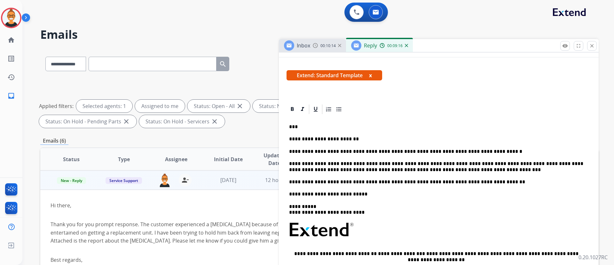
click at [470, 151] on p "**********" at bounding box center [436, 151] width 294 height 6
click at [431, 168] on p "**********" at bounding box center [436, 167] width 294 height 12
click at [440, 168] on p "**********" at bounding box center [436, 167] width 294 height 12
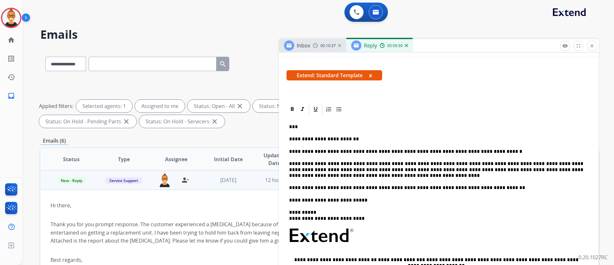
click at [398, 187] on p "**********" at bounding box center [436, 188] width 294 height 6
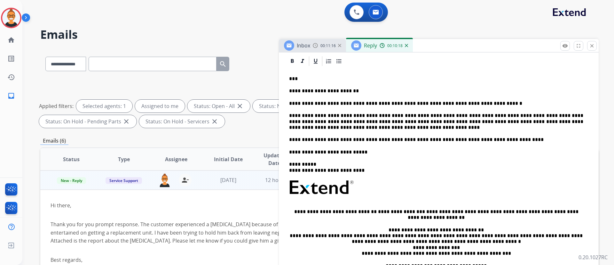
click at [348, 128] on p "**********" at bounding box center [436, 122] width 294 height 18
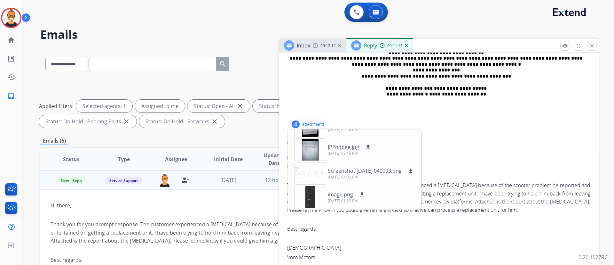
scroll to position [336, 0]
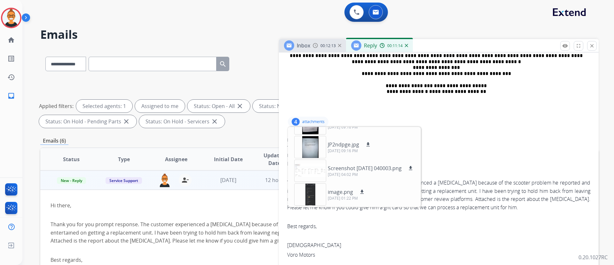
click at [307, 120] on p "attachments" at bounding box center [313, 121] width 22 height 5
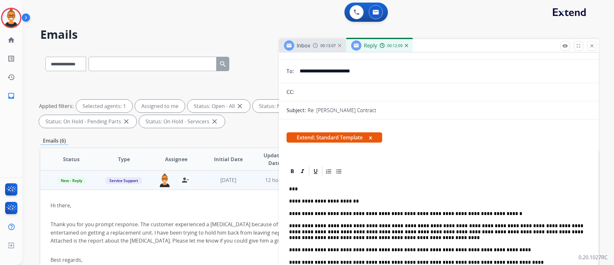
scroll to position [0, 0]
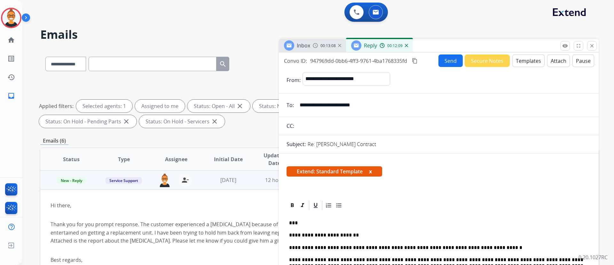
click at [447, 61] on button "Send" at bounding box center [451, 60] width 24 height 12
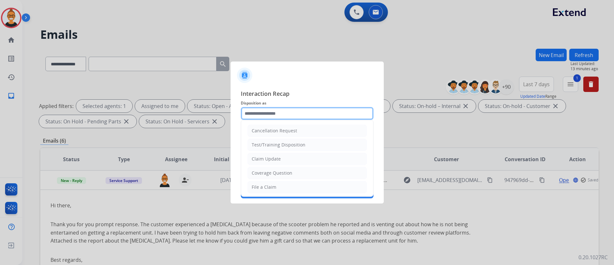
click at [278, 111] on input "text" at bounding box center [307, 113] width 133 height 13
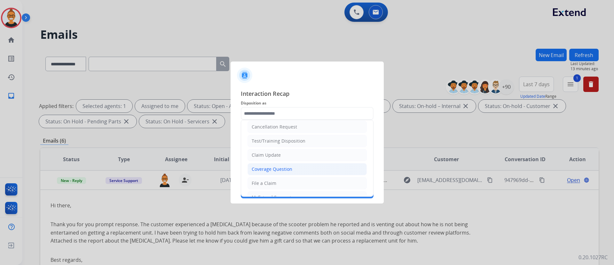
click at [283, 167] on div "Coverage Question" at bounding box center [272, 169] width 41 height 6
type input "**********"
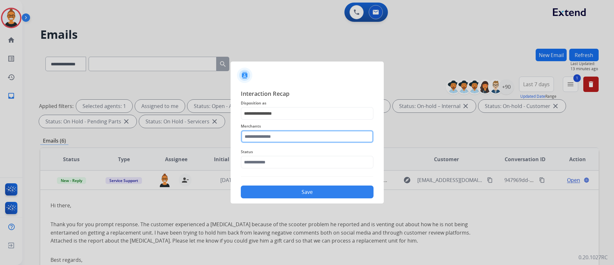
click at [271, 135] on input "text" at bounding box center [307, 136] width 133 height 13
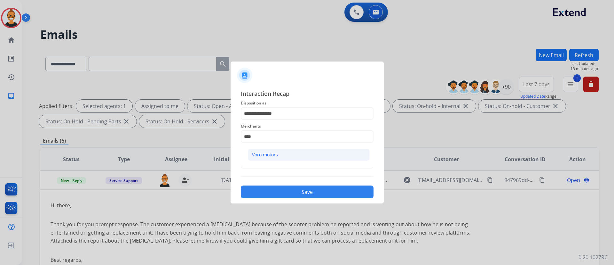
click at [277, 155] on div "Voro motors" at bounding box center [265, 154] width 26 height 6
type input "**********"
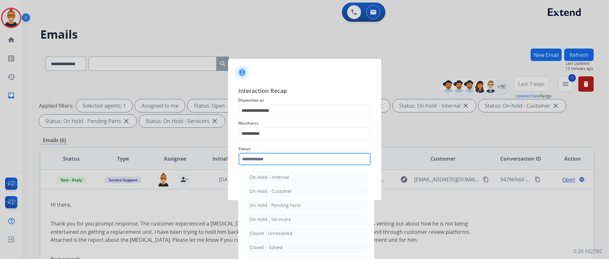
click at [267, 159] on input "text" at bounding box center [304, 159] width 133 height 13
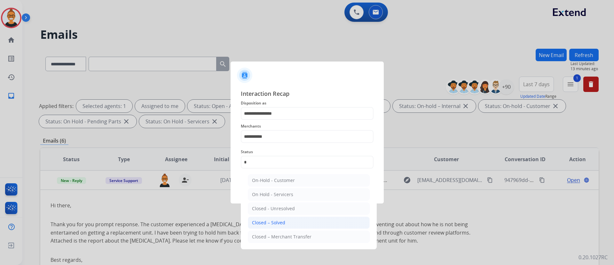
click at [268, 219] on li "Closed – Solved" at bounding box center [309, 222] width 122 height 12
type input "**********"
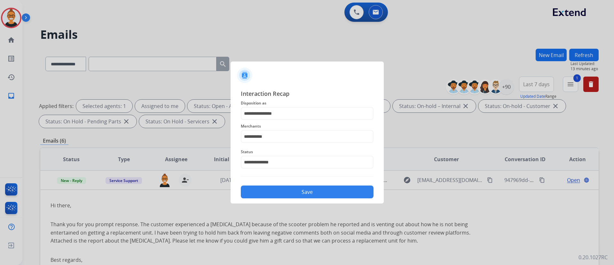
click at [268, 193] on button "Save" at bounding box center [307, 191] width 133 height 13
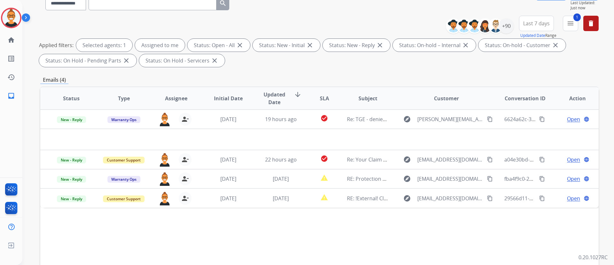
scroll to position [96, 0]
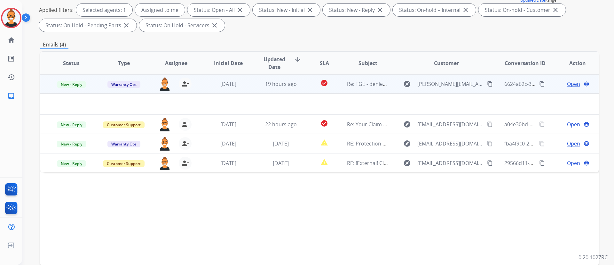
click at [302, 82] on td "check_circle" at bounding box center [319, 83] width 35 height 19
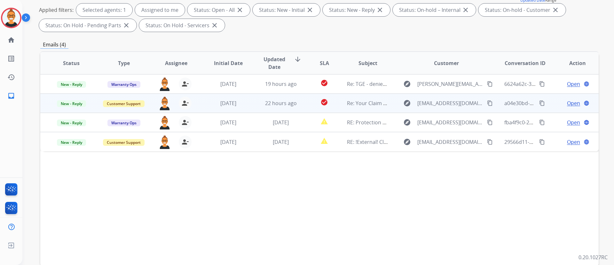
click at [302, 102] on td "check_circle" at bounding box center [319, 102] width 35 height 19
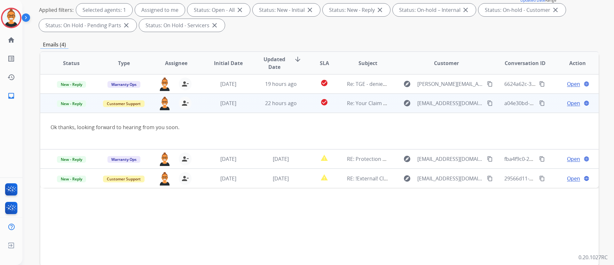
click at [568, 101] on span "Open" at bounding box center [573, 103] width 13 height 8
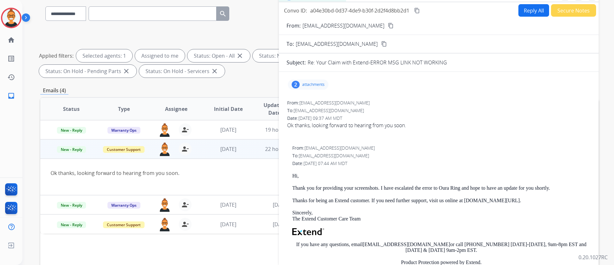
scroll to position [0, 0]
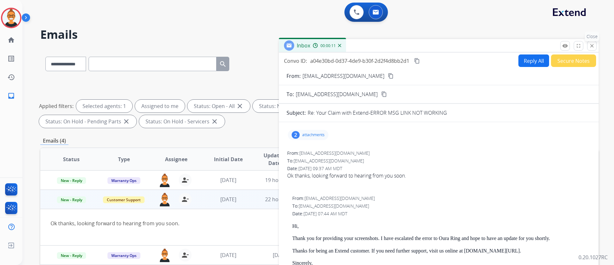
click at [592, 44] on mat-icon "close" at bounding box center [592, 46] width 6 height 6
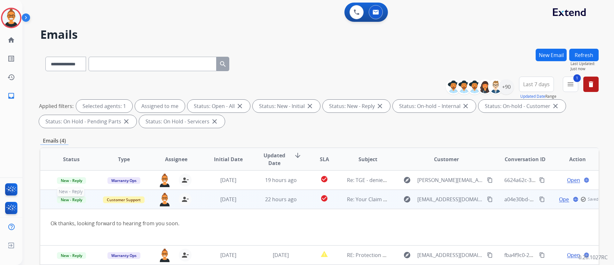
click at [70, 197] on span "New - Reply" at bounding box center [71, 199] width 29 height 7
click at [103, 200] on p "On-hold – Internal" at bounding box center [108, 201] width 42 height 9
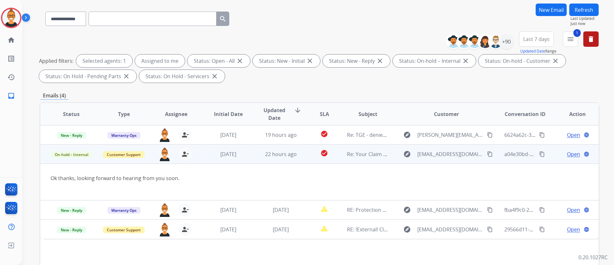
scroll to position [96, 0]
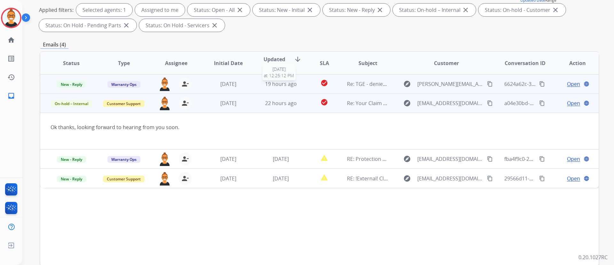
click at [296, 82] on div "19 hours ago" at bounding box center [281, 84] width 42 height 8
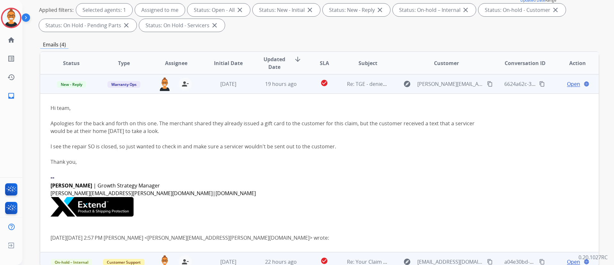
click at [567, 80] on span "Open" at bounding box center [573, 84] width 13 height 8
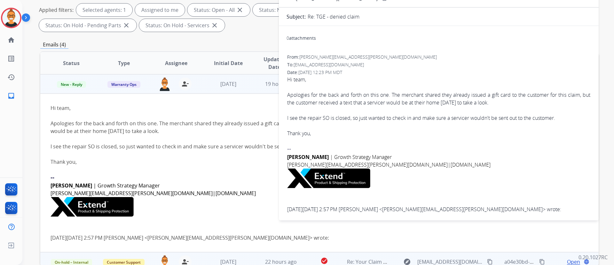
scroll to position [0, 0]
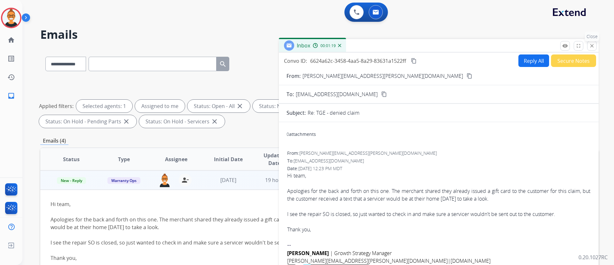
click at [589, 45] on mat-icon "close" at bounding box center [592, 46] width 6 height 6
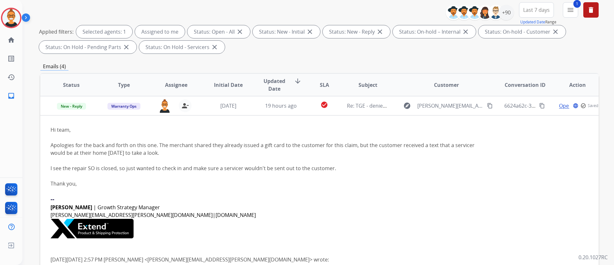
scroll to position [130, 0]
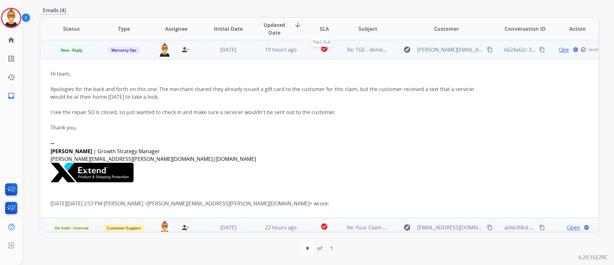
click at [312, 53] on div "check_circle" at bounding box center [324, 50] width 24 height 10
